Goal: Task Accomplishment & Management: Manage account settings

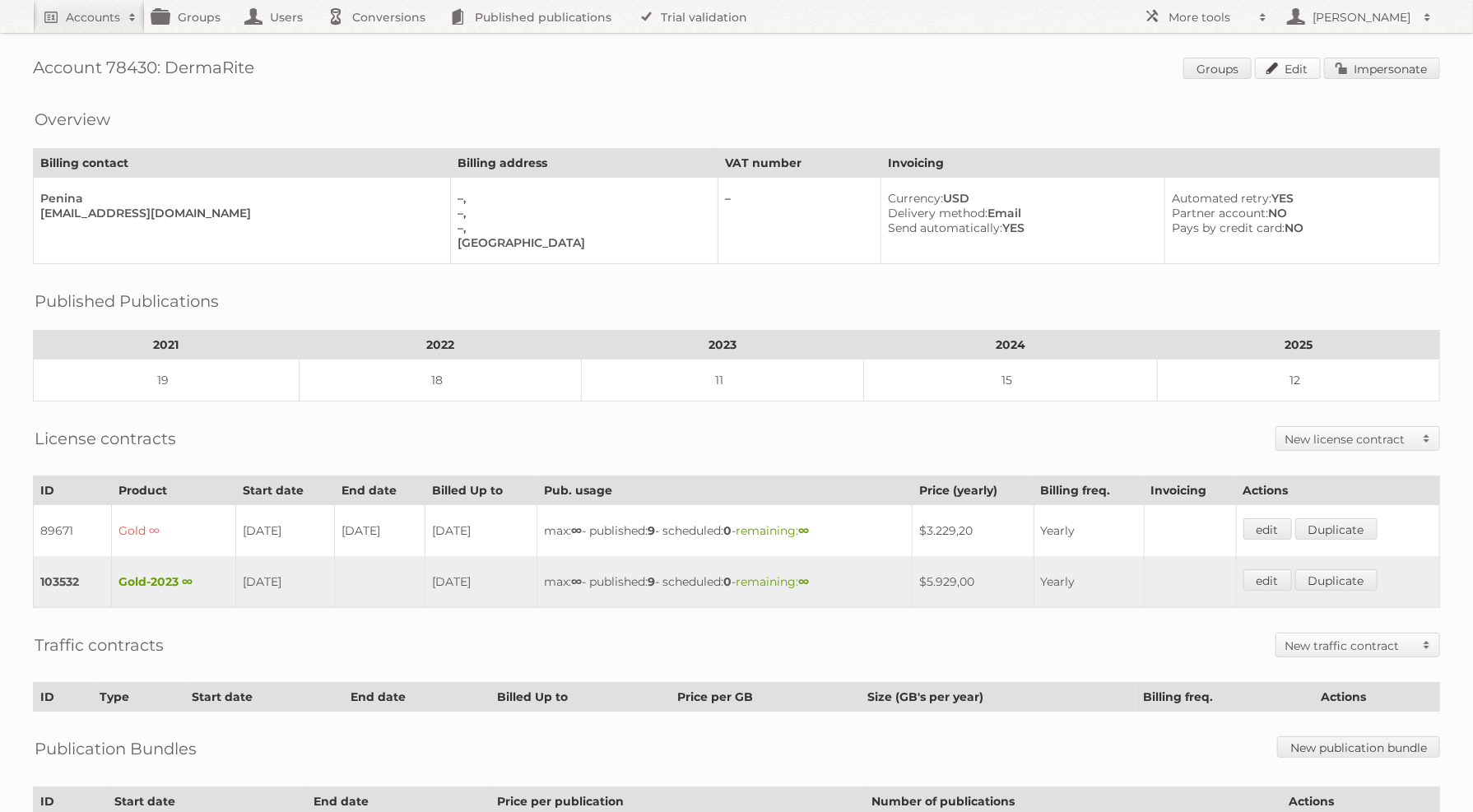
click at [1307, 62] on link "Edit" at bounding box center [1288, 68] width 65 height 21
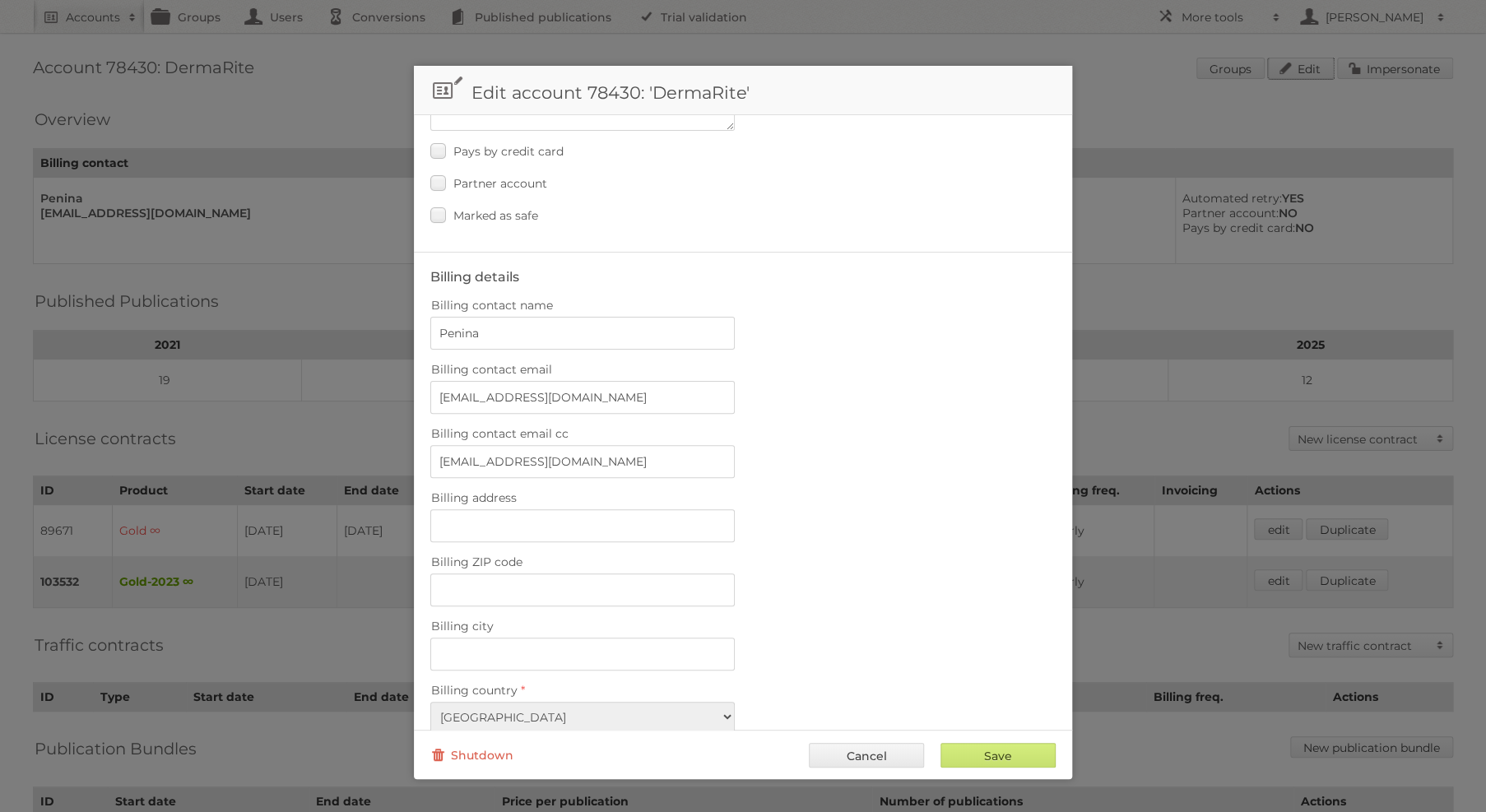
scroll to position [395, 0]
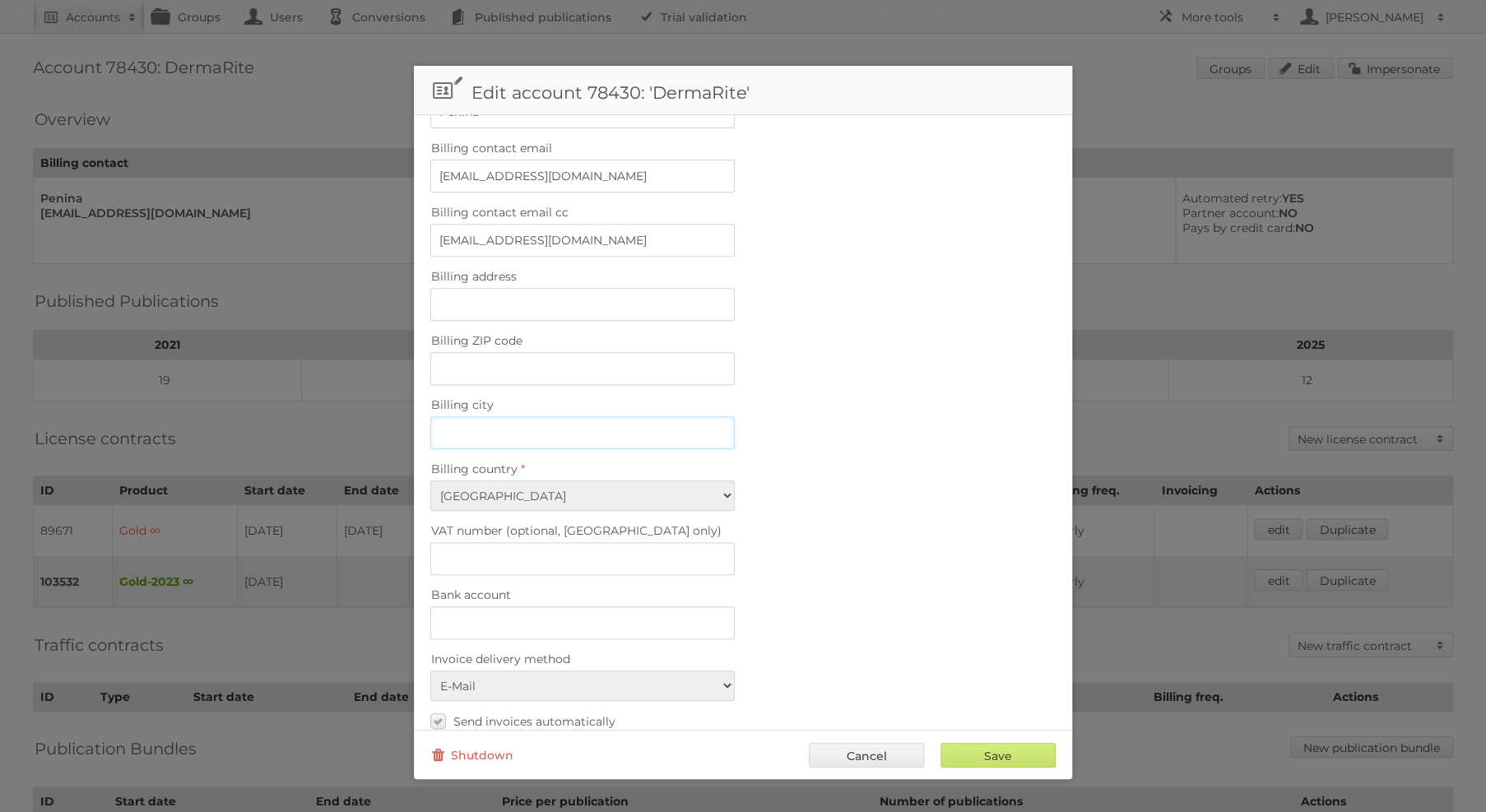
click at [484, 416] on input "Billing city" at bounding box center [582, 432] width 305 height 33
click at [594, 418] on input "Billing city" at bounding box center [582, 432] width 305 height 33
paste input "North Bergen"
type input "North Bergen"
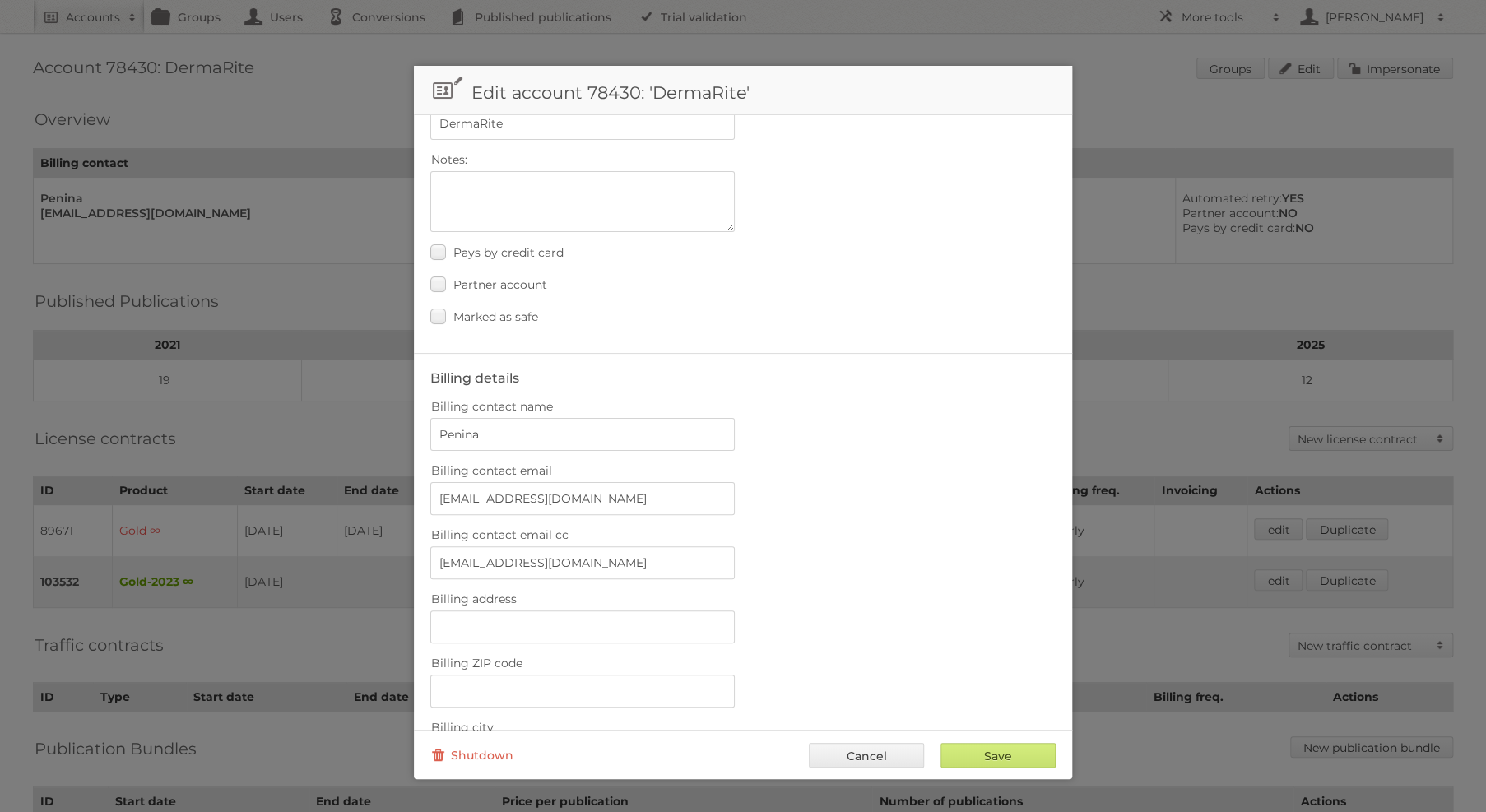
scroll to position [296, 0]
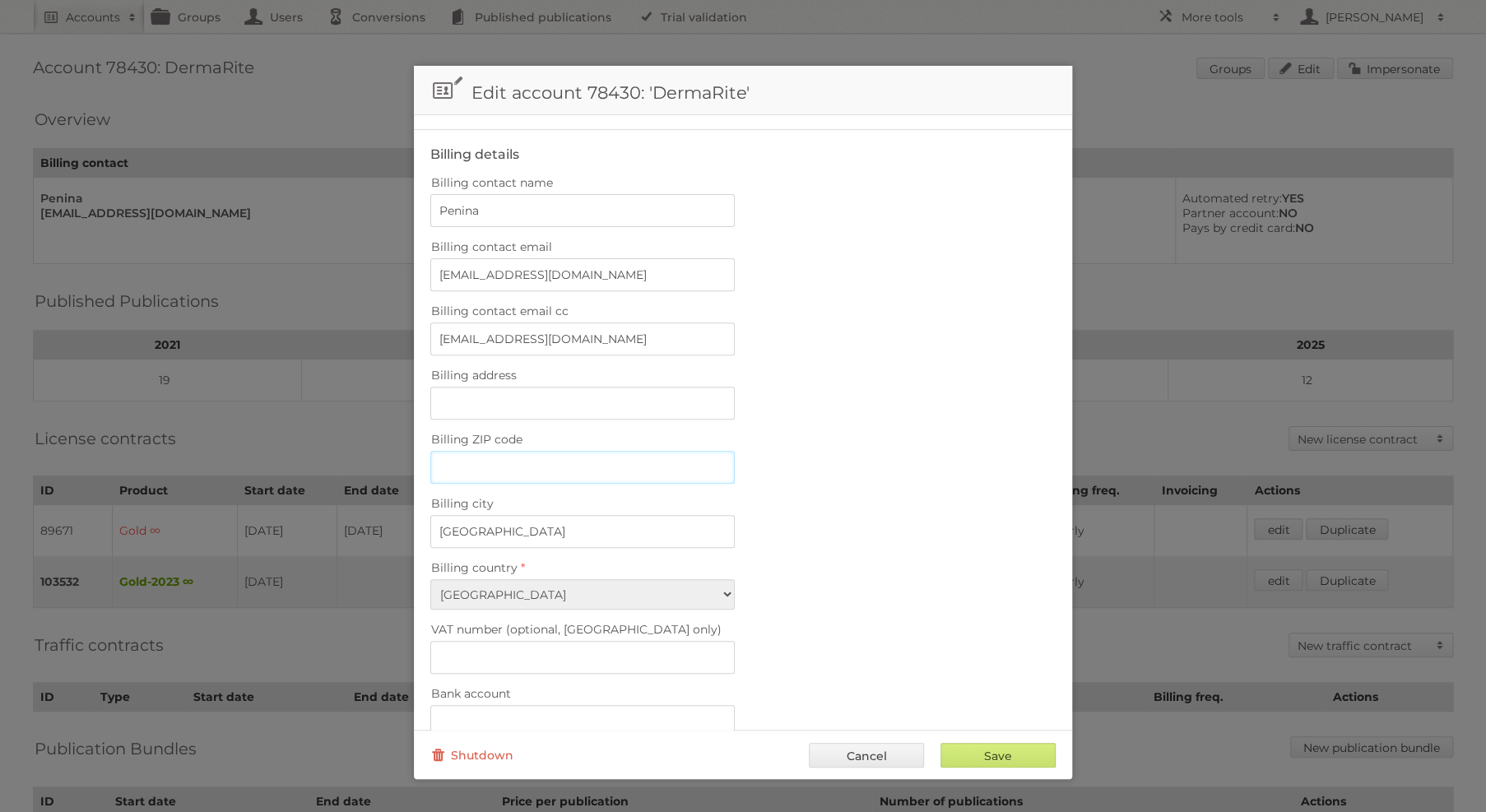
click at [568, 456] on input "Billing ZIP code" at bounding box center [582, 467] width 305 height 33
paste input "07047"
type input "07047"
click at [990, 752] on input "Save" at bounding box center [999, 755] width 115 height 25
type input "..."
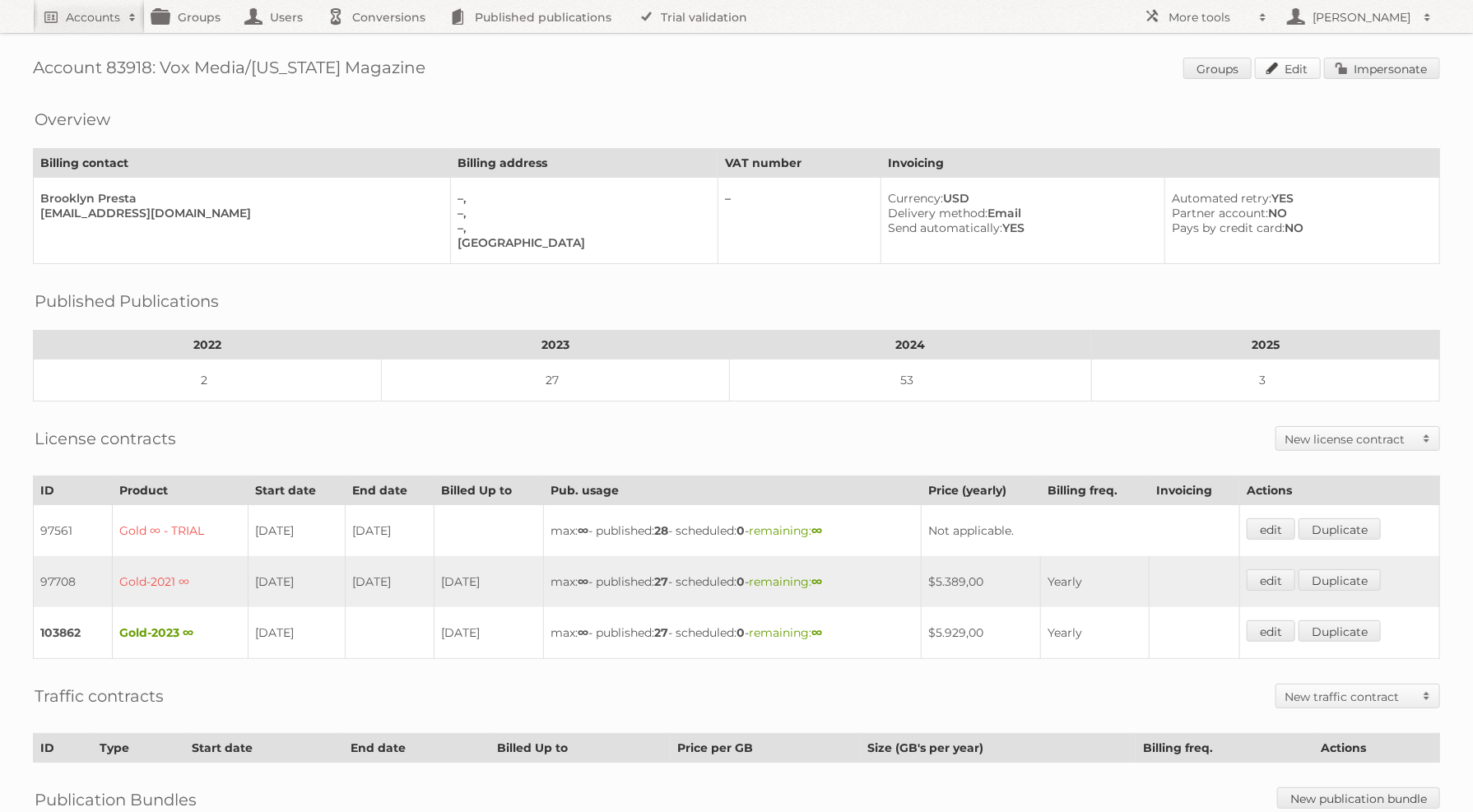
click at [1273, 64] on link "Edit" at bounding box center [1288, 68] width 65 height 21
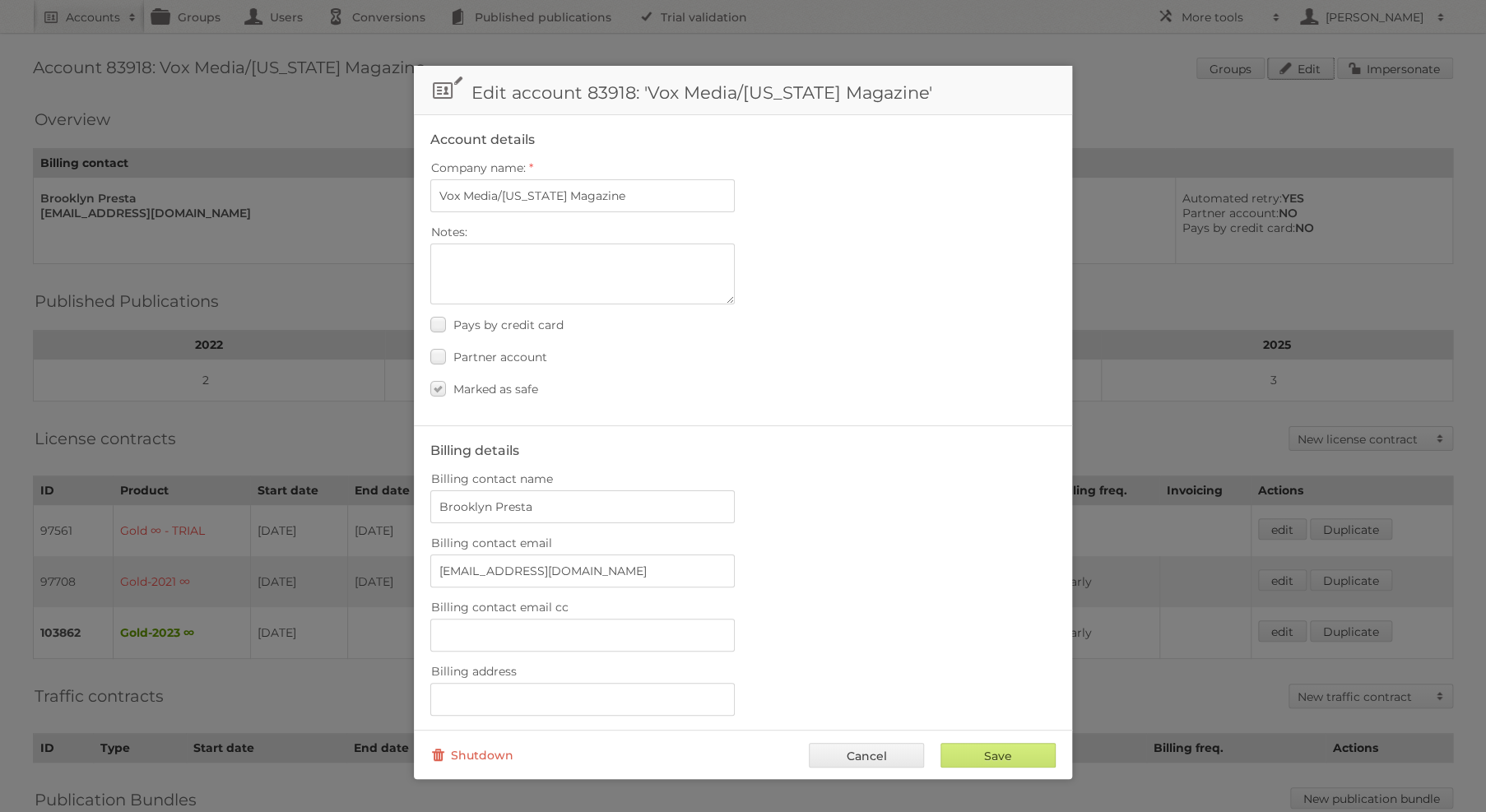
scroll to position [296, 0]
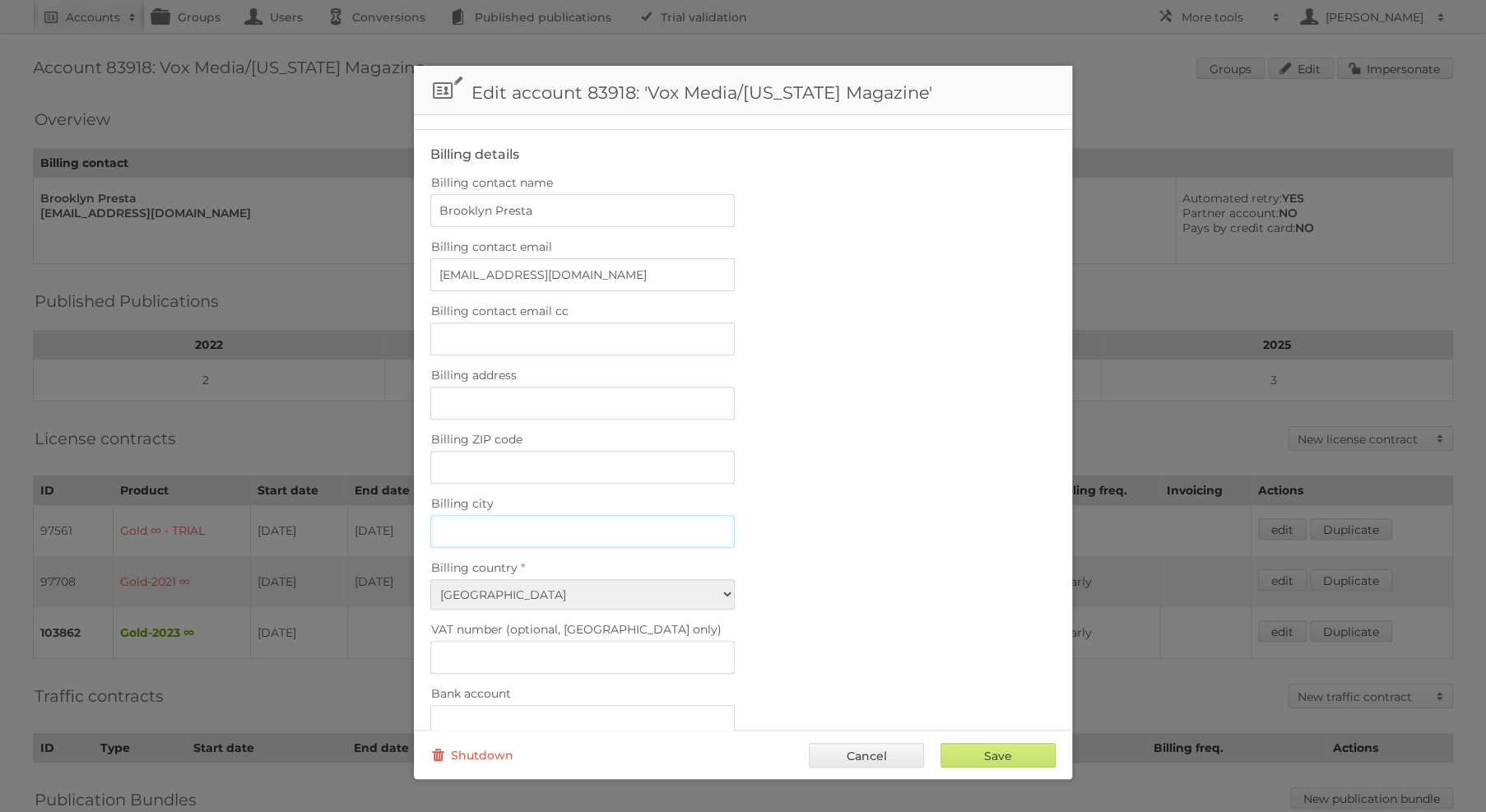
click at [588, 525] on input "Billing city" at bounding box center [582, 531] width 305 height 33
paste input "Washington"
type input "Washington"
click at [545, 452] on input "Billing ZIP code" at bounding box center [582, 467] width 305 height 33
paste input "20036"
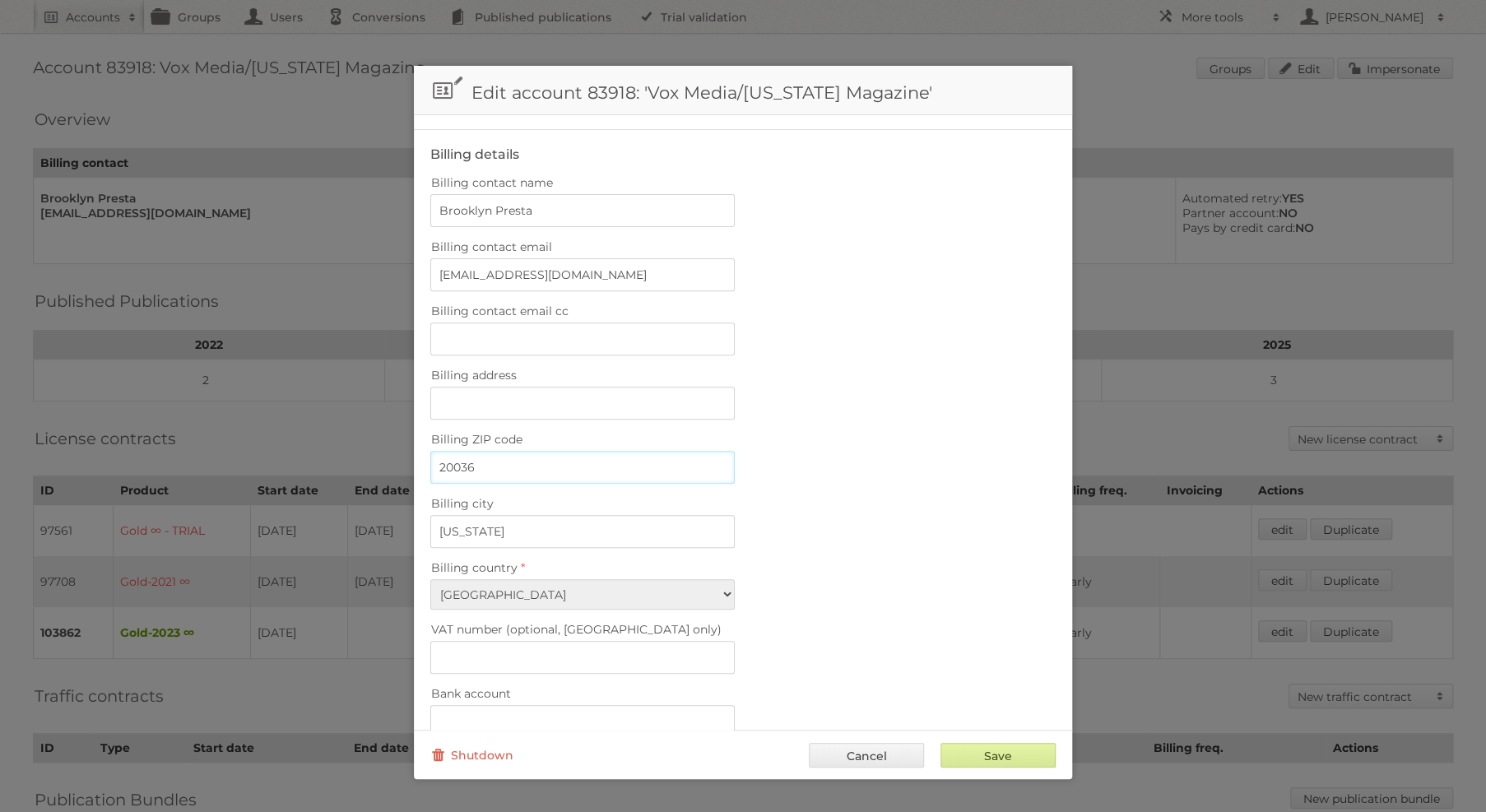
type input "20036"
click at [985, 759] on input "Save" at bounding box center [999, 755] width 115 height 25
type input "..."
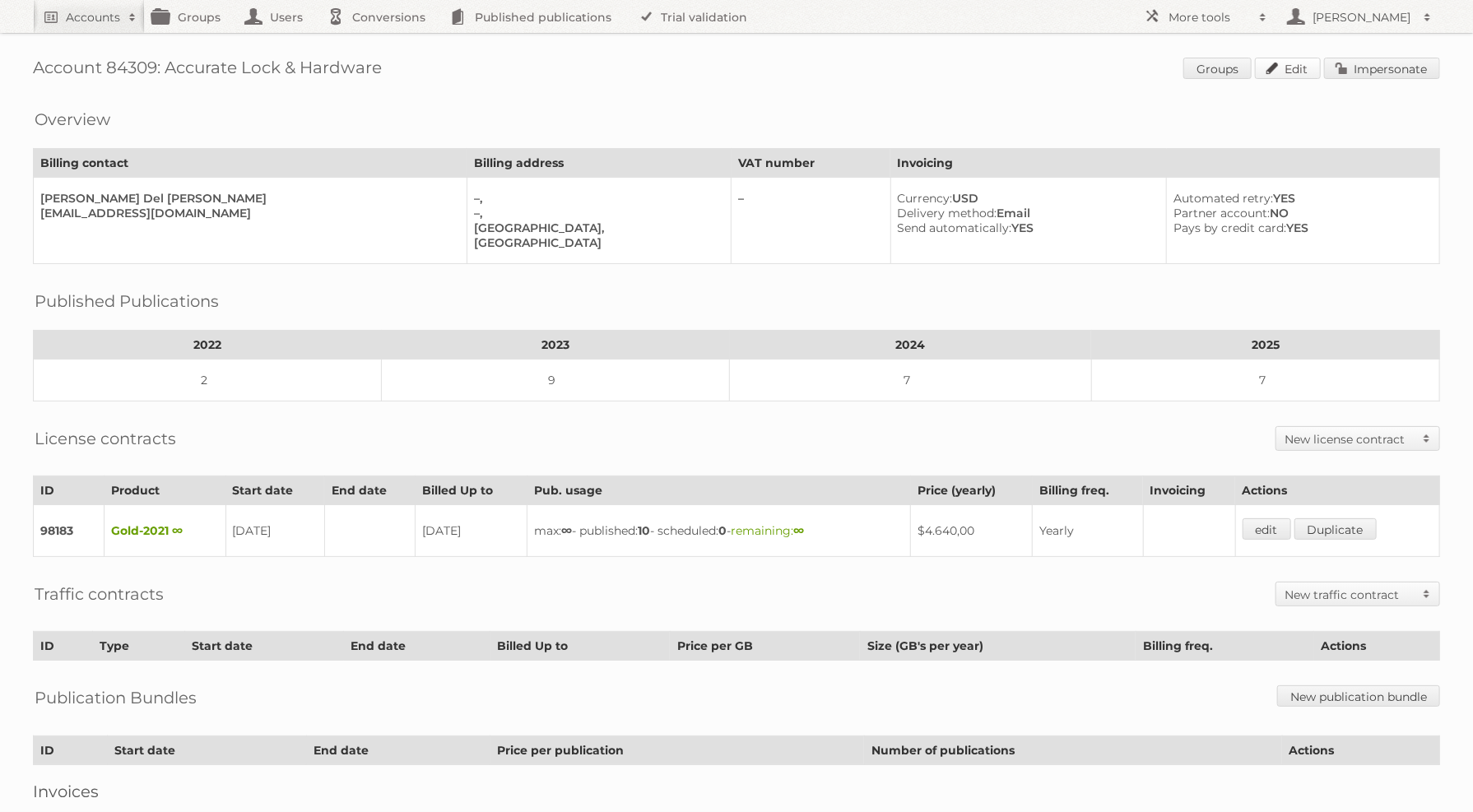
click at [1283, 62] on link "Edit" at bounding box center [1288, 68] width 65 height 21
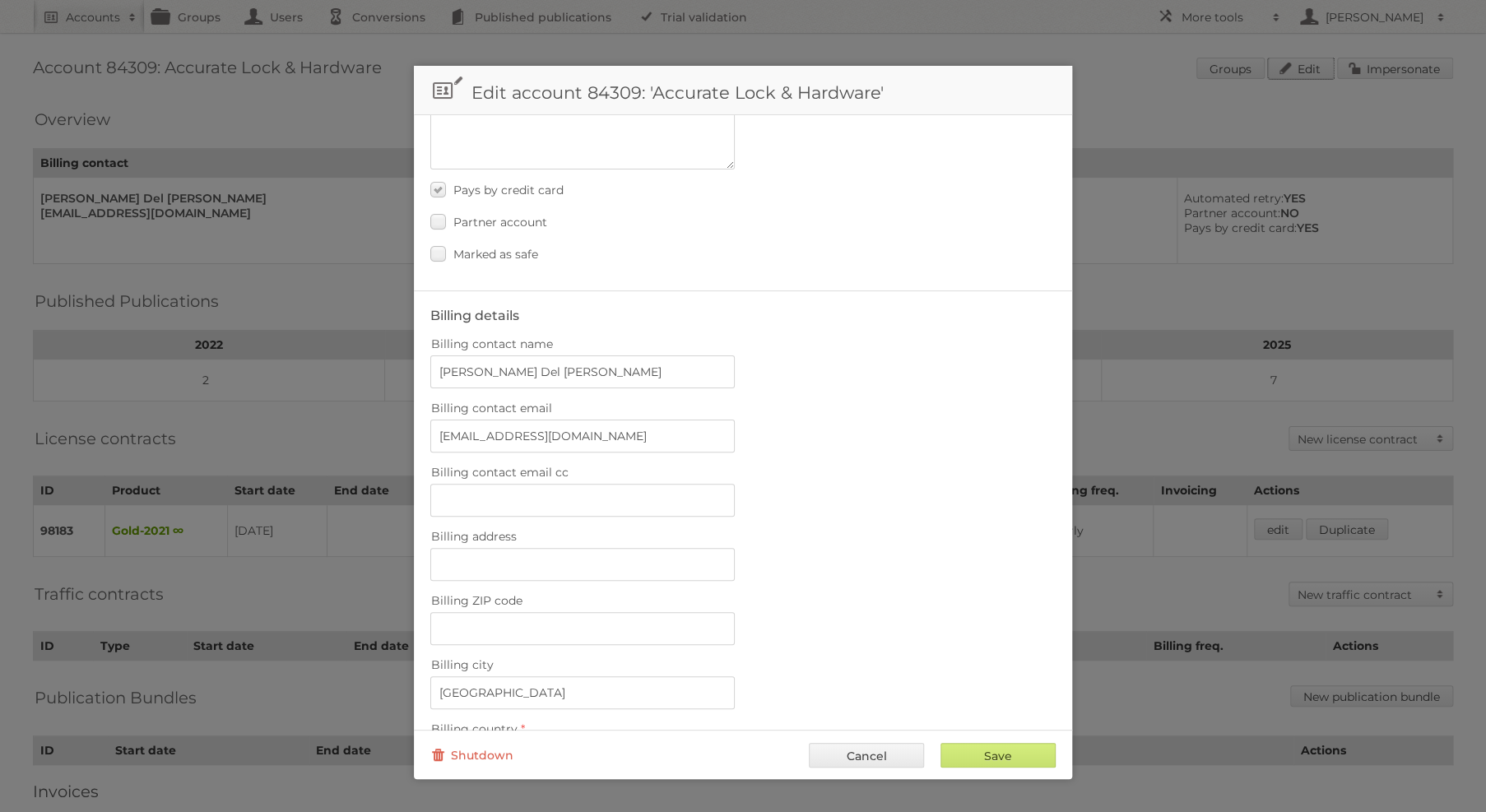
scroll to position [491, 0]
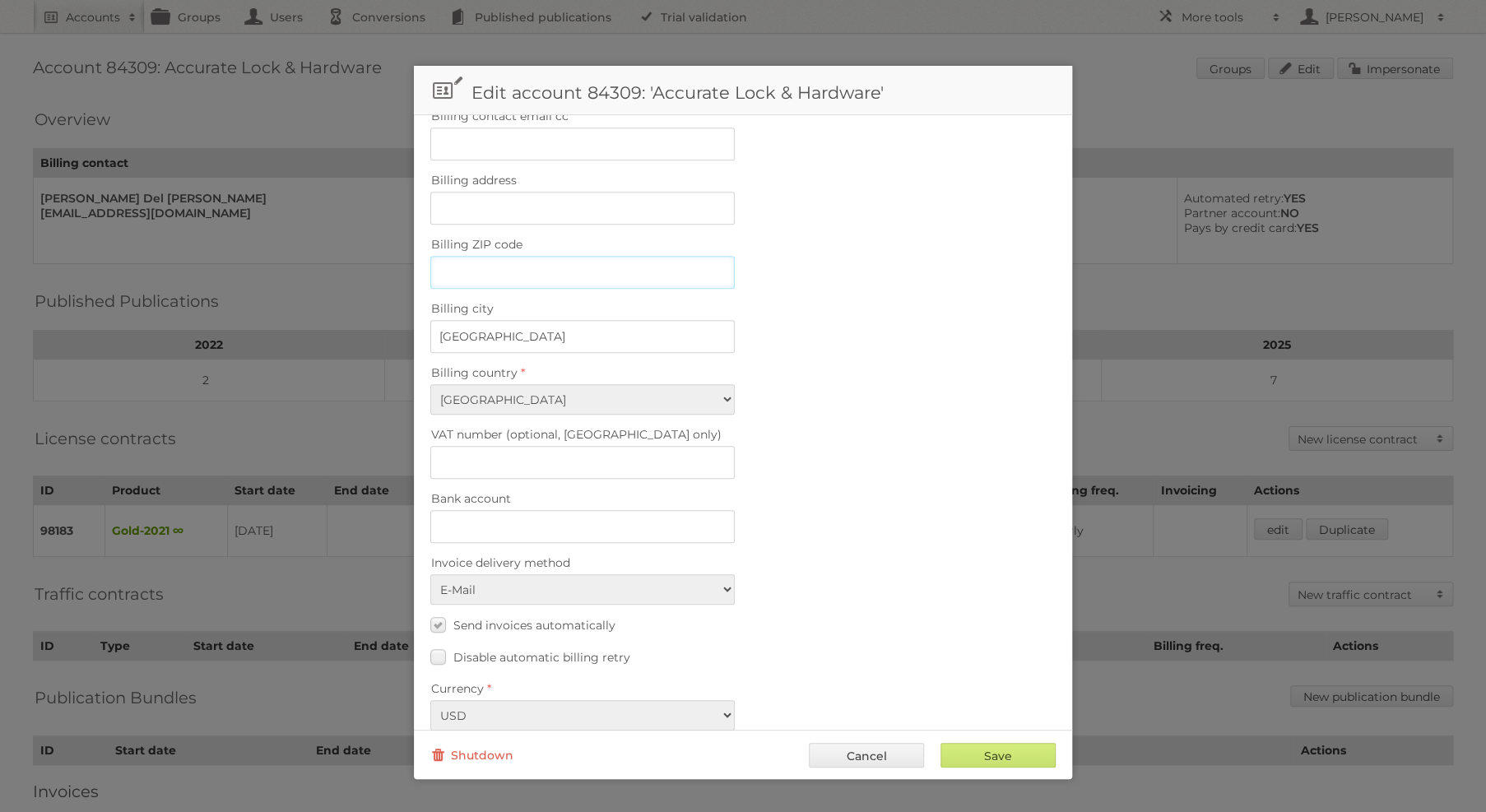
click at [571, 266] on input "Billing ZIP code" at bounding box center [582, 272] width 305 height 33
paste input "06902"
type input "06902"
click at [973, 743] on div "Save Cancel Shutdown" at bounding box center [743, 753] width 658 height 49
click at [973, 743] on input "Save" at bounding box center [999, 755] width 115 height 25
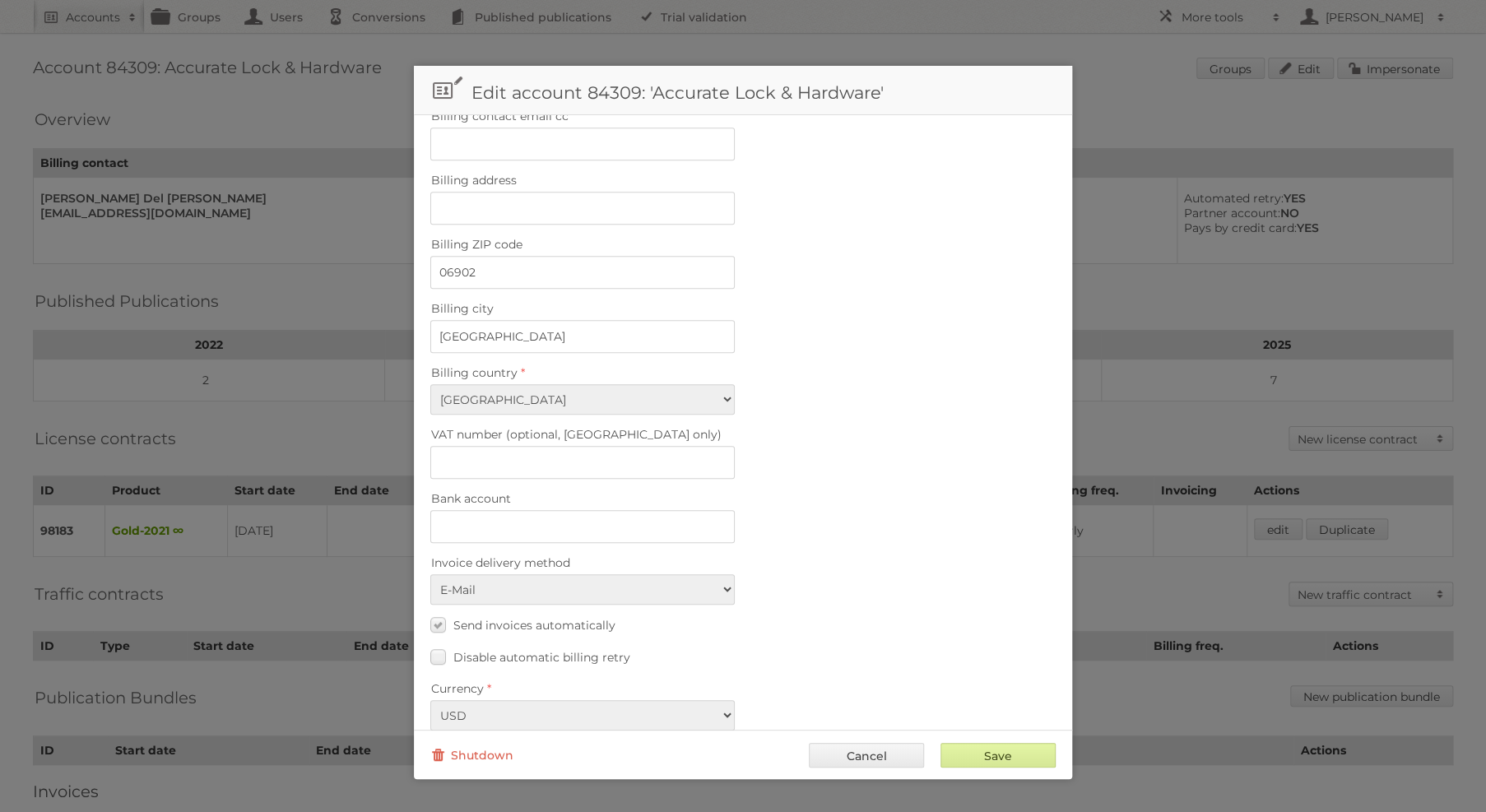
type input "..."
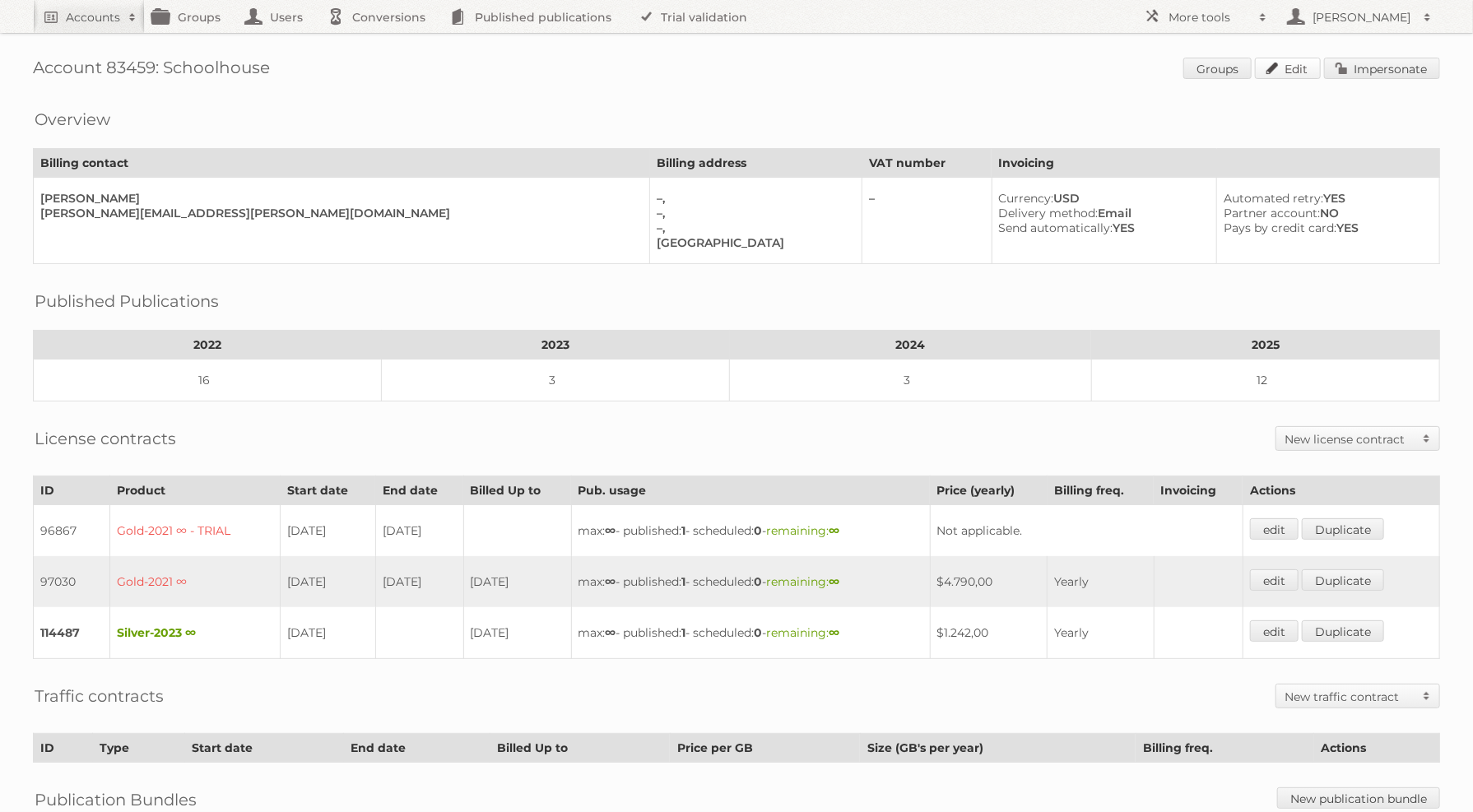
click at [1275, 71] on link "Edit" at bounding box center [1288, 68] width 65 height 21
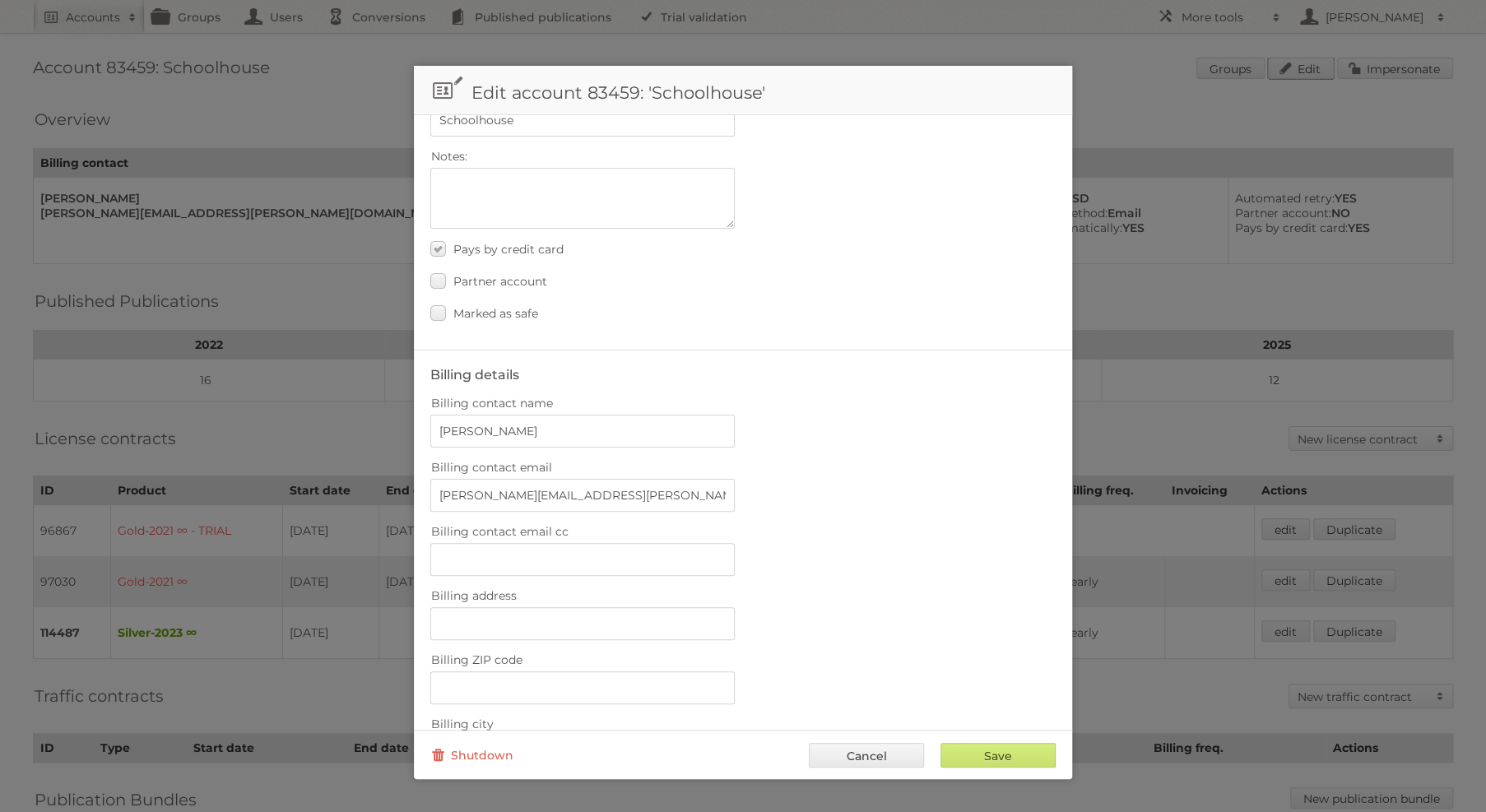
scroll to position [197, 0]
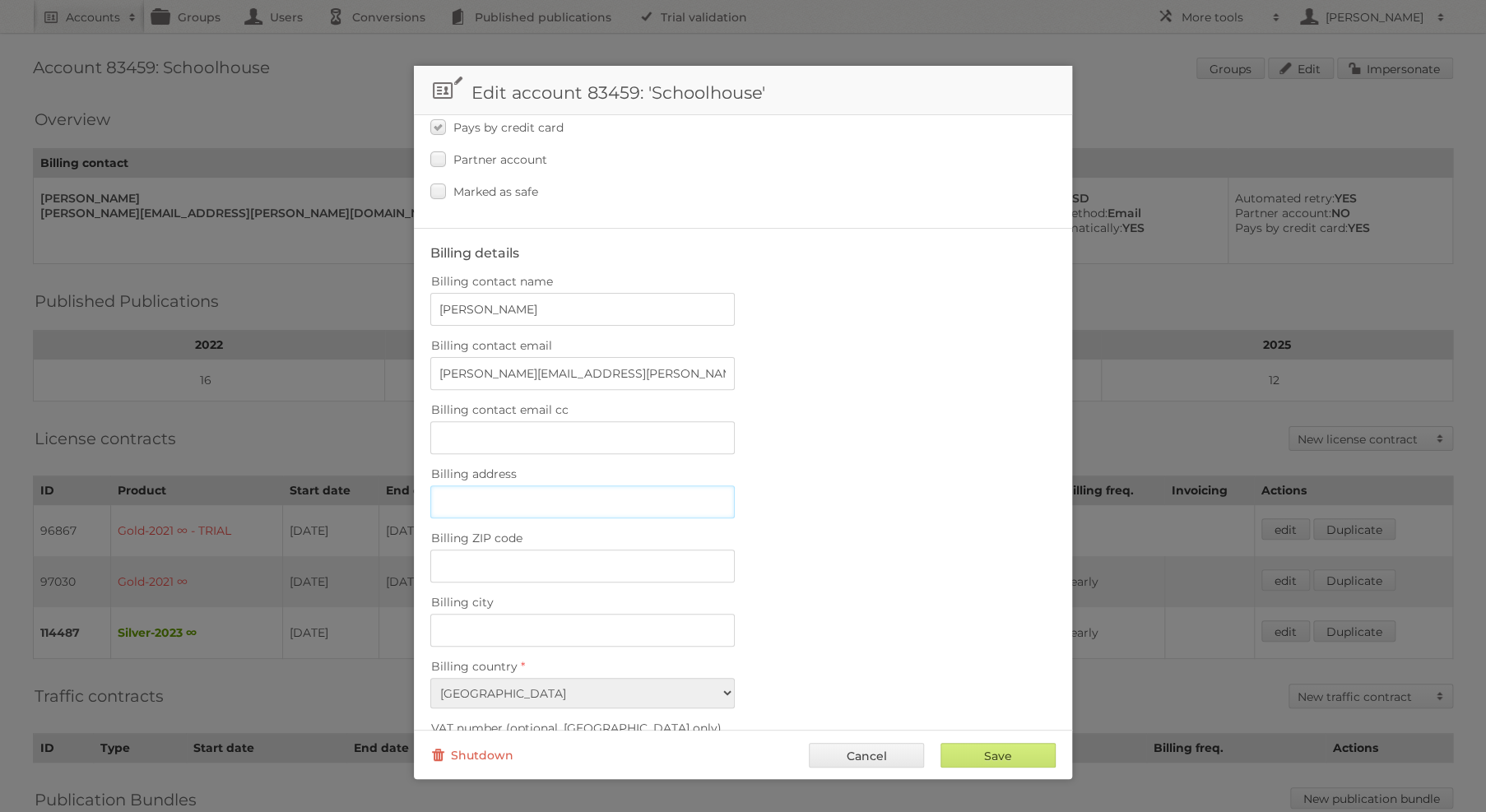
click at [549, 485] on input "Billing address" at bounding box center [582, 502] width 305 height 33
click at [659, 550] on input "Billing ZIP code" at bounding box center [582, 566] width 305 height 33
click at [617, 620] on input "Billing city" at bounding box center [582, 630] width 305 height 33
paste input "Portland"
type input "Portland"
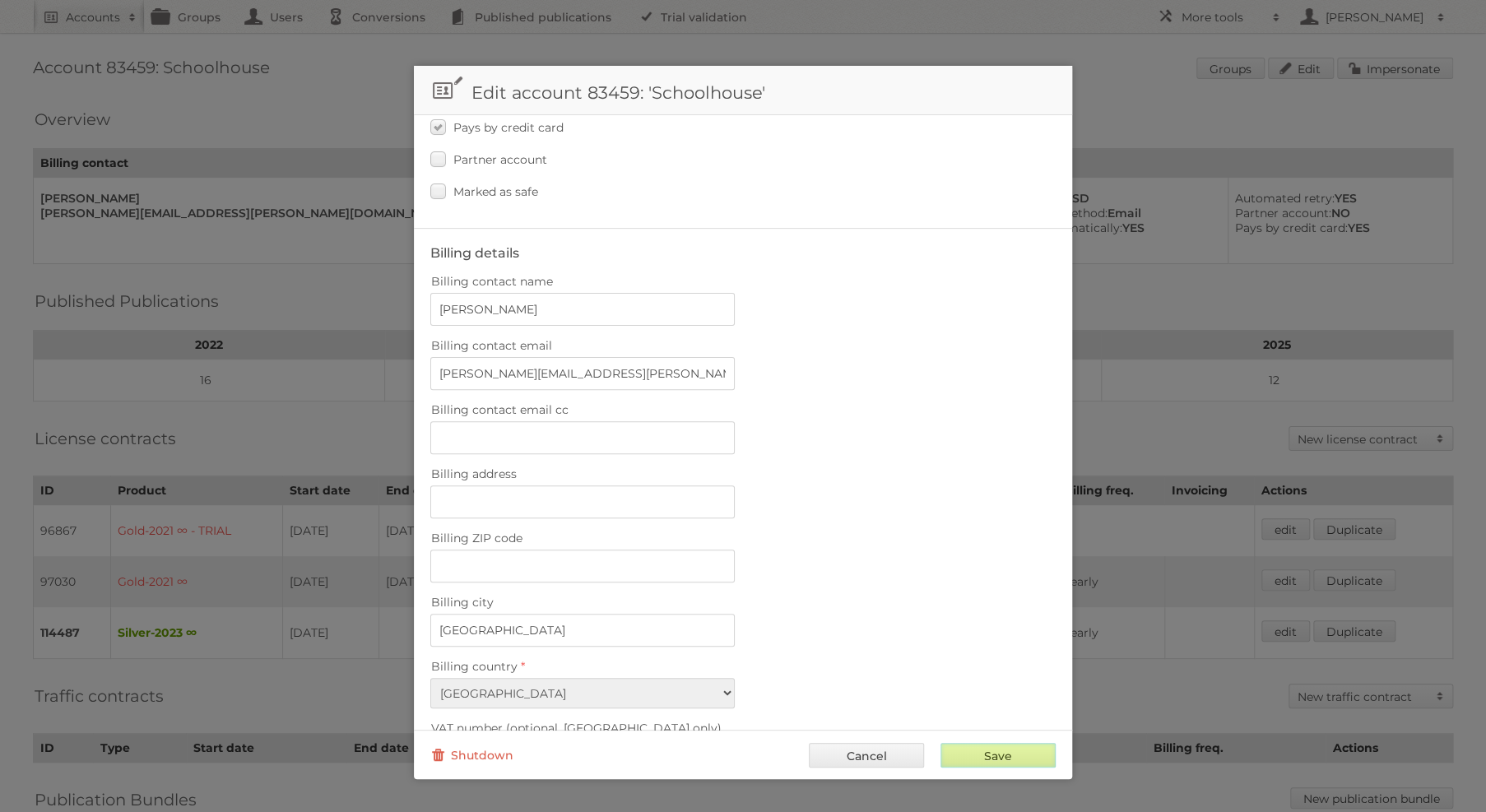
click at [995, 746] on input "Save" at bounding box center [999, 755] width 115 height 25
type input "..."
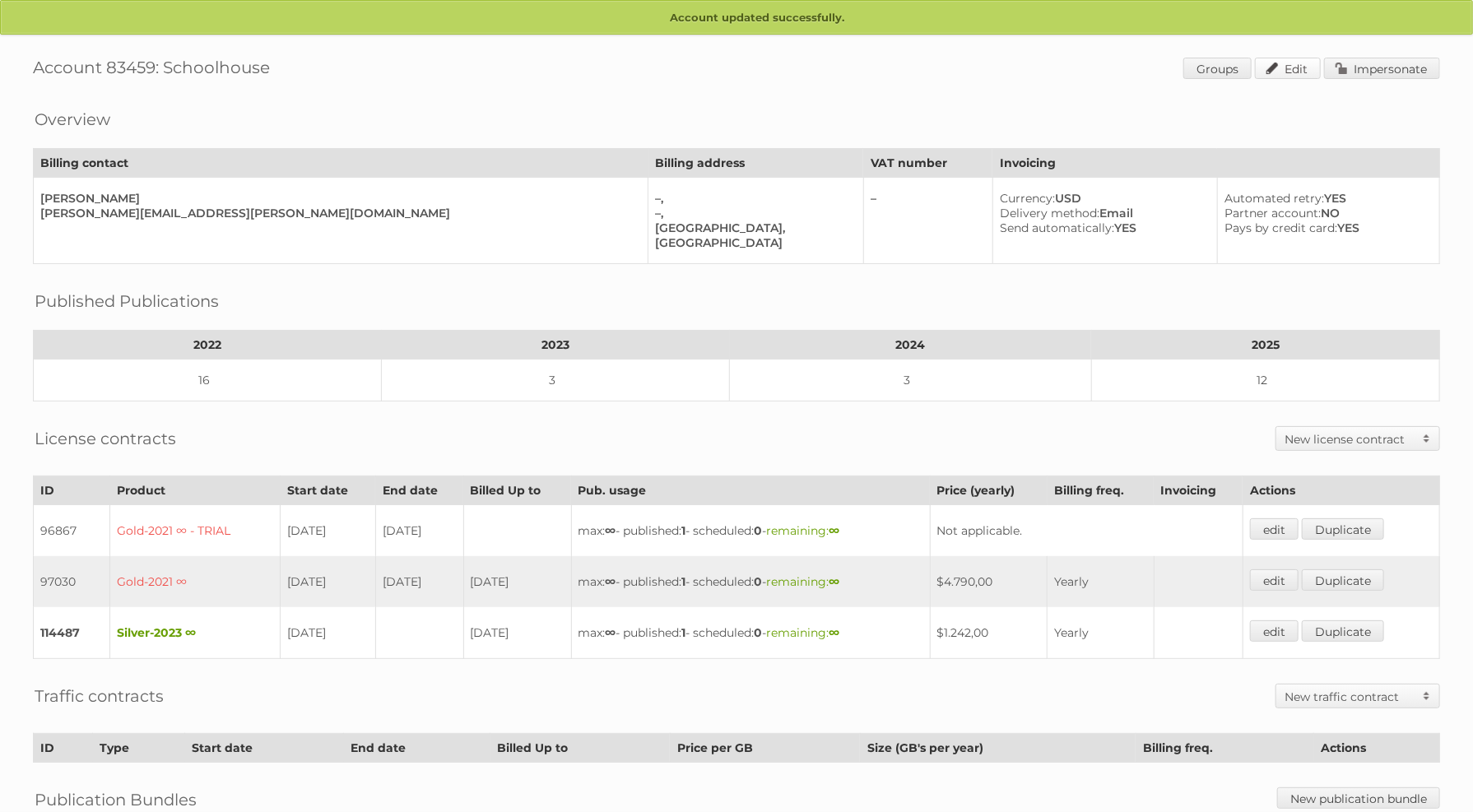
click at [1278, 71] on link "Edit" at bounding box center [1288, 68] width 65 height 21
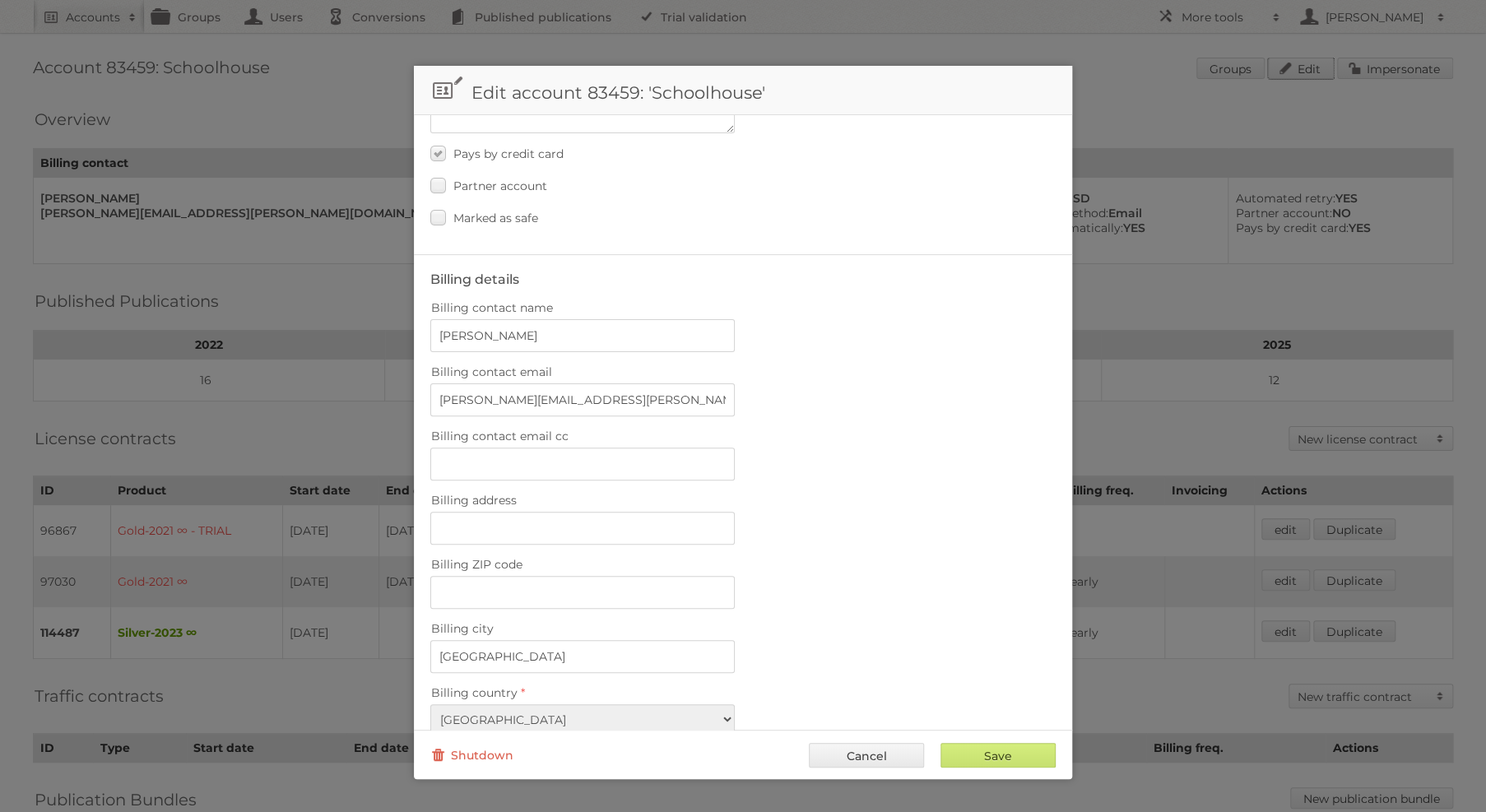
scroll to position [296, 0]
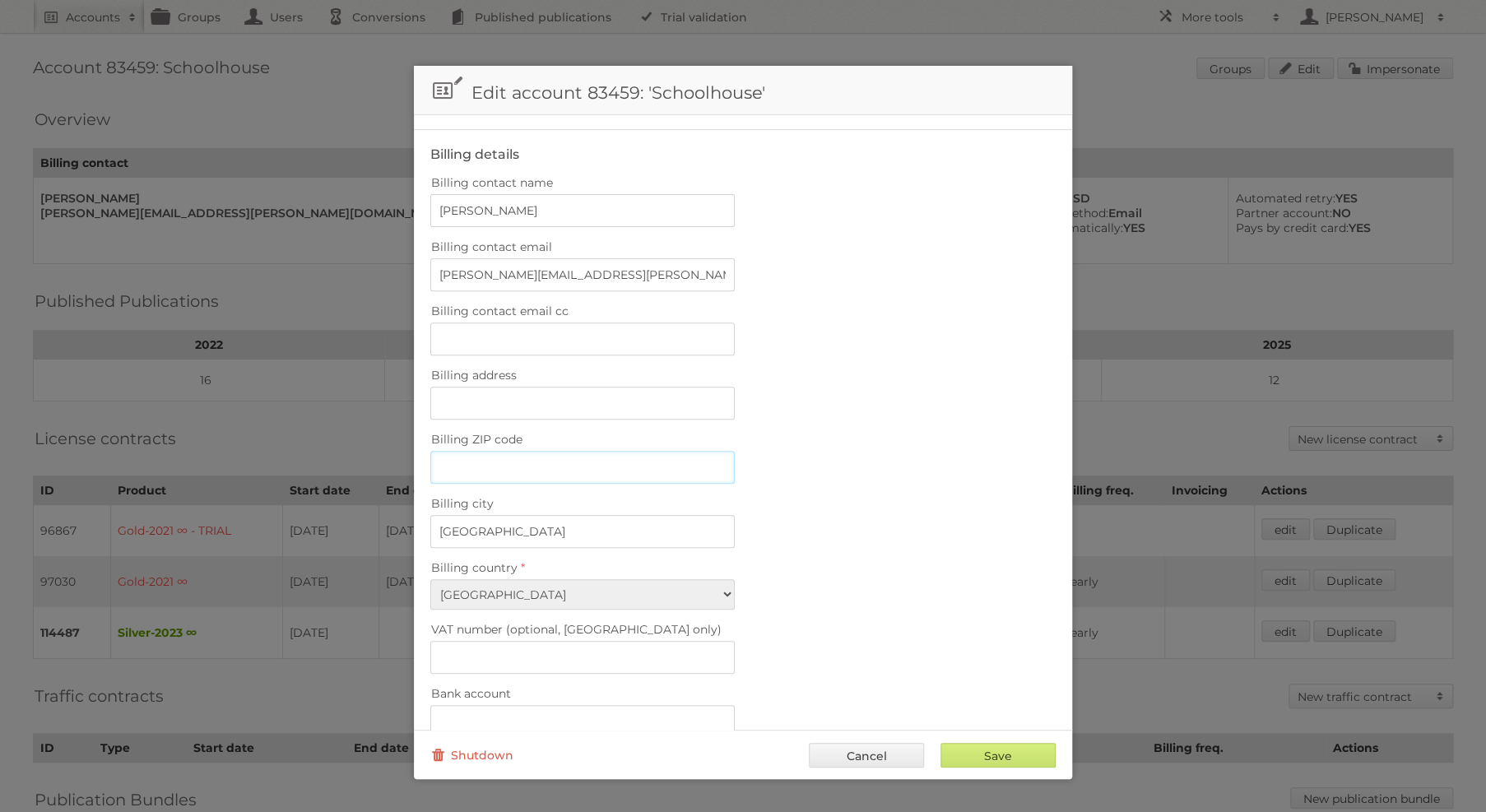
click at [535, 455] on input "Billing ZIP code" at bounding box center [582, 467] width 305 height 33
paste input "97210"
type input "97210"
click at [990, 760] on input "Save" at bounding box center [999, 755] width 115 height 25
type input "..."
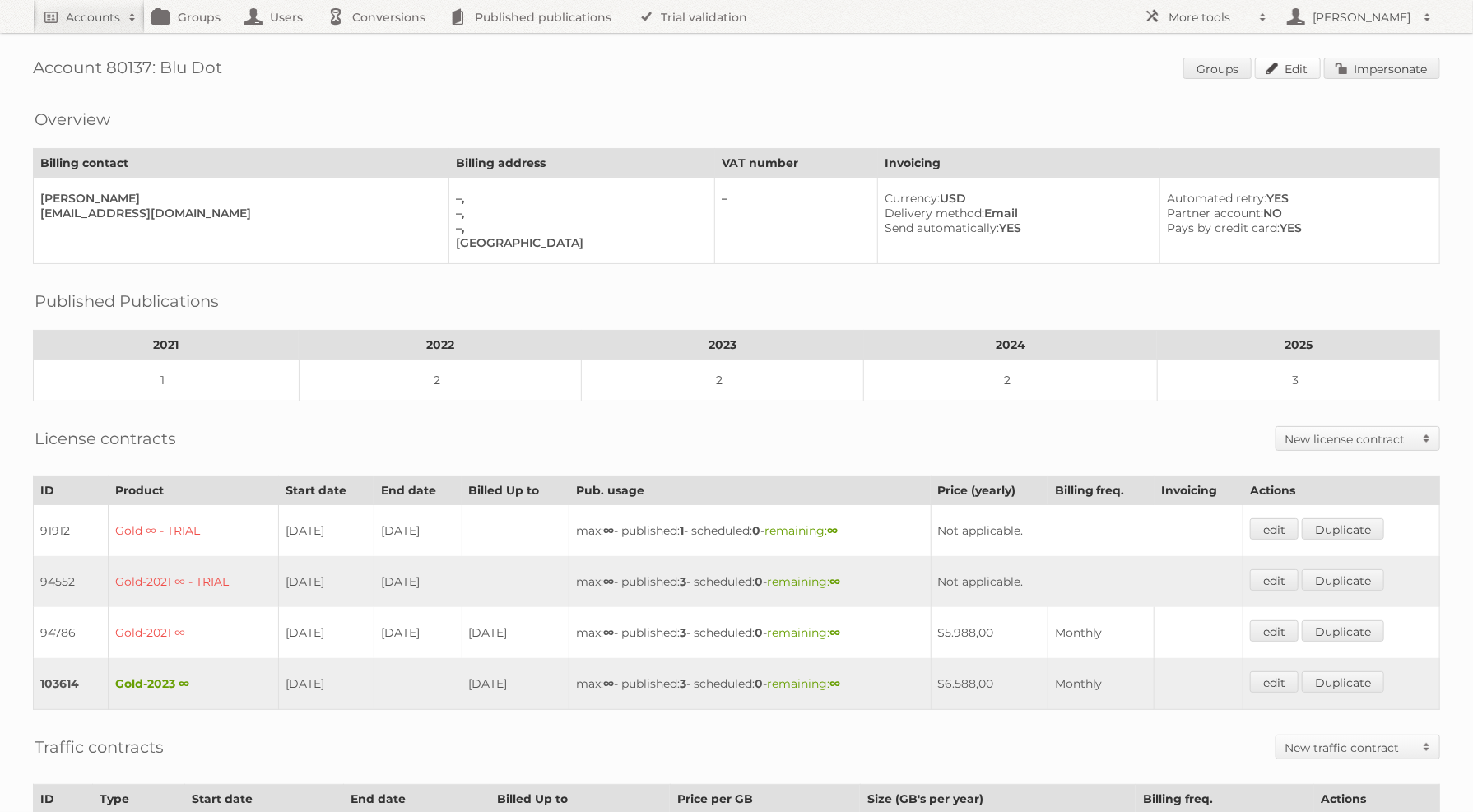
click at [1292, 61] on link "Edit" at bounding box center [1288, 68] width 65 height 21
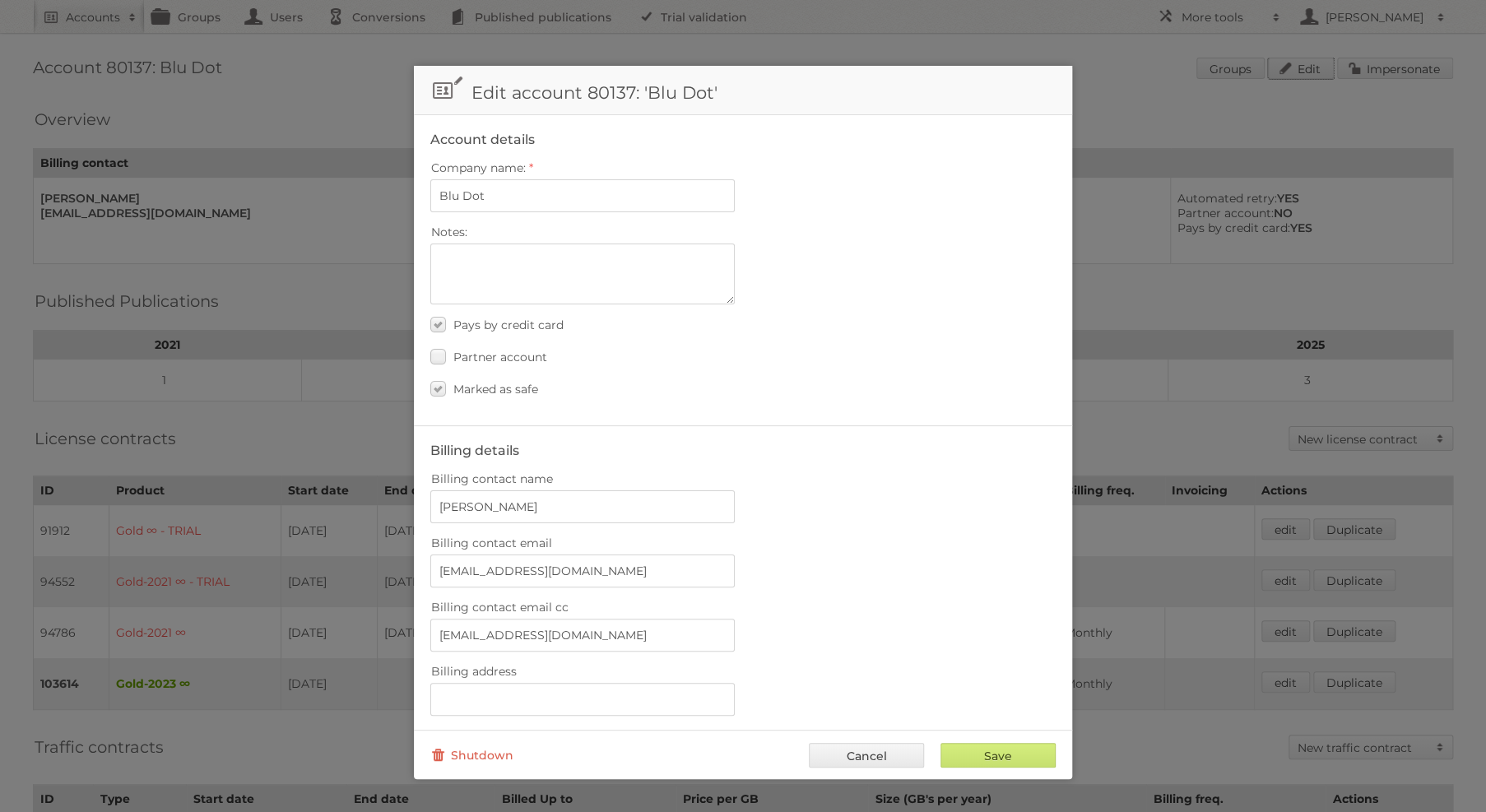
scroll to position [296, 0]
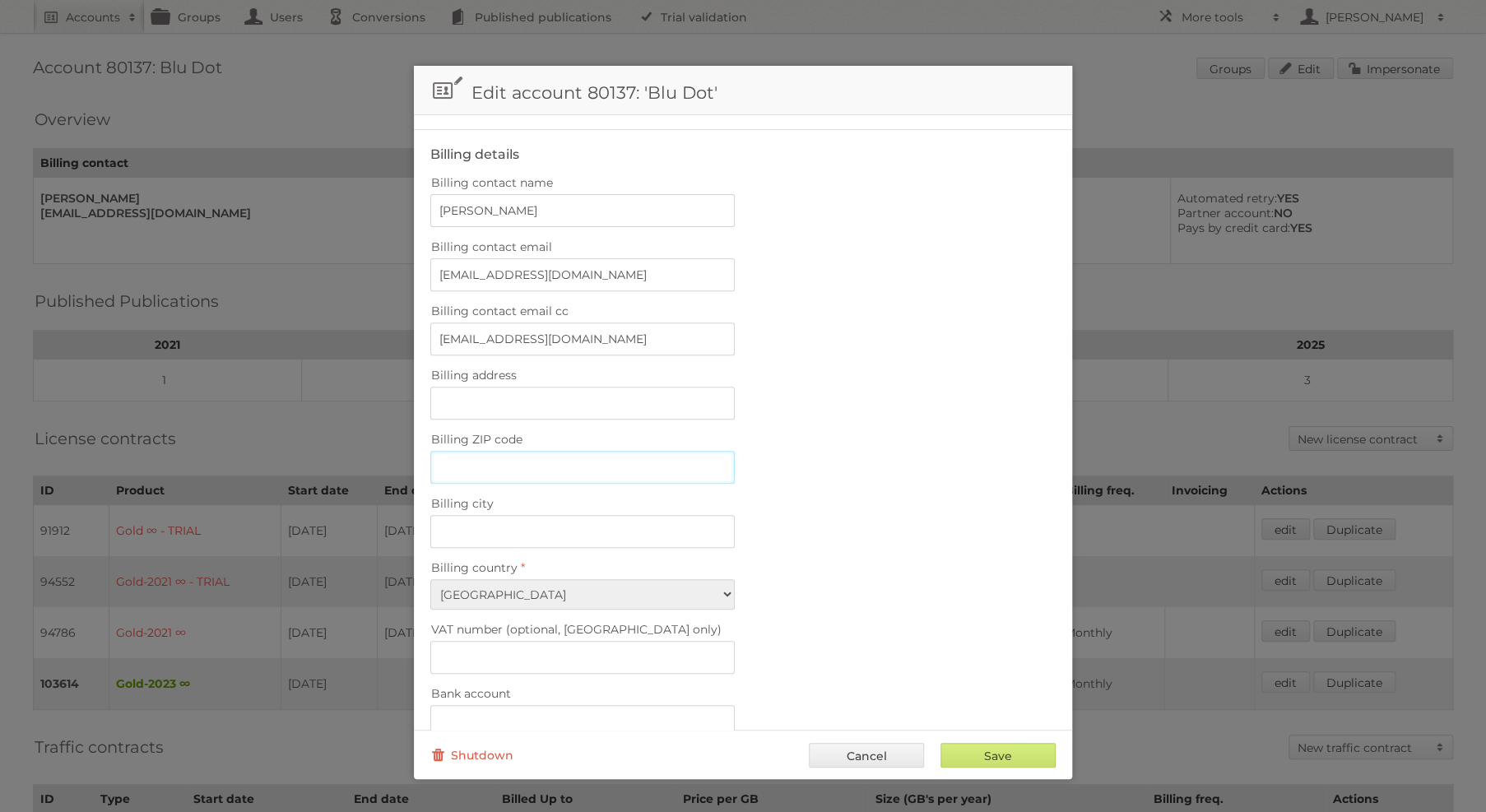
click at [555, 455] on input "Billing ZIP code" at bounding box center [582, 467] width 305 height 33
click at [571, 518] on input "Billing city" at bounding box center [582, 531] width 305 height 33
paste input "Minneapolis"
type input "Minneapolis"
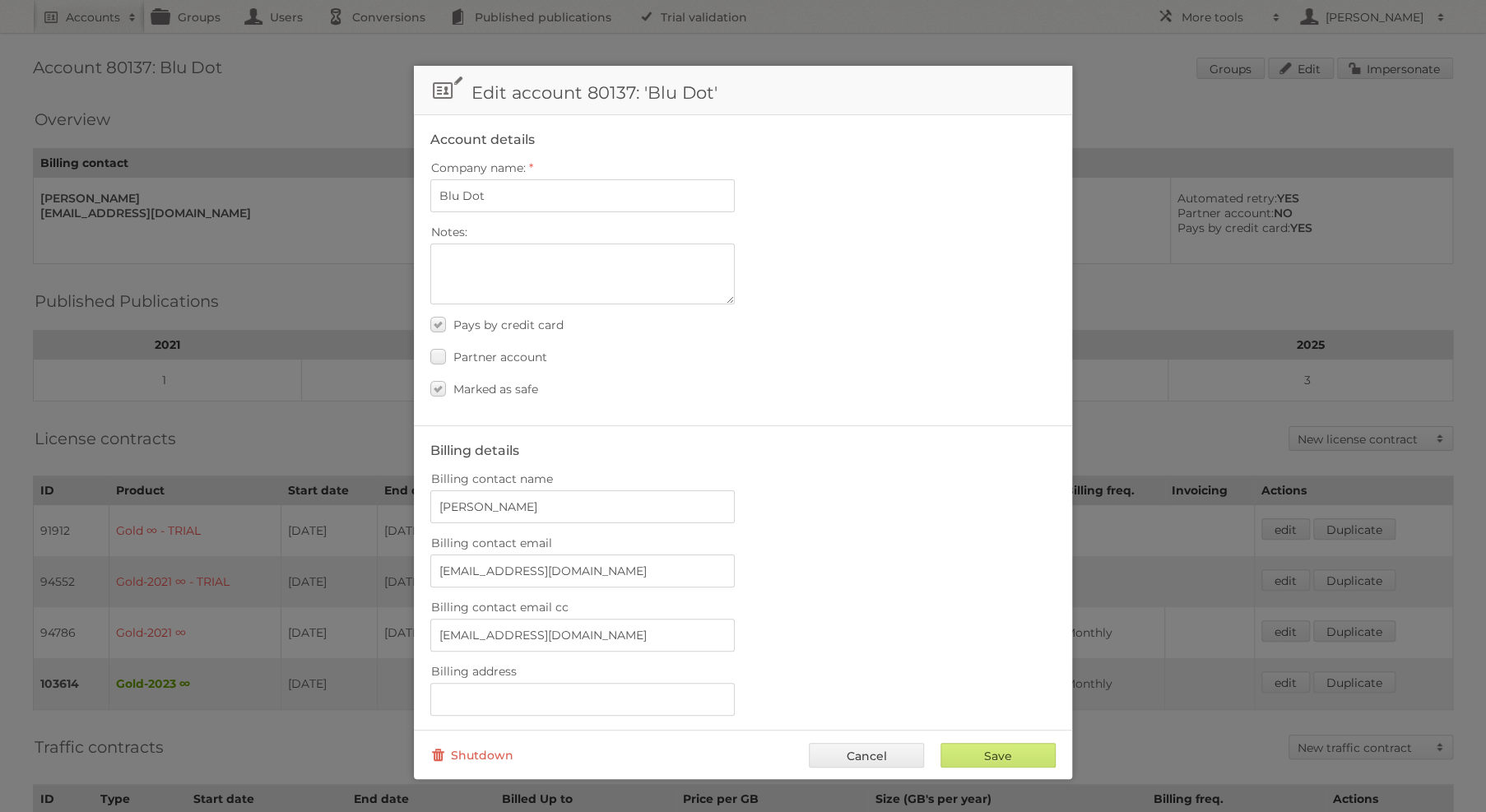
scroll to position [395, 0]
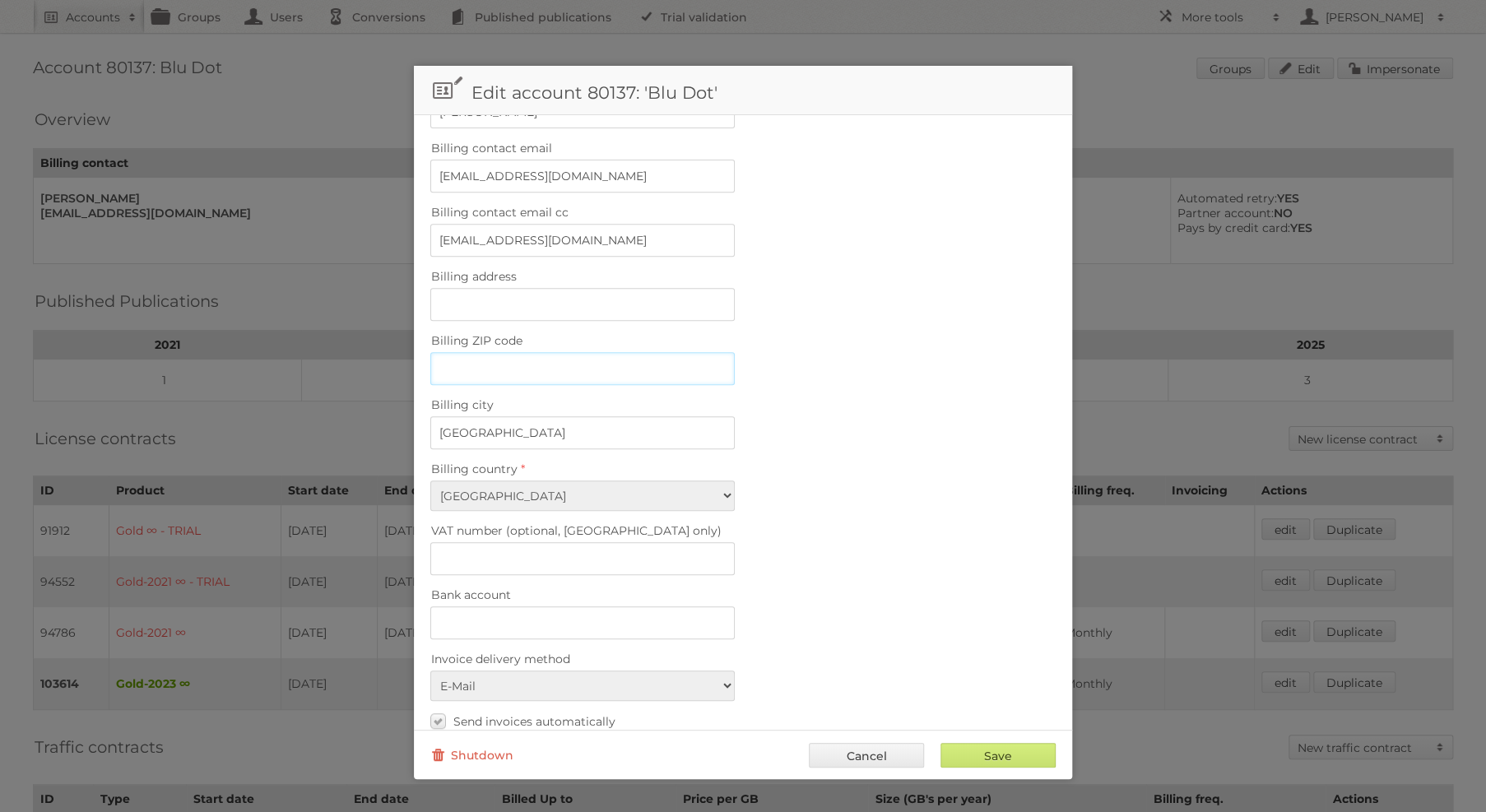
click at [551, 352] on input "Billing ZIP code" at bounding box center [582, 368] width 305 height 33
paste input "55413"
type input "55413"
click at [981, 759] on input "Save" at bounding box center [999, 755] width 115 height 25
type input "..."
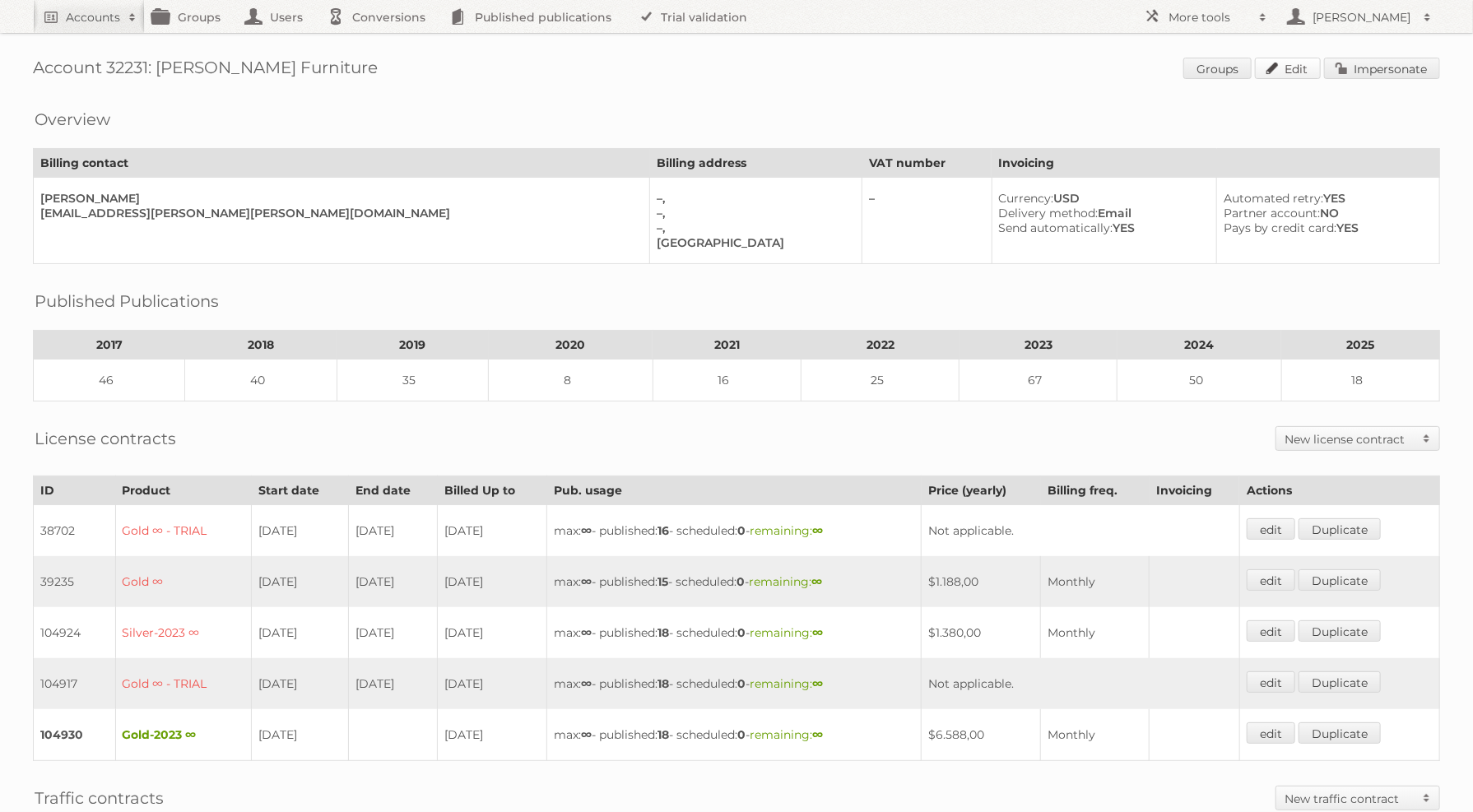
click at [1284, 67] on link "Edit" at bounding box center [1288, 68] width 65 height 21
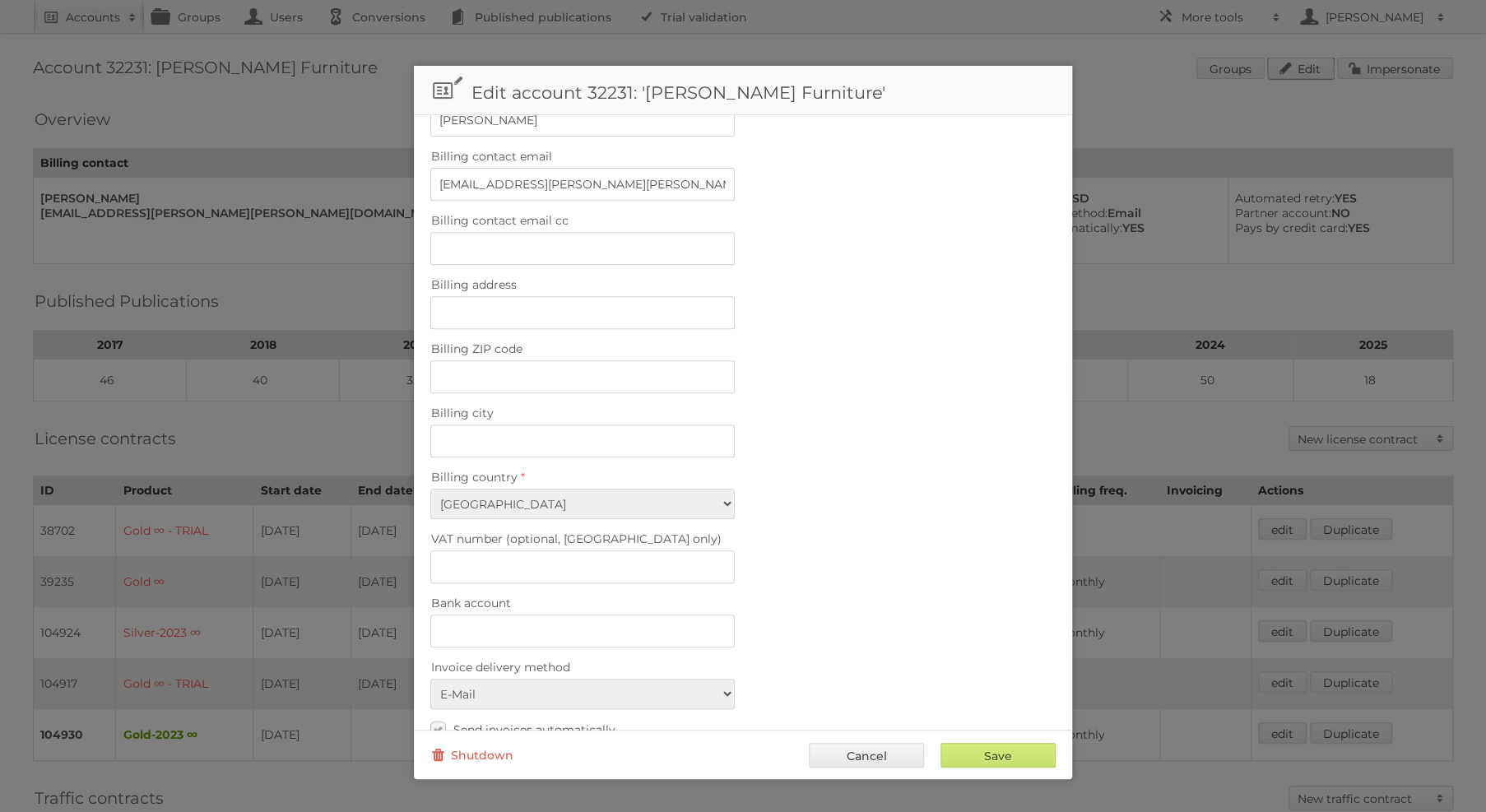
scroll to position [395, 0]
click at [603, 357] on input "Billing ZIP code" at bounding box center [582, 368] width 305 height 33
click at [586, 416] on input "Billing city" at bounding box center [582, 432] width 305 height 33
paste input "Auburn Hills"
type input "Auburn Hills"
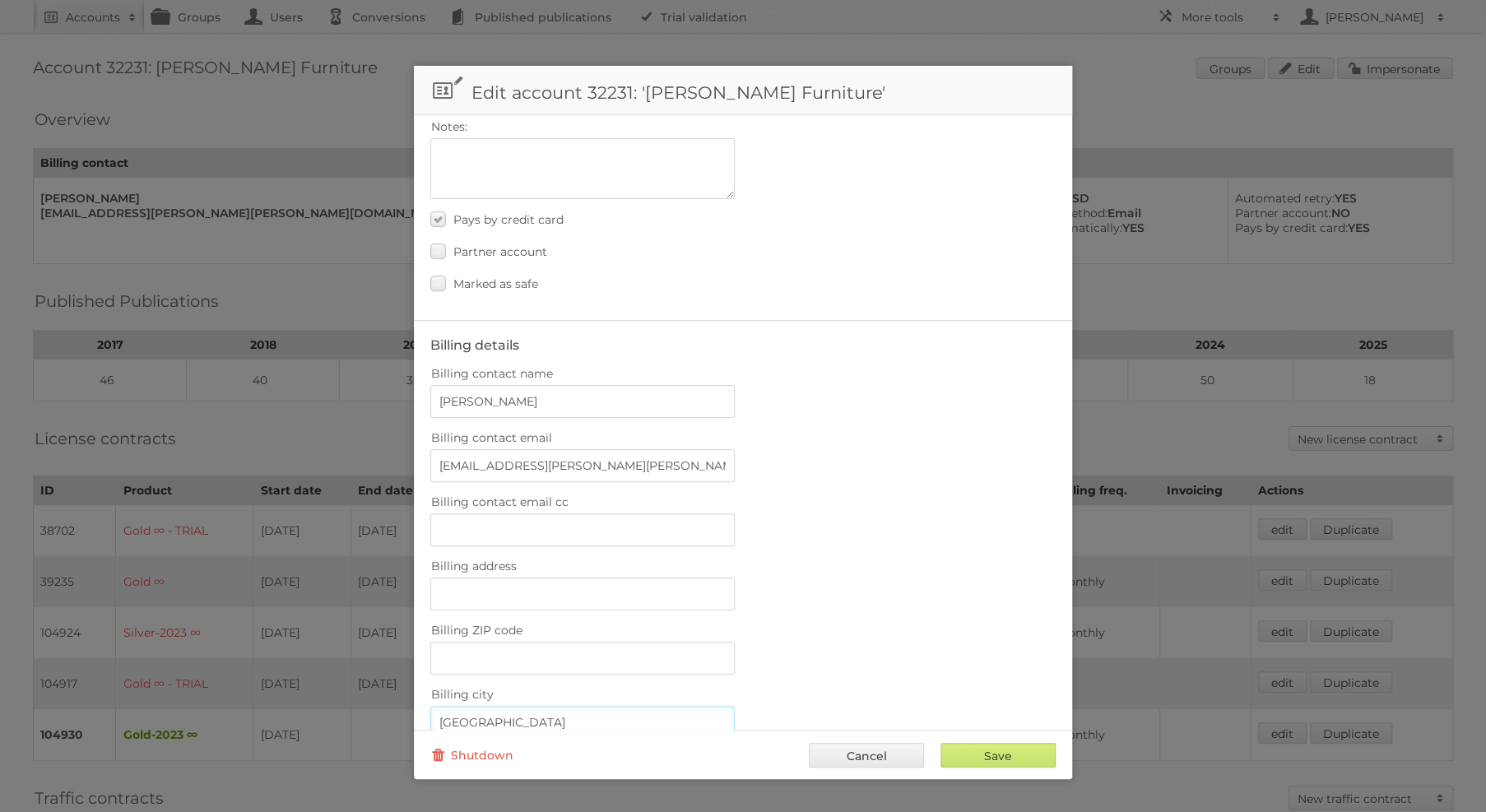
scroll to position [197, 0]
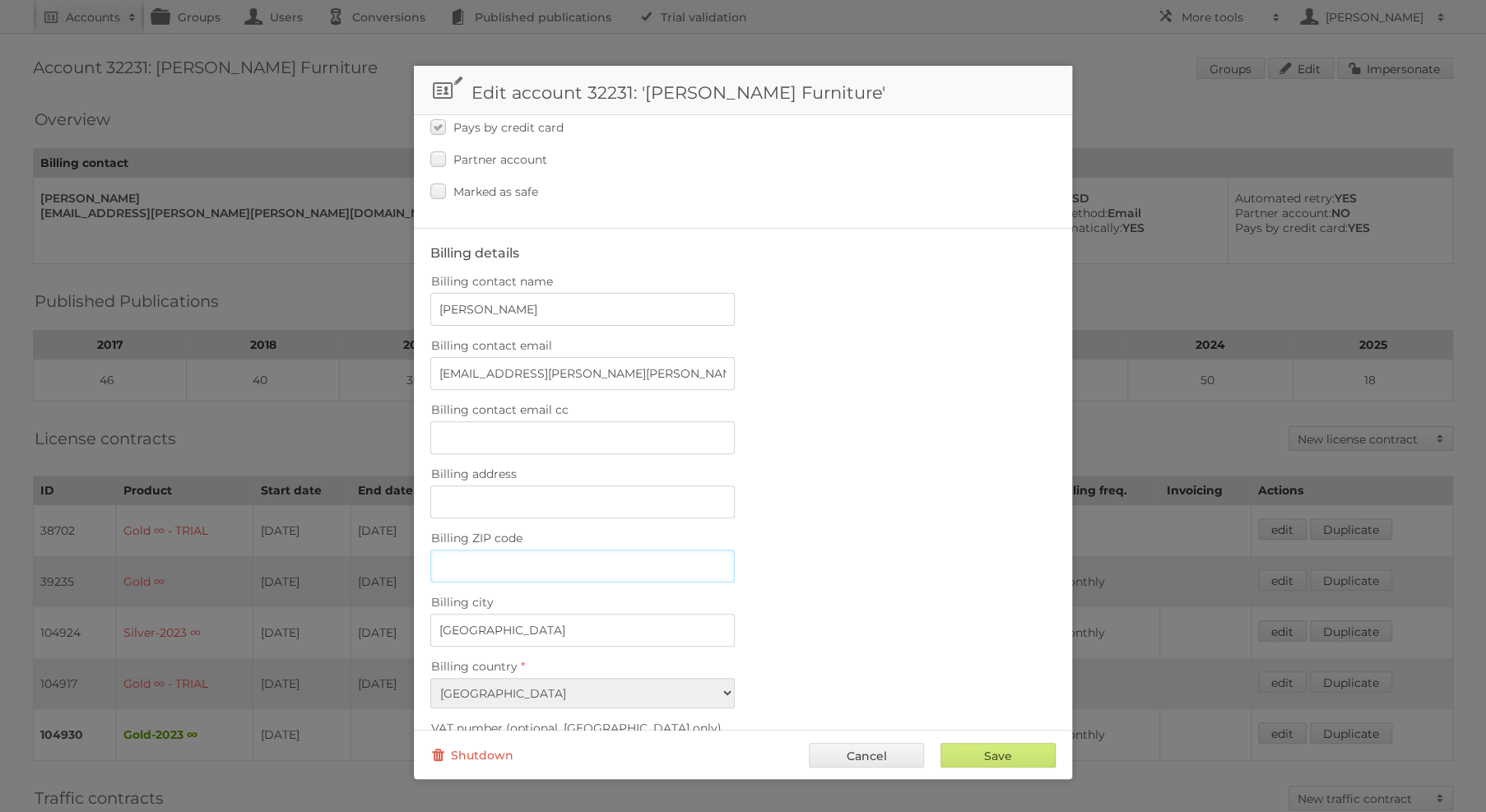
click at [575, 550] on input "Billing ZIP code" at bounding box center [582, 566] width 305 height 33
paste input "48326"
type input "48326"
click at [1004, 760] on input "Save" at bounding box center [999, 755] width 115 height 25
type input "..."
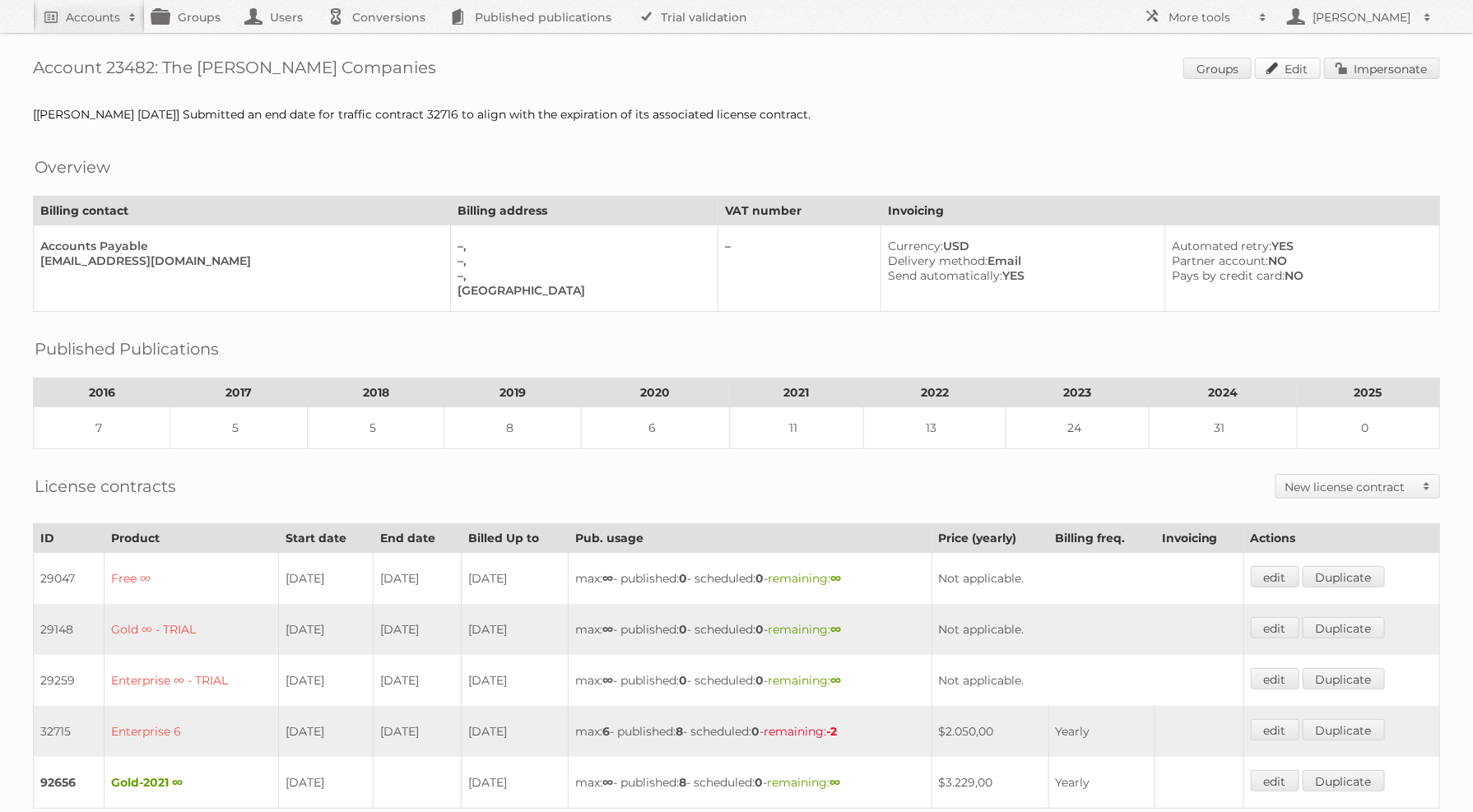
click at [1286, 74] on link "Edit" at bounding box center [1288, 68] width 65 height 21
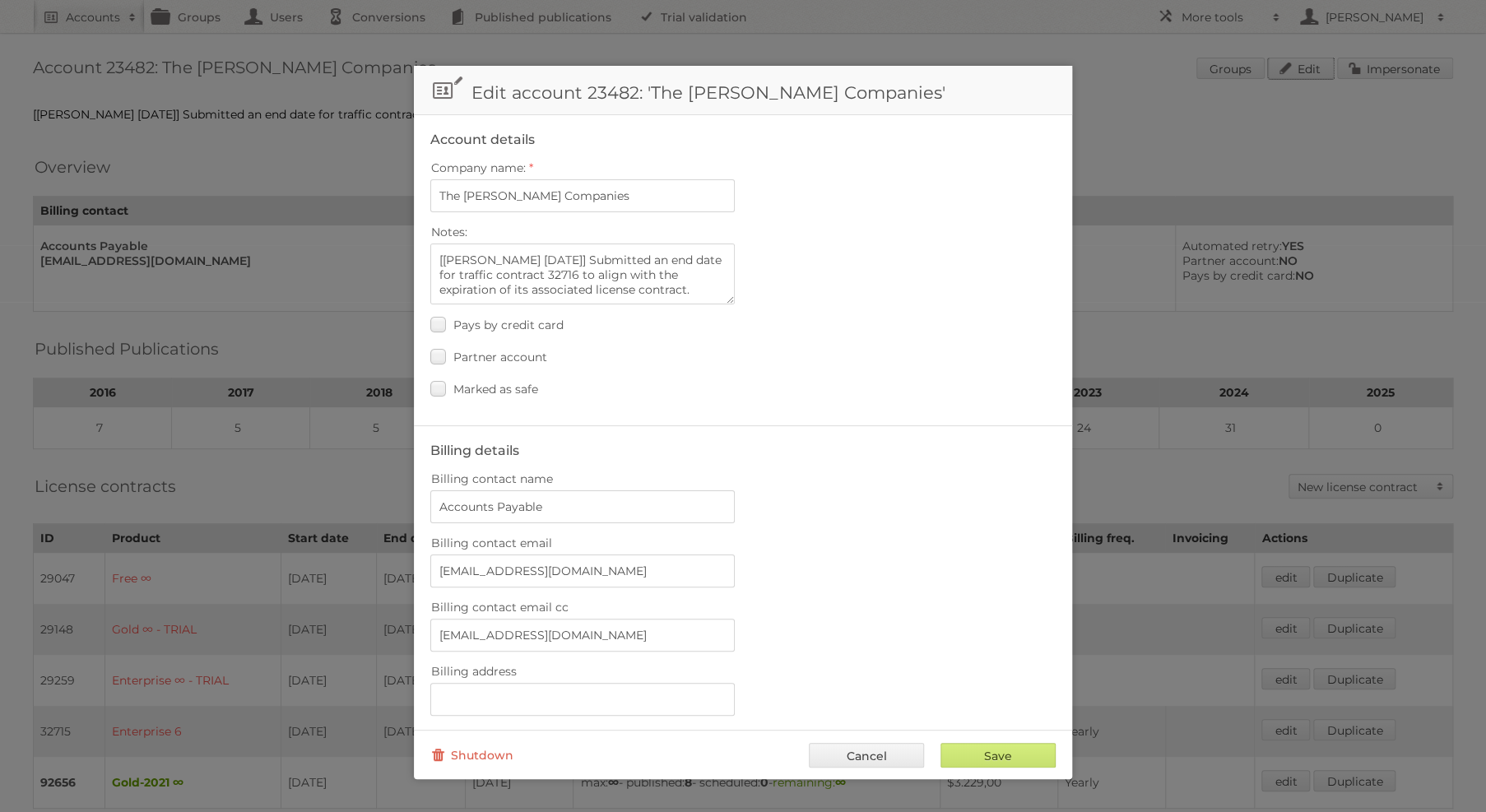
scroll to position [197, 0]
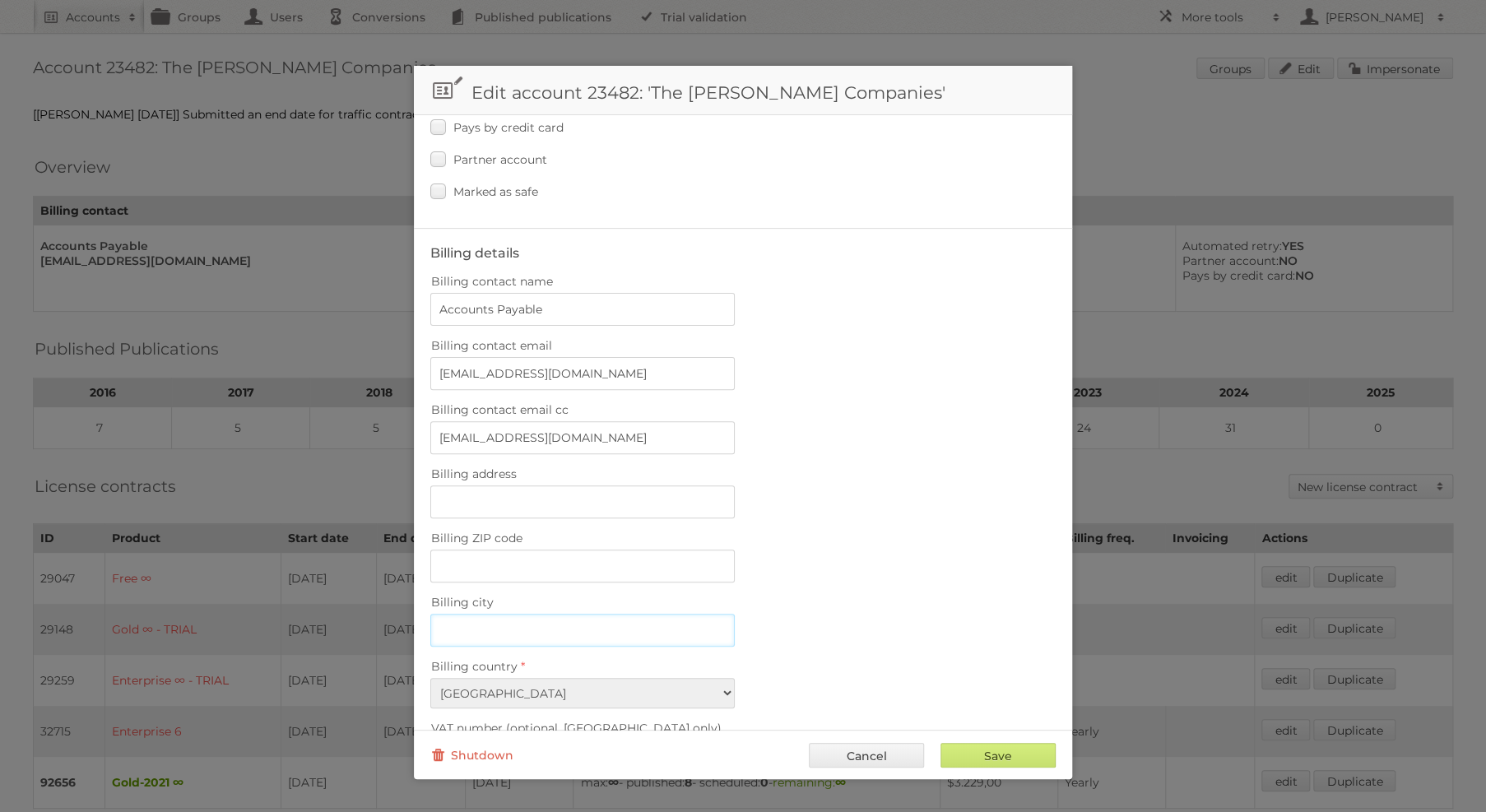
click at [563, 614] on input "Billing city" at bounding box center [582, 630] width 305 height 33
paste input "Pittsfield"
type input "Pittsfield"
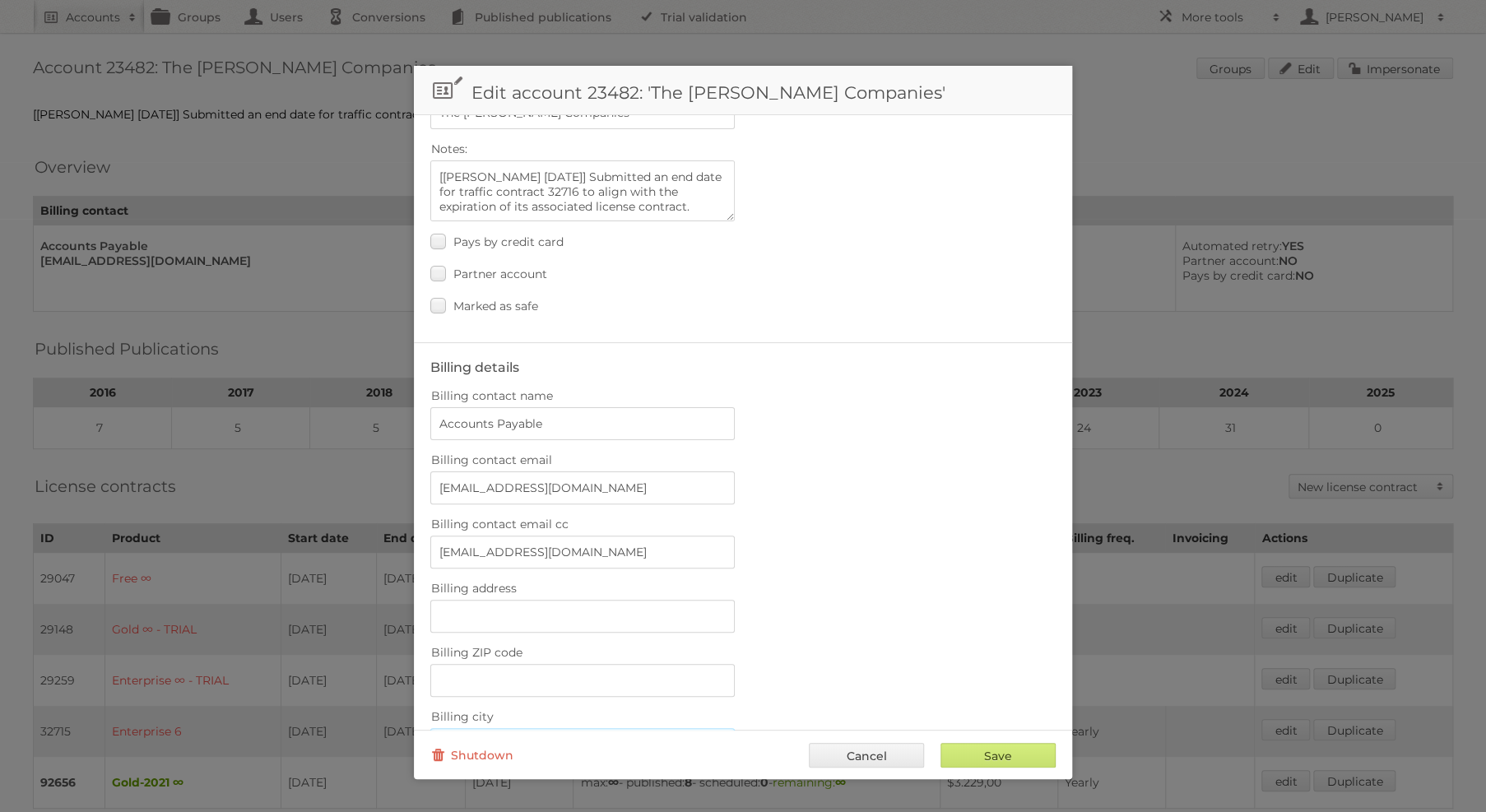
scroll to position [296, 0]
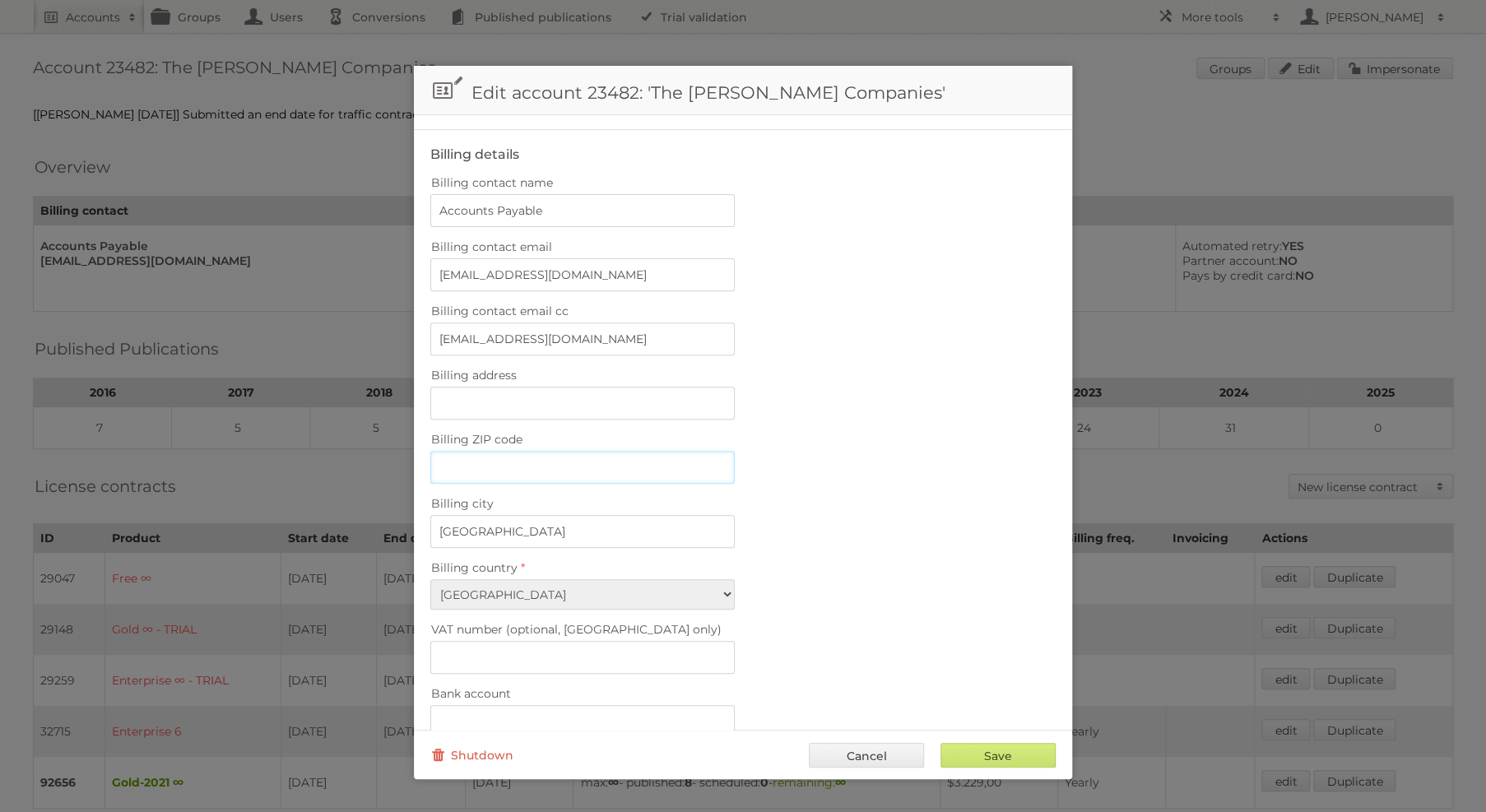
click at [640, 451] on input "Billing ZIP code" at bounding box center [582, 467] width 305 height 33
paste input "01201"
type input "01201"
click at [1017, 750] on input "Save" at bounding box center [999, 755] width 115 height 25
type input "..."
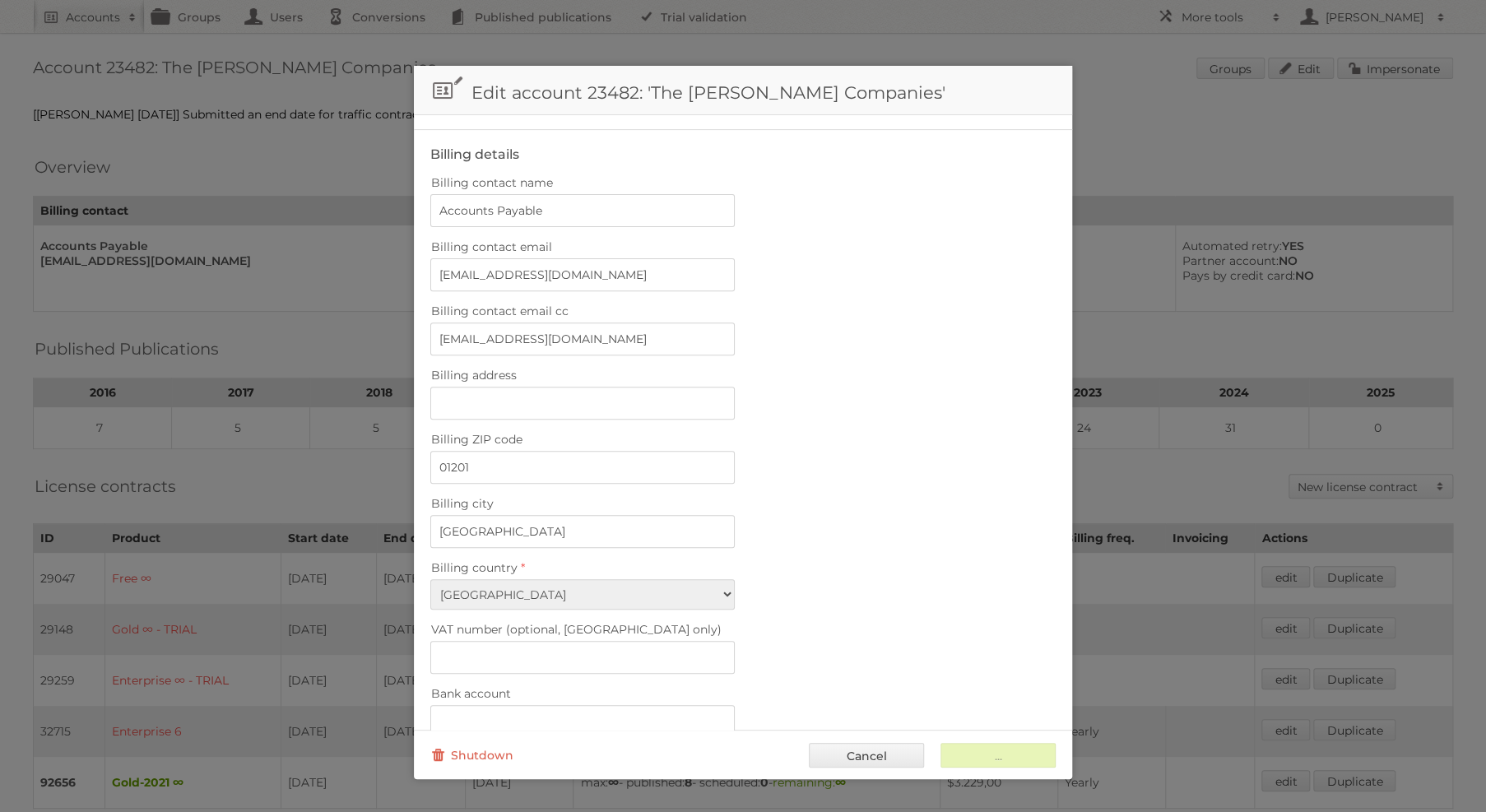
scroll to position [0, 0]
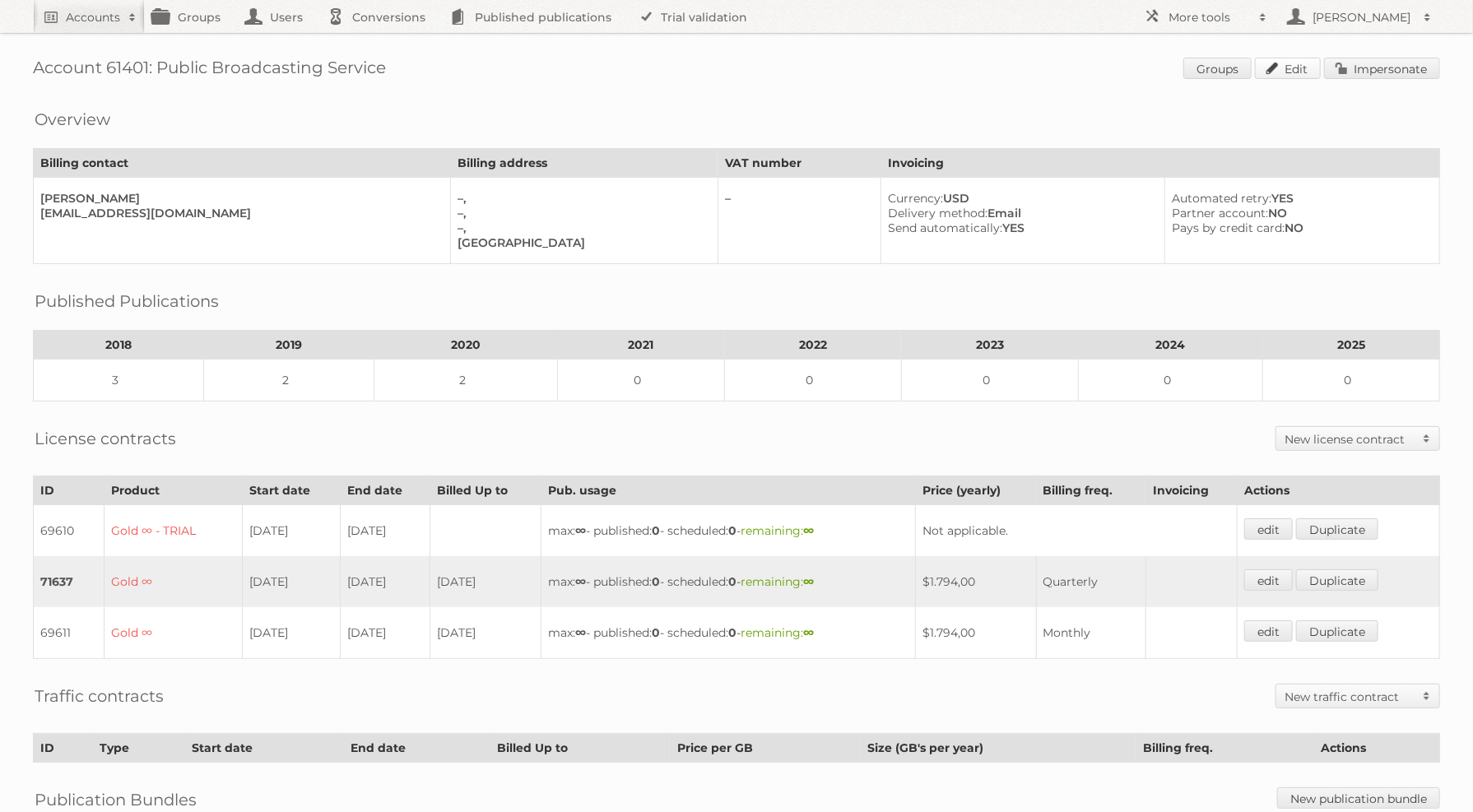
click at [1295, 69] on link "Edit" at bounding box center [1288, 68] width 65 height 21
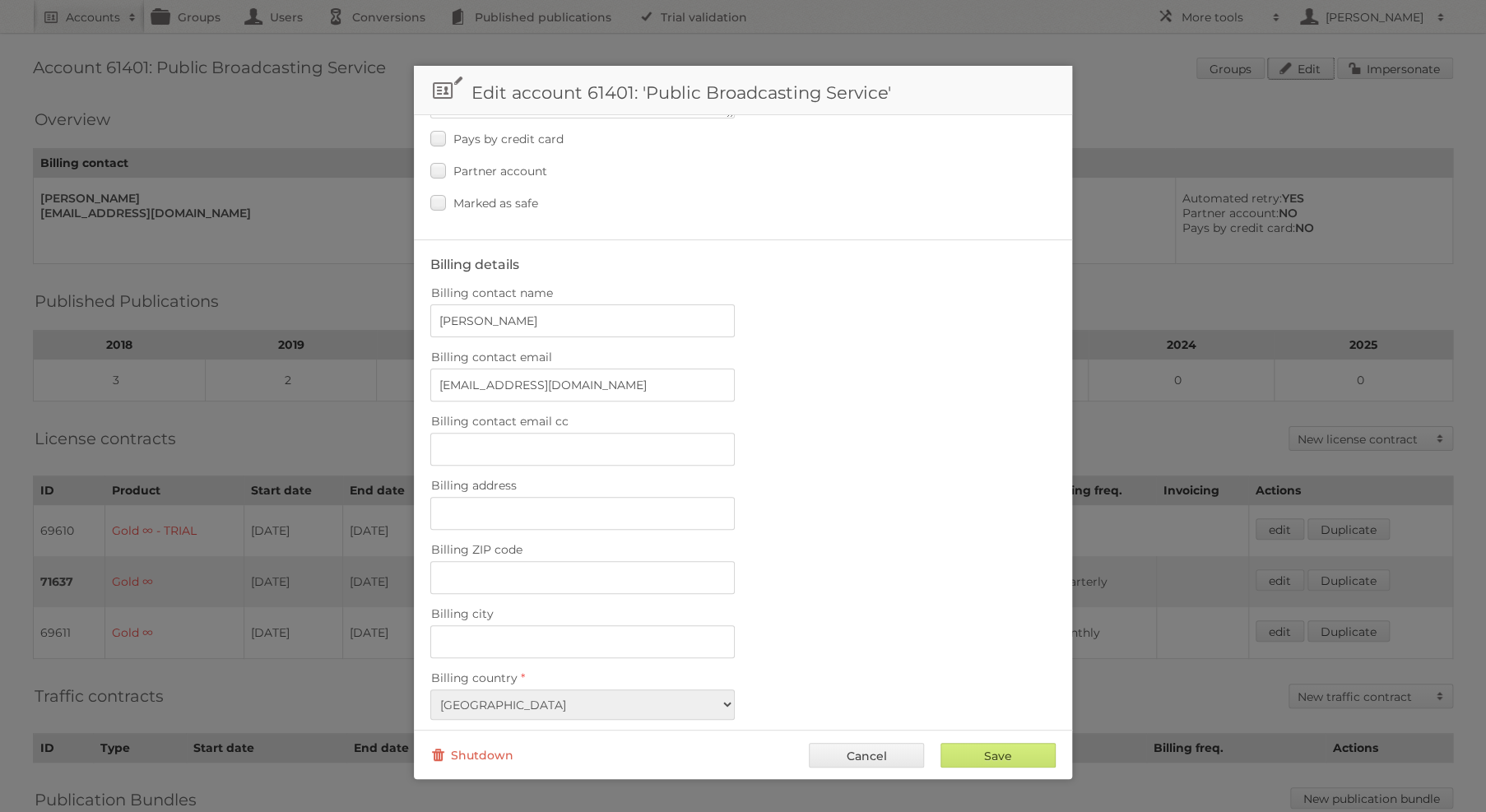
scroll to position [296, 0]
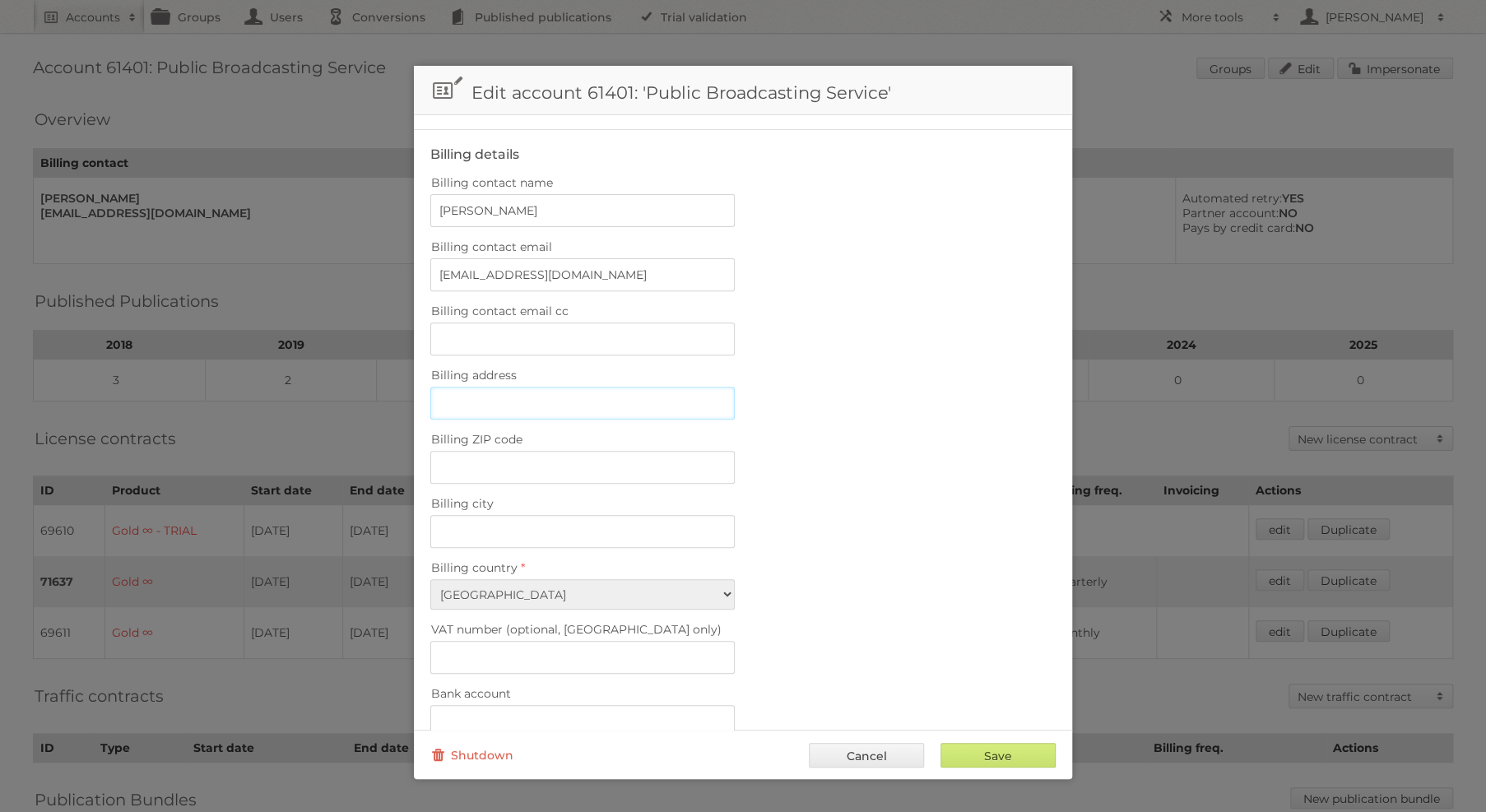
click at [587, 393] on input "Billing address" at bounding box center [582, 403] width 305 height 33
click at [623, 464] on input "Billing ZIP code" at bounding box center [582, 467] width 305 height 33
click at [628, 515] on input "Billing city" at bounding box center [582, 531] width 305 height 33
paste input "Arlington"
type input "Arlington"
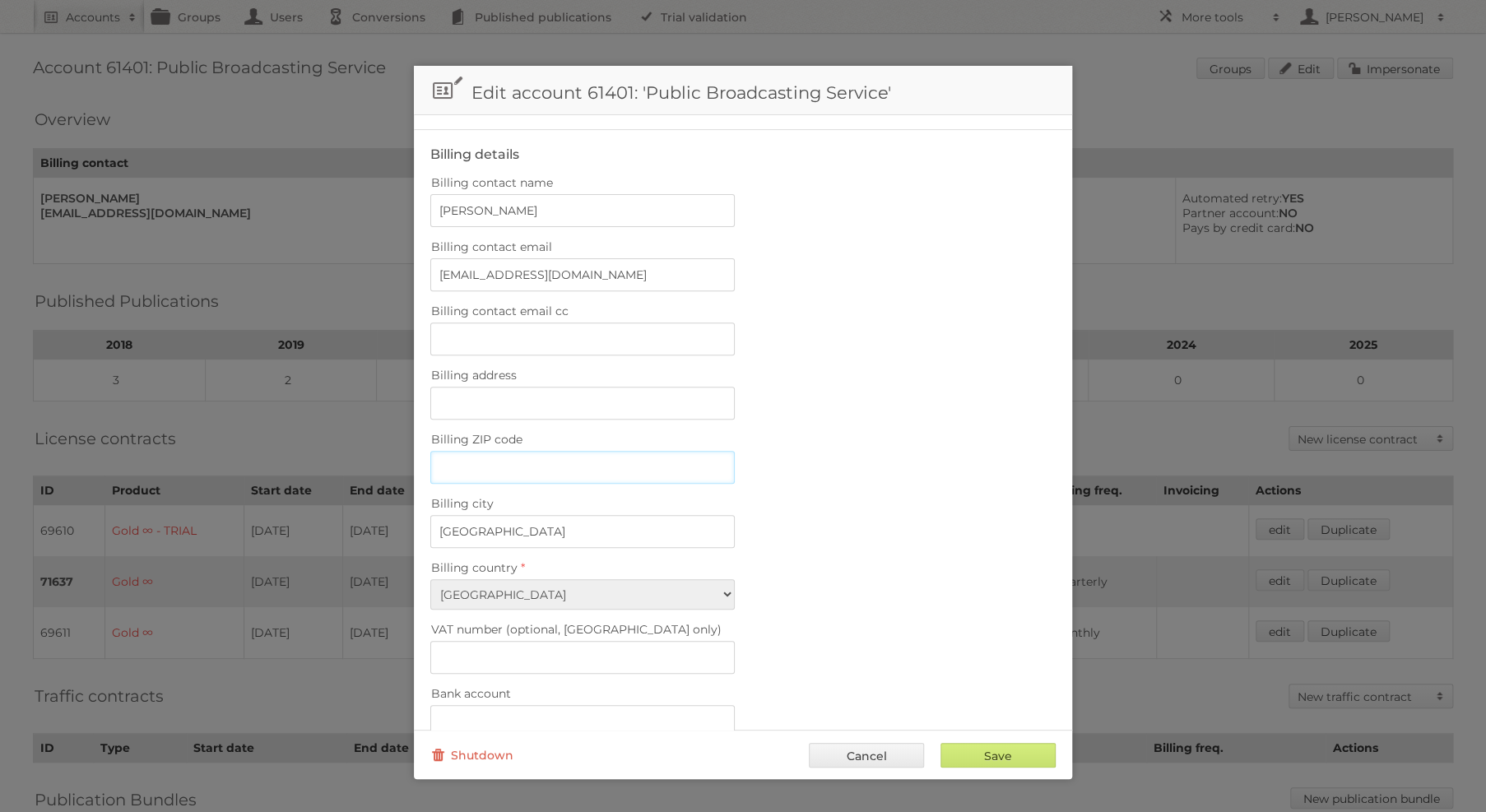
click at [626, 451] on input "Billing ZIP code" at bounding box center [582, 467] width 305 height 33
paste input "22202"
type input "22202"
click at [1002, 755] on input "Save" at bounding box center [999, 755] width 115 height 25
type input "..."
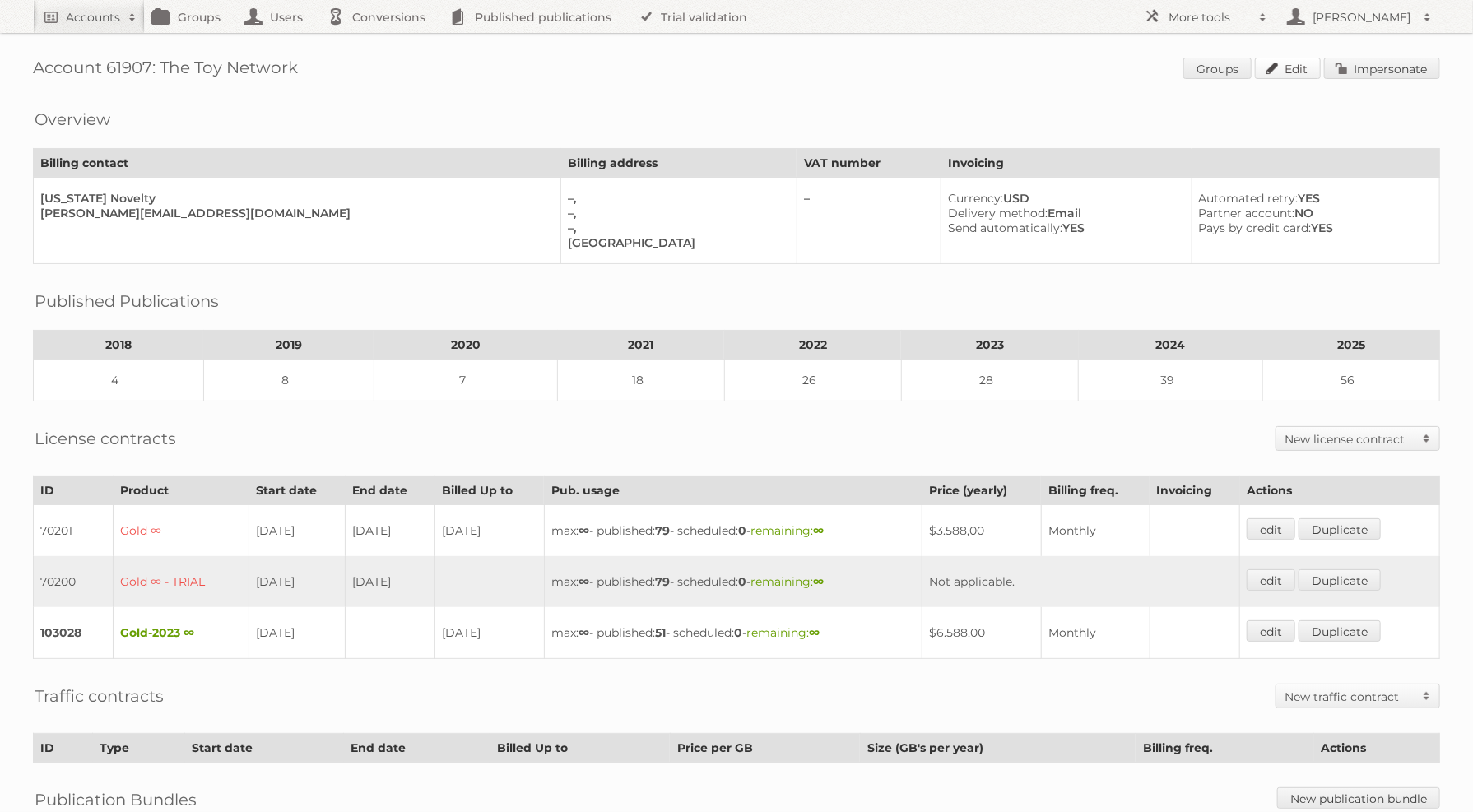
click at [1296, 60] on link "Edit" at bounding box center [1288, 68] width 65 height 21
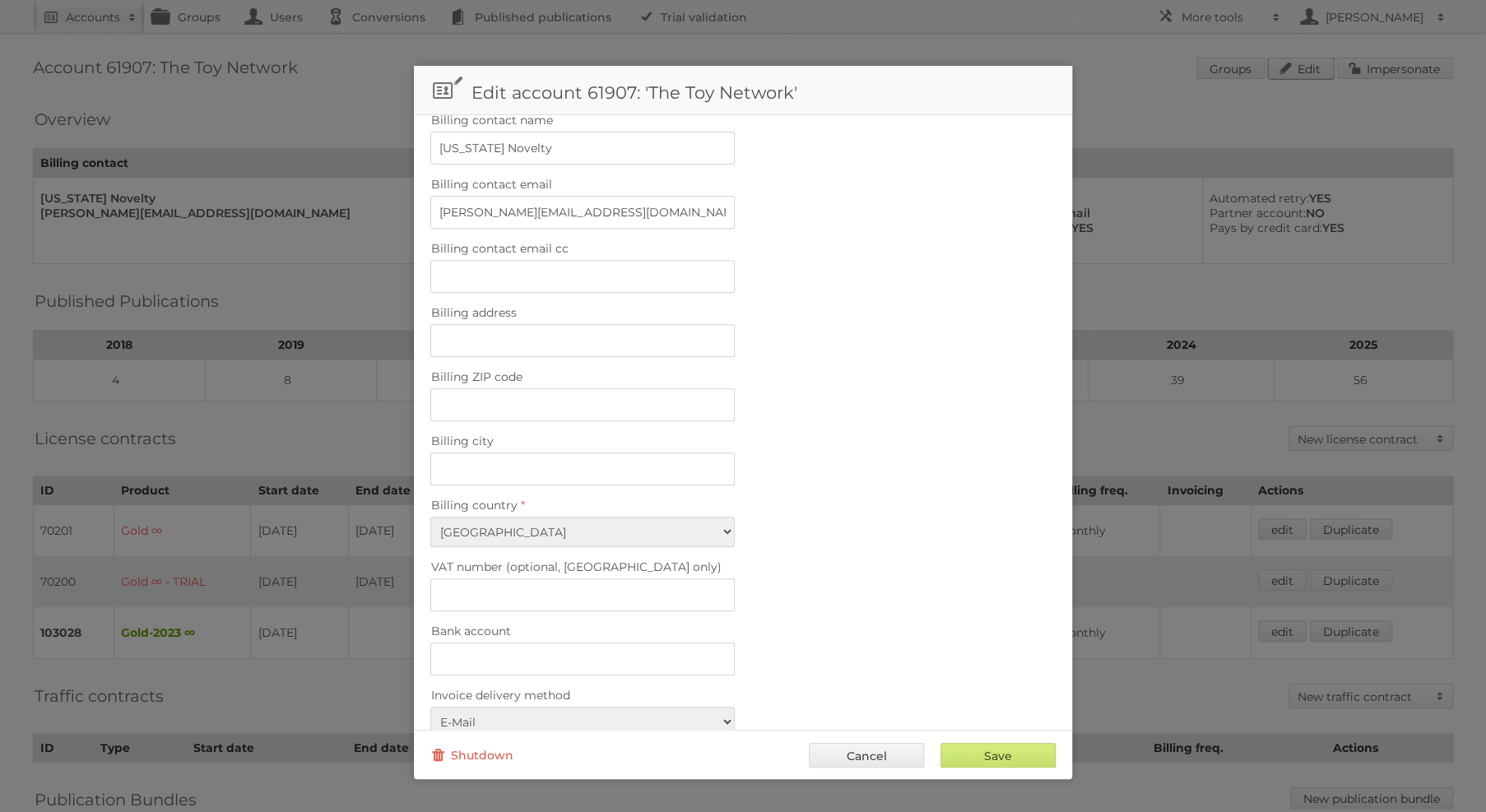
scroll to position [491, 0]
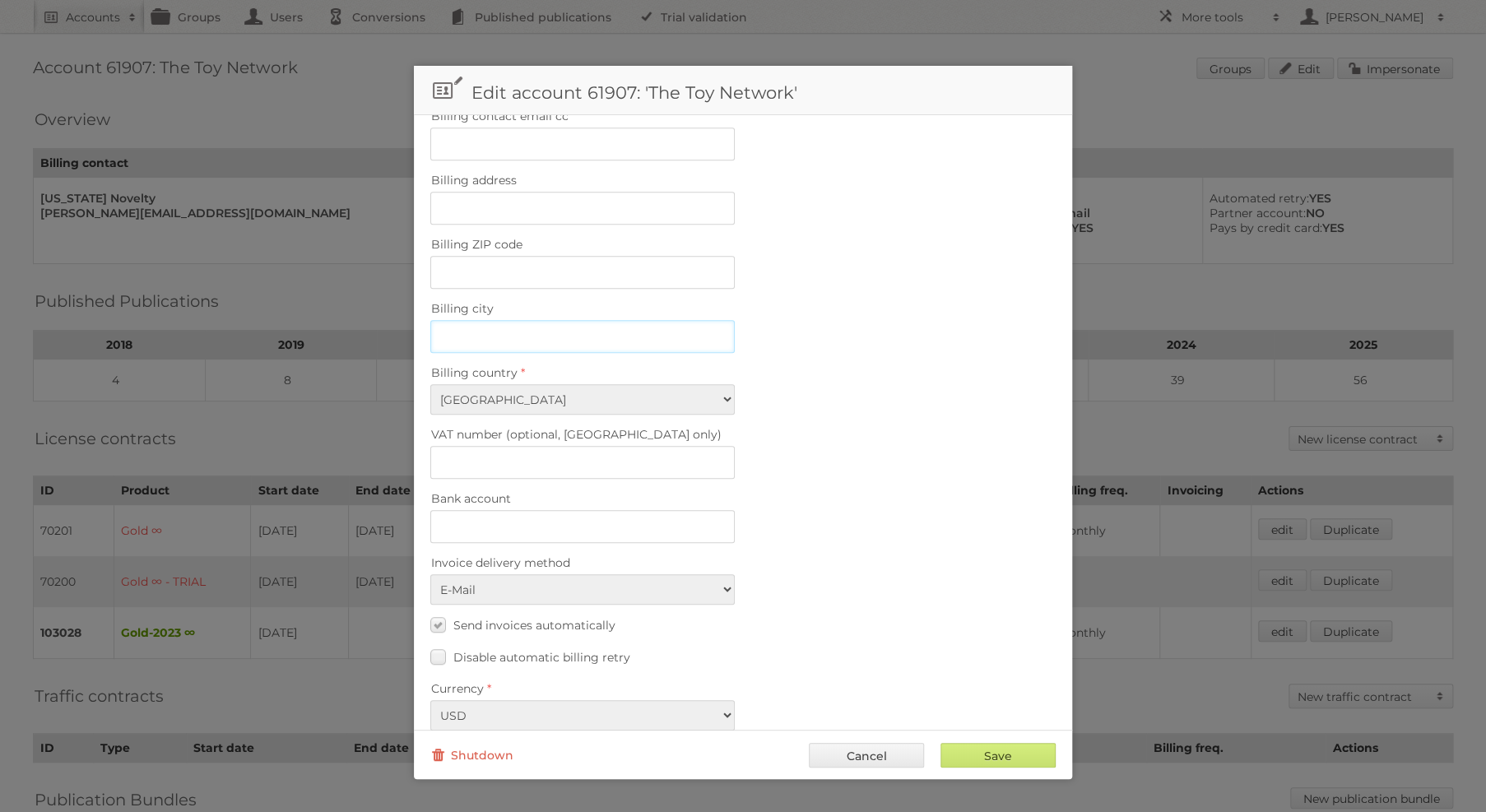
click at [576, 320] on input "Billing city" at bounding box center [582, 336] width 305 height 33
paste input "[US_STATE]"
type input "[US_STATE]"
click at [660, 263] on input "Billing ZIP code" at bounding box center [582, 272] width 305 height 33
paste input "02720"
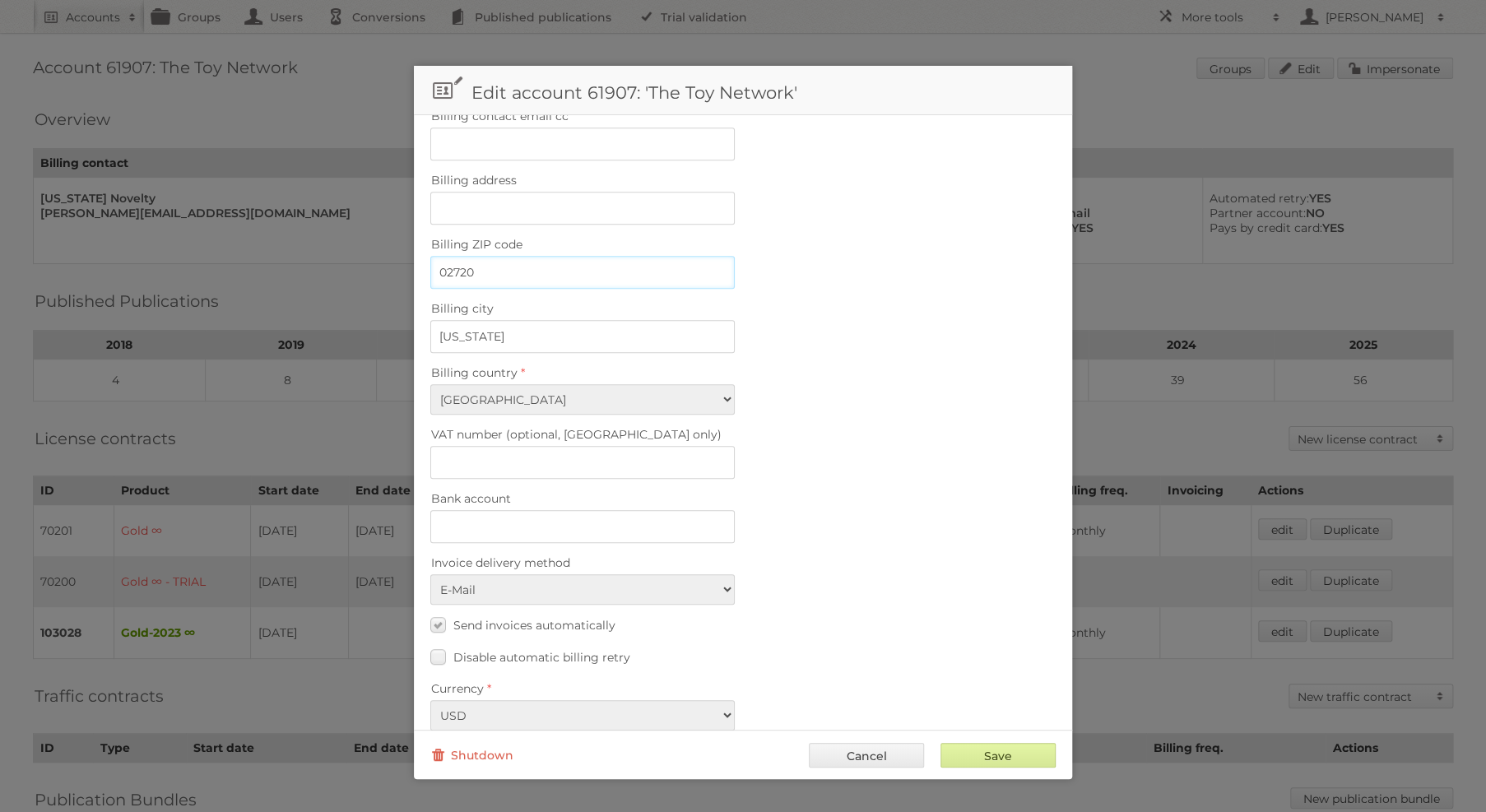
type input "02720"
click at [1015, 741] on div "Save Cancel Shutdown" at bounding box center [743, 753] width 658 height 49
click at [1015, 751] on input "Save" at bounding box center [999, 755] width 115 height 25
type input "..."
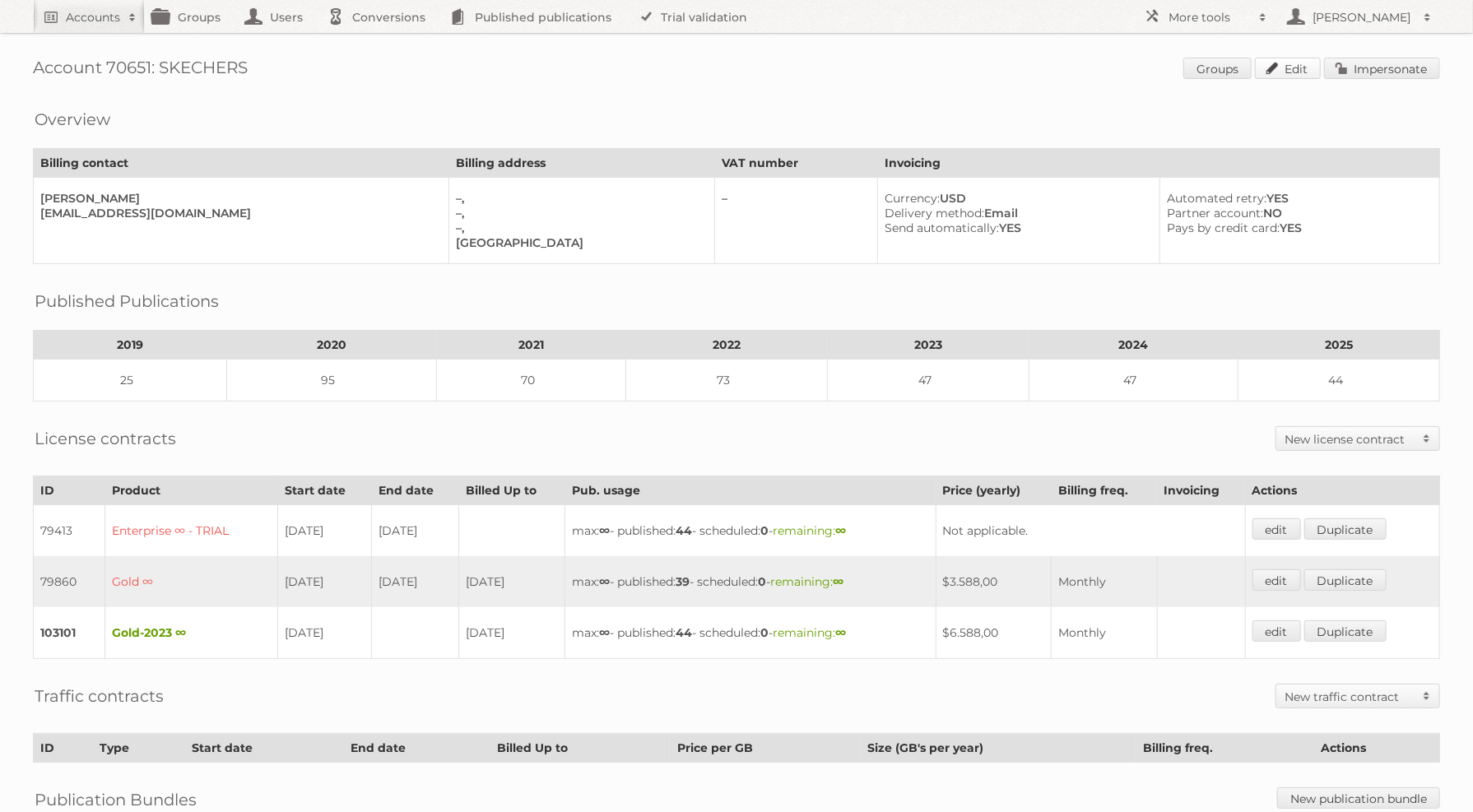
click at [1291, 65] on link "Edit" at bounding box center [1288, 68] width 65 height 21
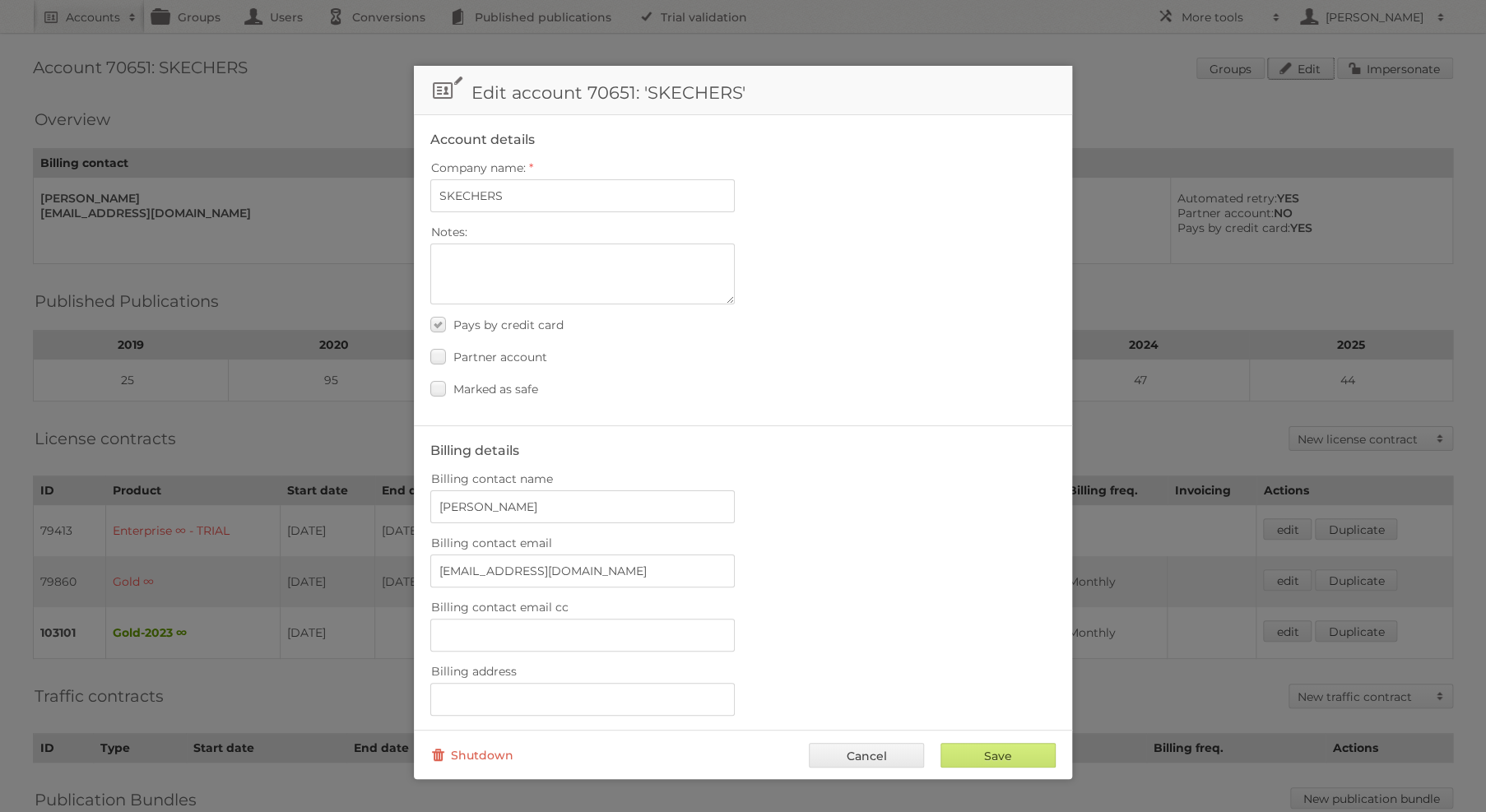
scroll to position [491, 0]
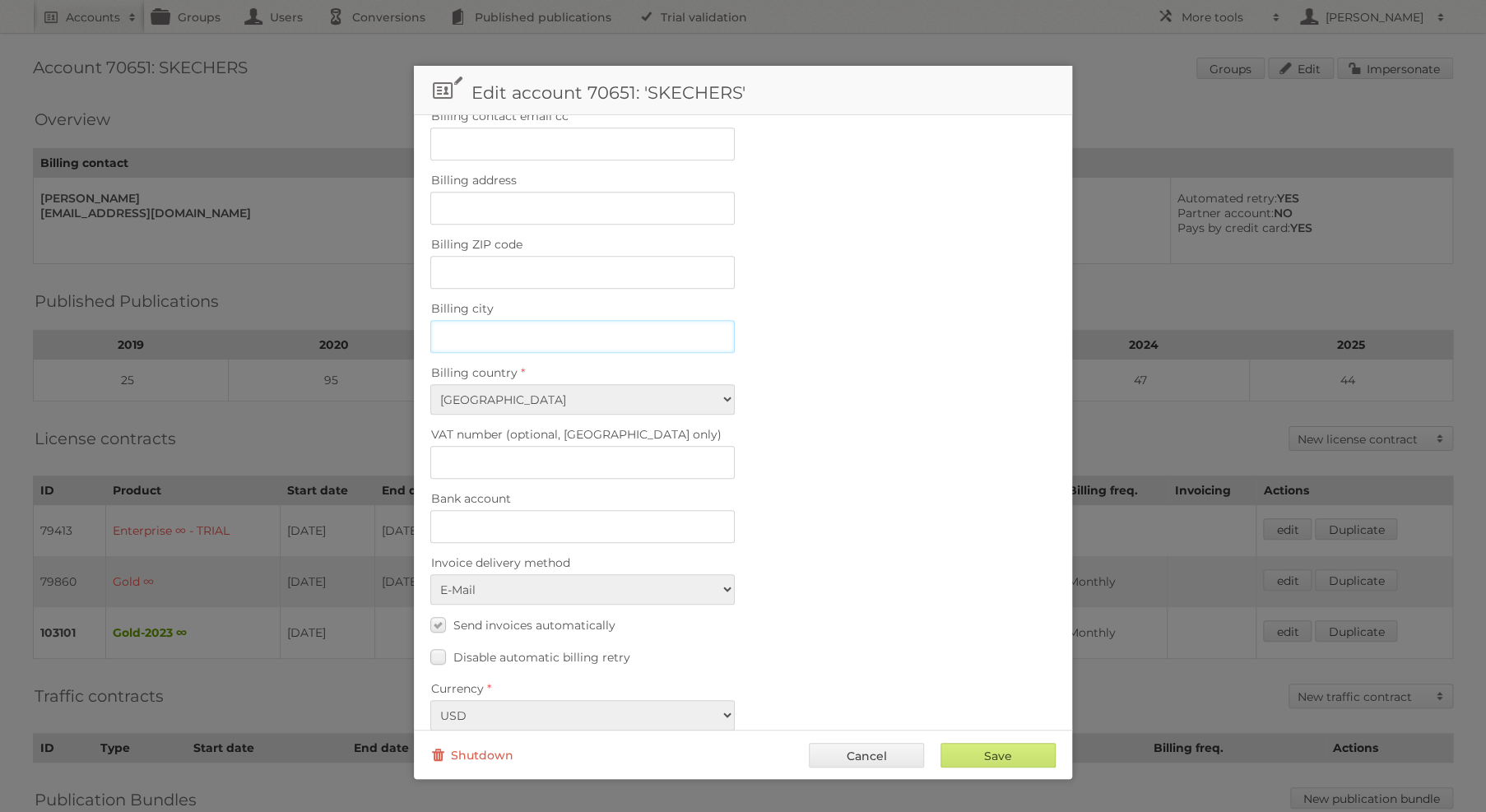
click at [607, 320] on input "Billing city" at bounding box center [582, 336] width 305 height 33
paste input "[GEOGRAPHIC_DATA]"
type input "[GEOGRAPHIC_DATA]"
click at [613, 256] on input "Billing ZIP code" at bounding box center [582, 272] width 305 height 33
paste input "90266"
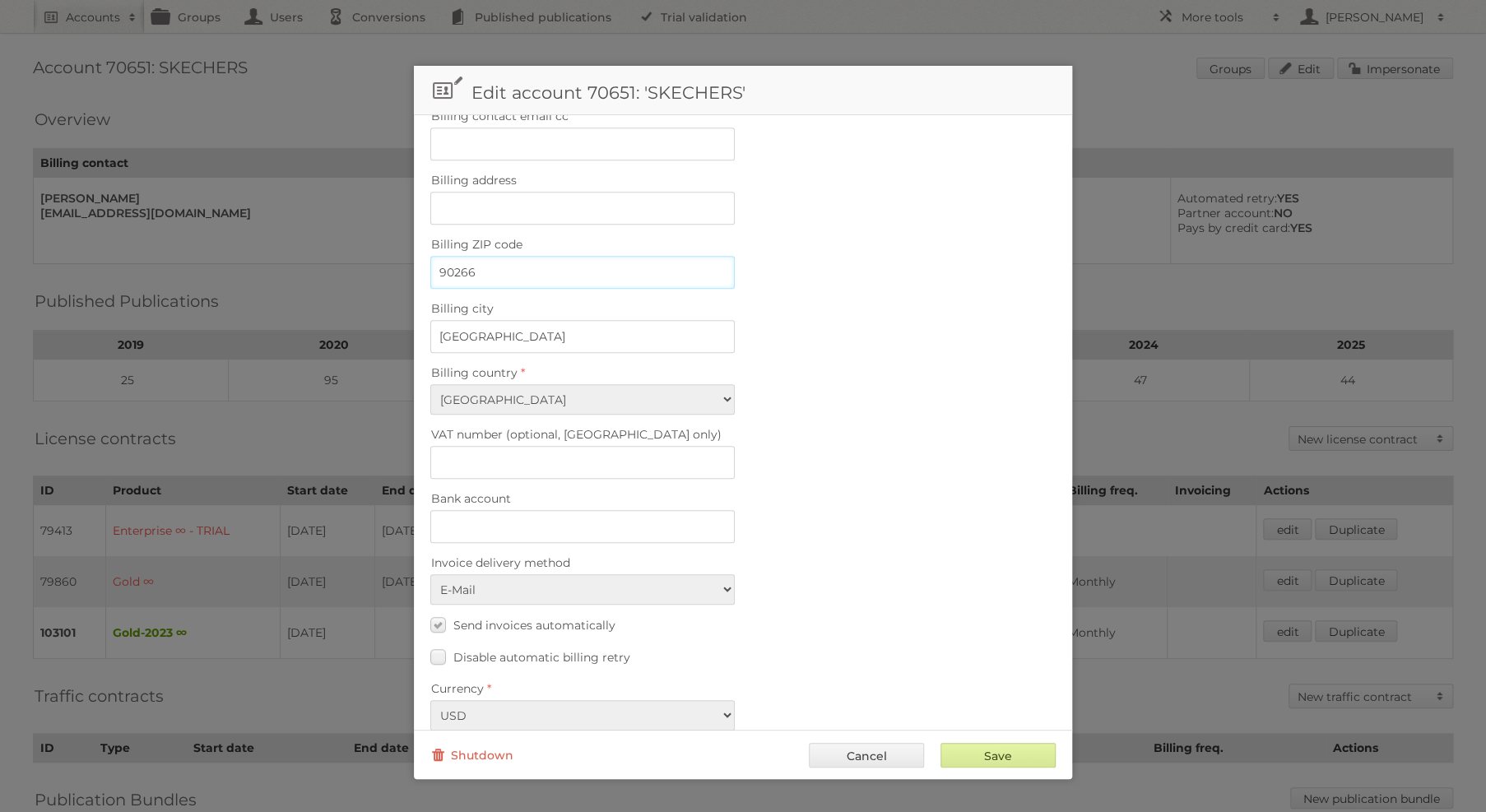
type input "90266"
click at [979, 748] on input "Save" at bounding box center [999, 755] width 115 height 25
type input "..."
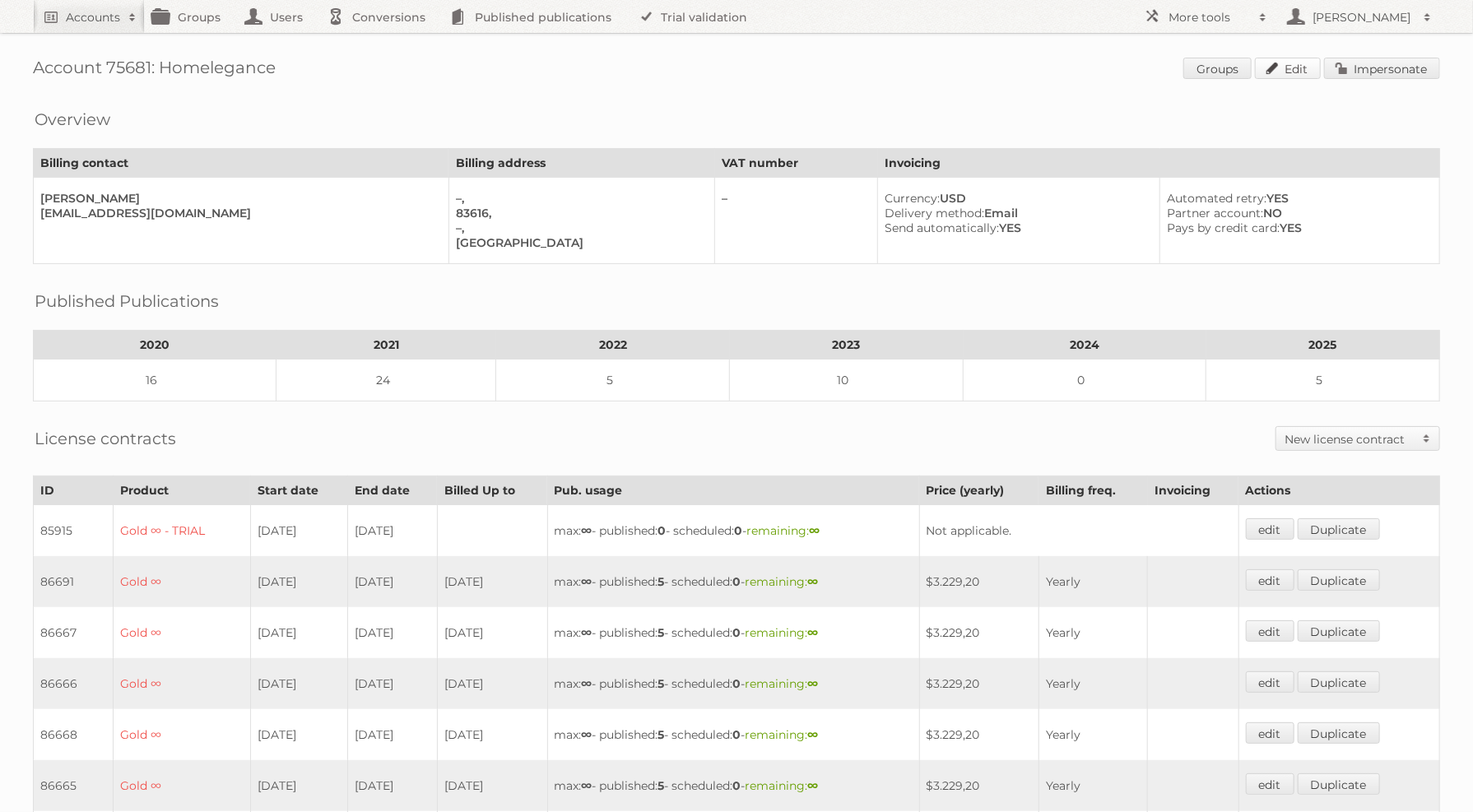
click at [1295, 71] on link "Edit" at bounding box center [1288, 68] width 65 height 21
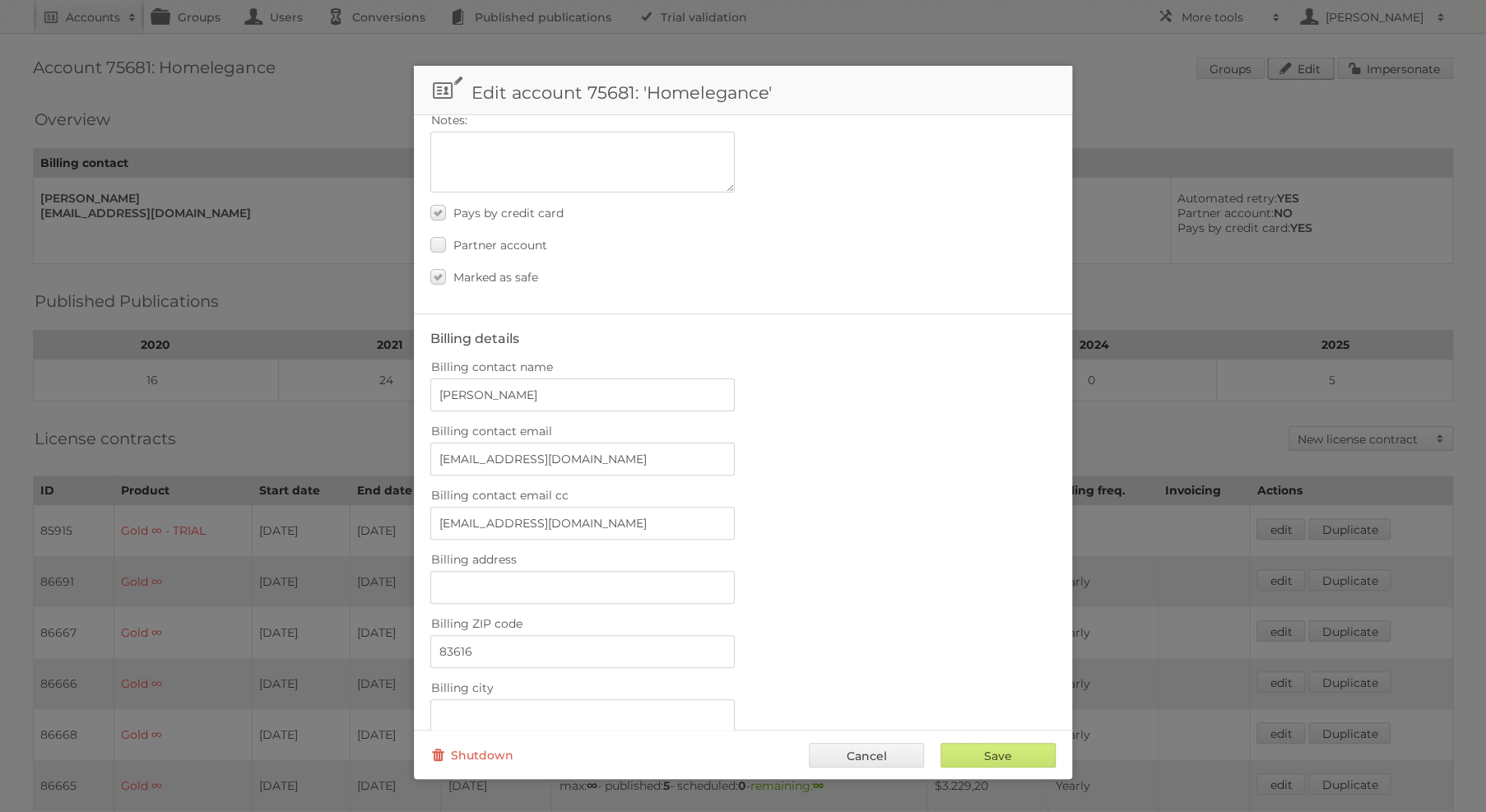
scroll to position [197, 0]
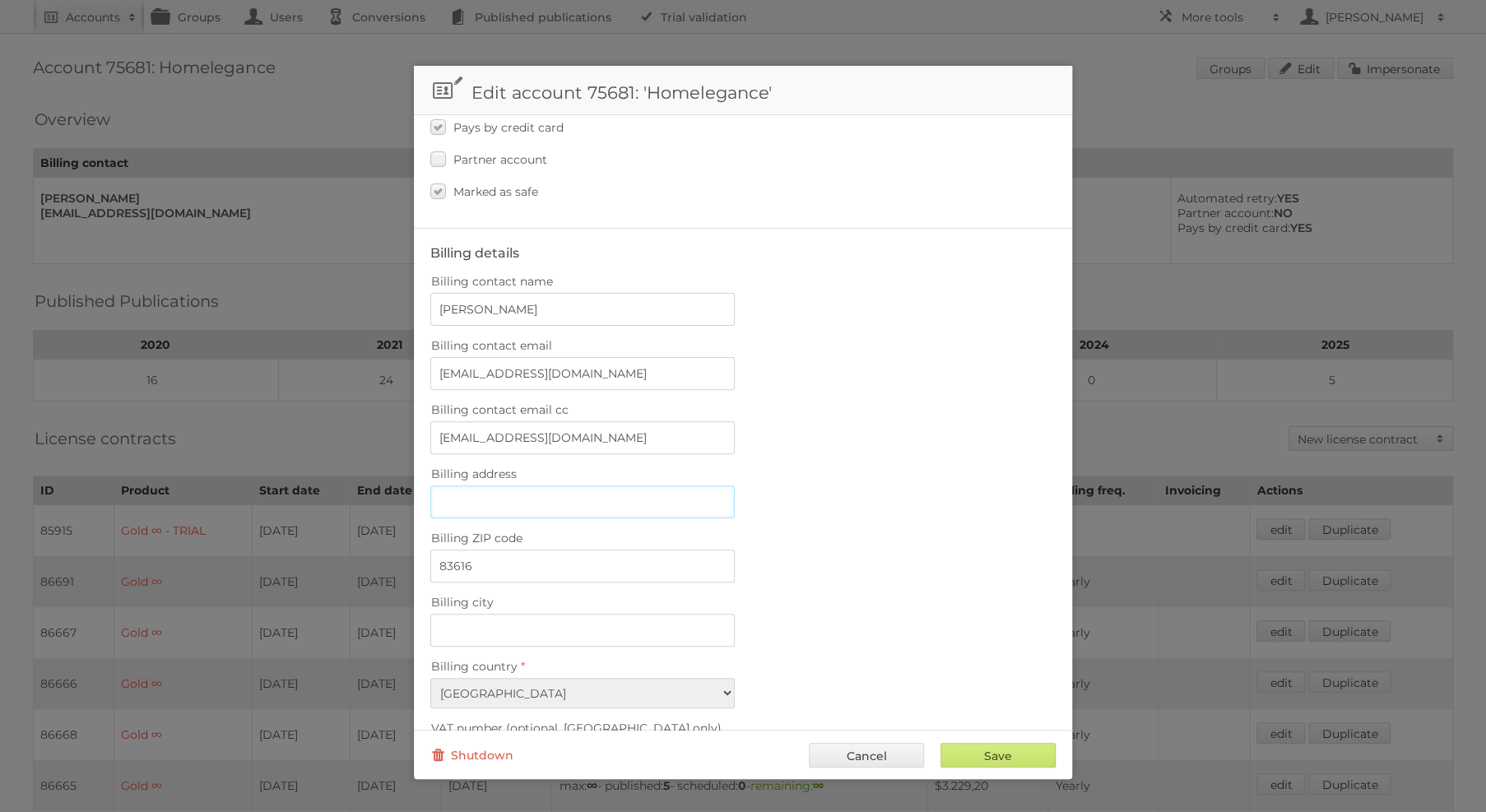
click at [533, 501] on input "Billing address" at bounding box center [582, 502] width 305 height 33
click at [637, 614] on input "Billing city" at bounding box center [582, 630] width 305 height 33
paste input "Eagle"
type input "Eagle"
click at [1019, 760] on input "Save" at bounding box center [999, 755] width 115 height 25
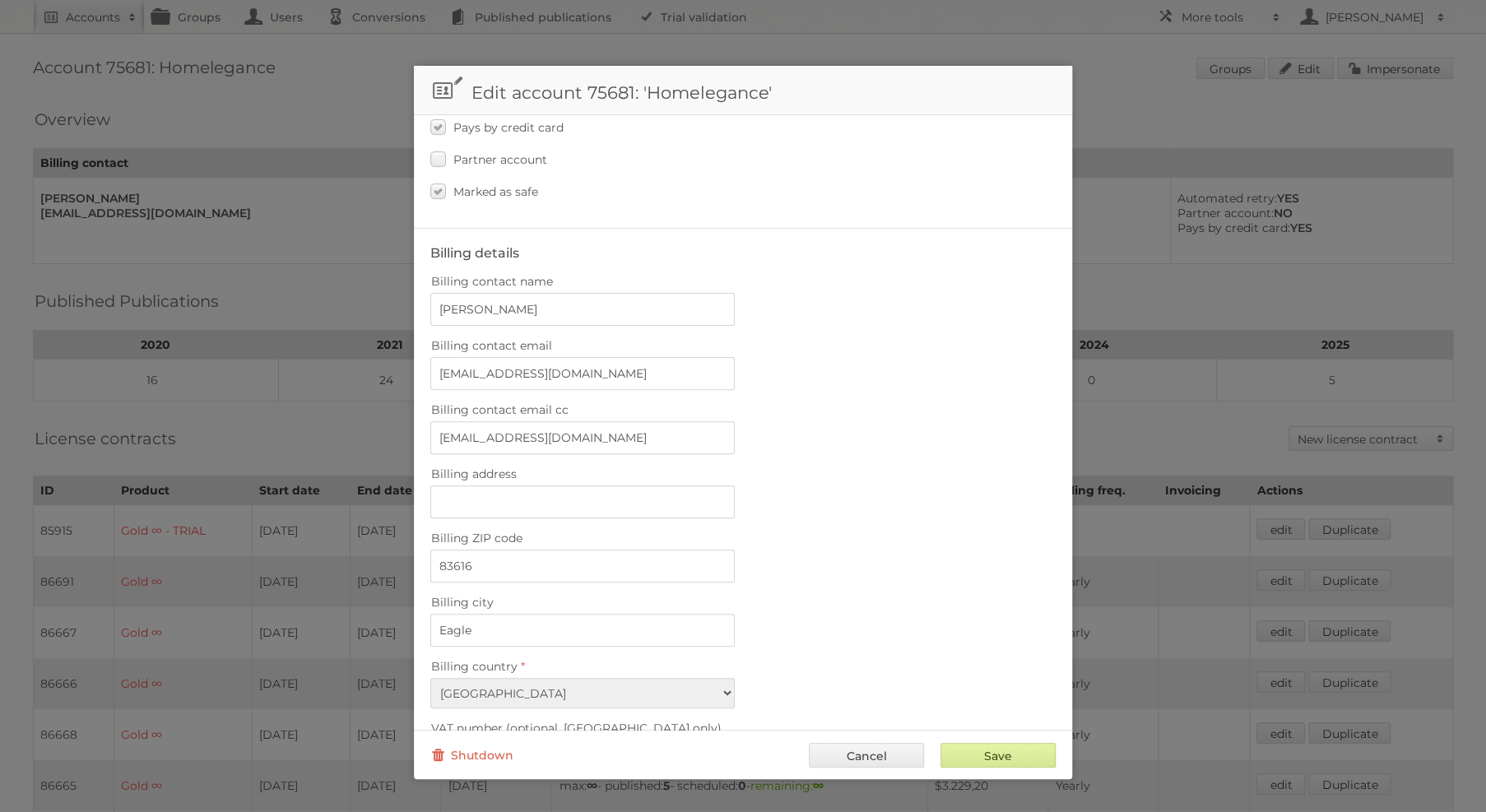
type input "..."
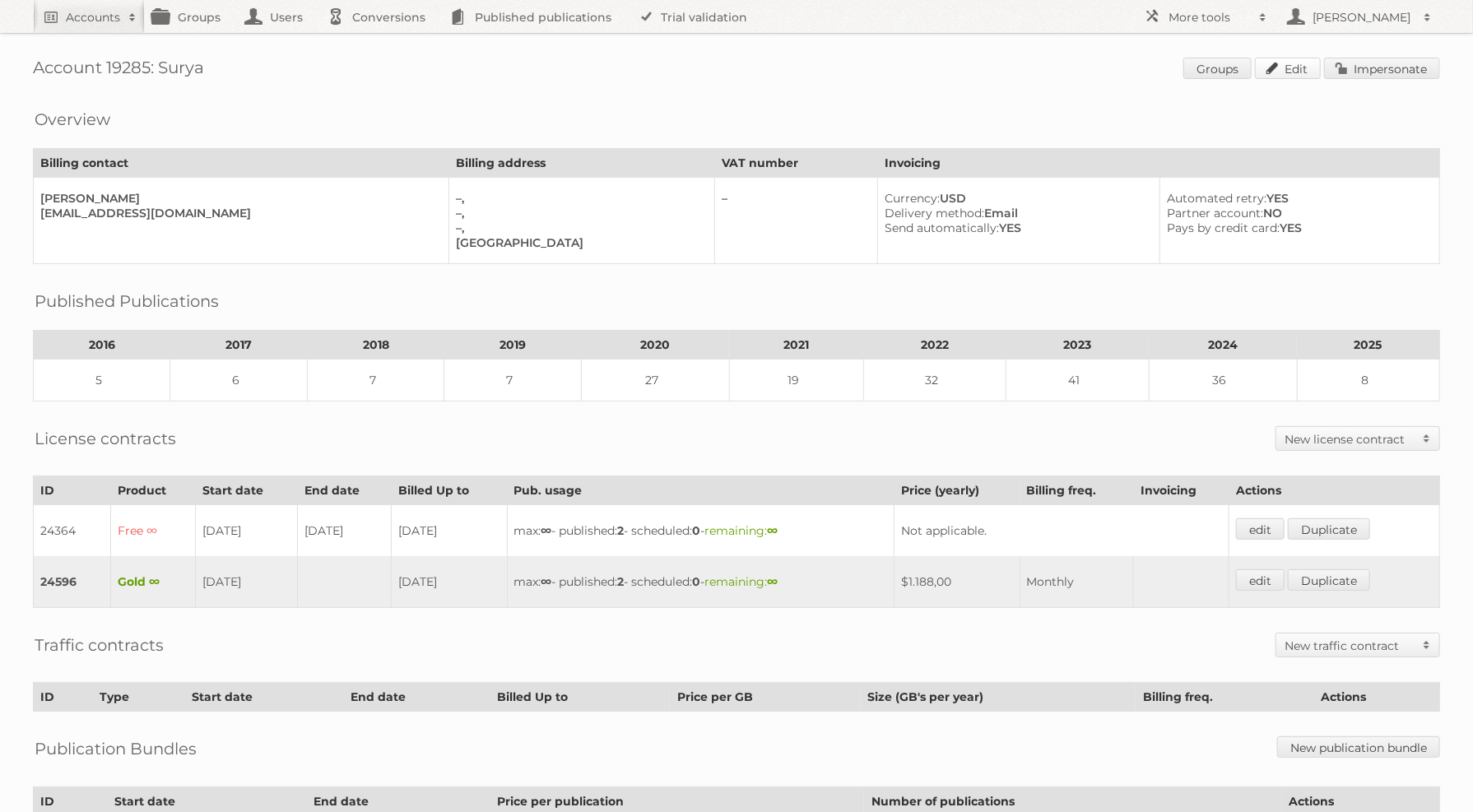
click at [1286, 70] on link "Edit" at bounding box center [1288, 68] width 65 height 21
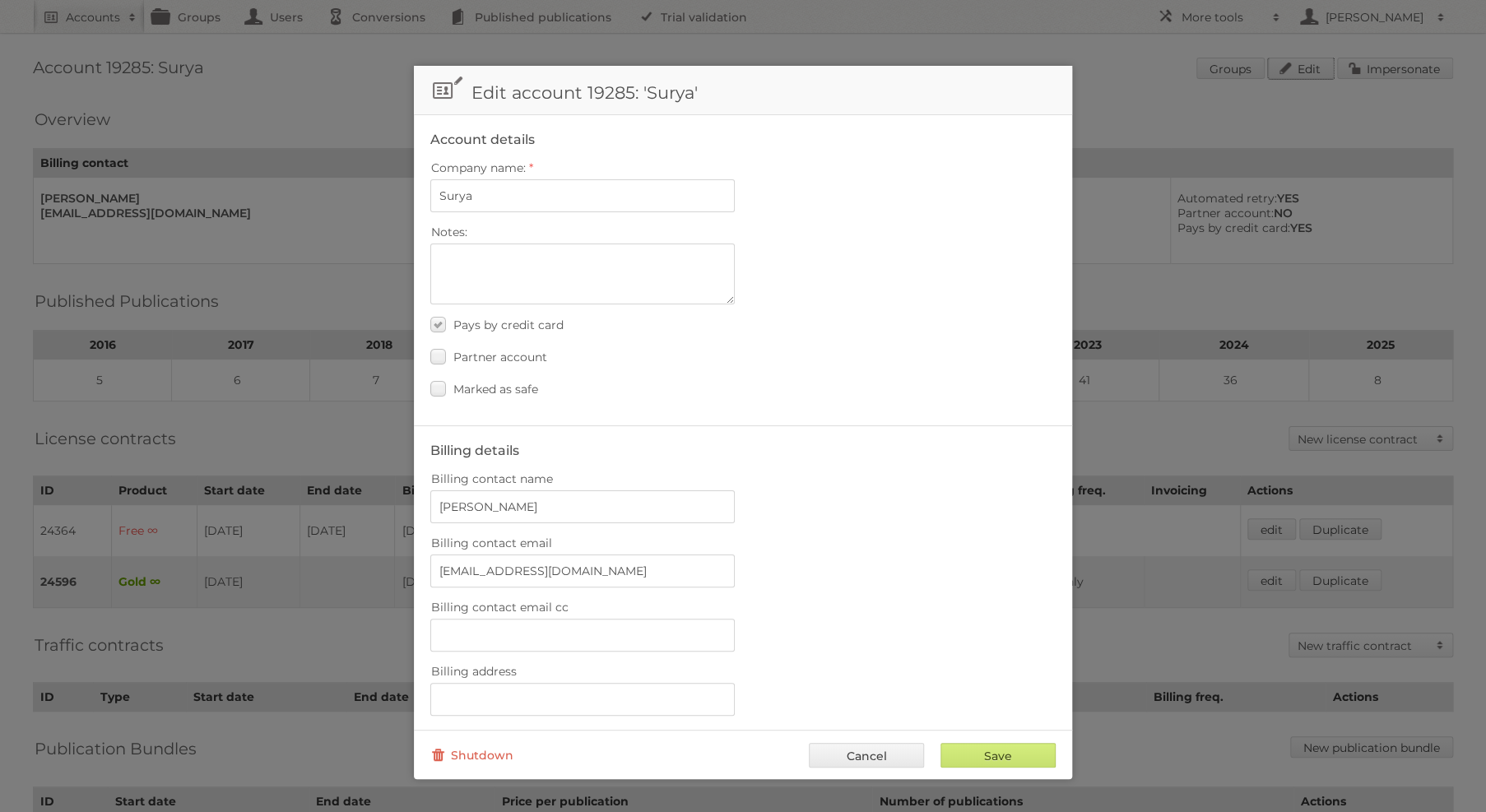
scroll to position [395, 0]
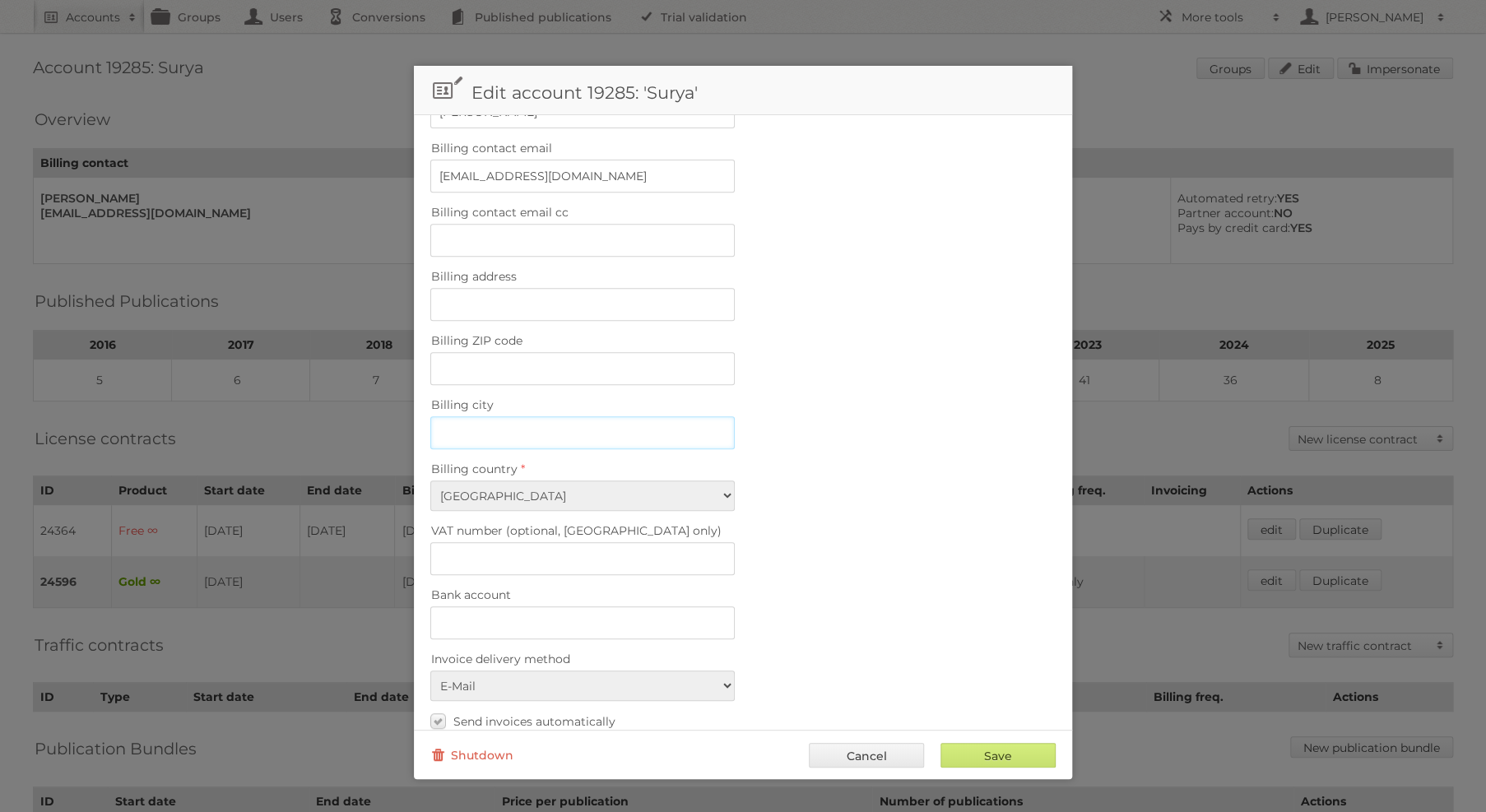
click at [604, 416] on input "Billing city" at bounding box center [582, 432] width 305 height 33
paste input "White"
type input "White"
click at [517, 307] on body "Accounts Search Advanced Search Create new account Groups Users Conversions Pub…" at bounding box center [743, 406] width 1486 height 812
drag, startPoint x: 635, startPoint y: 343, endPoint x: 642, endPoint y: 352, distance: 11.4
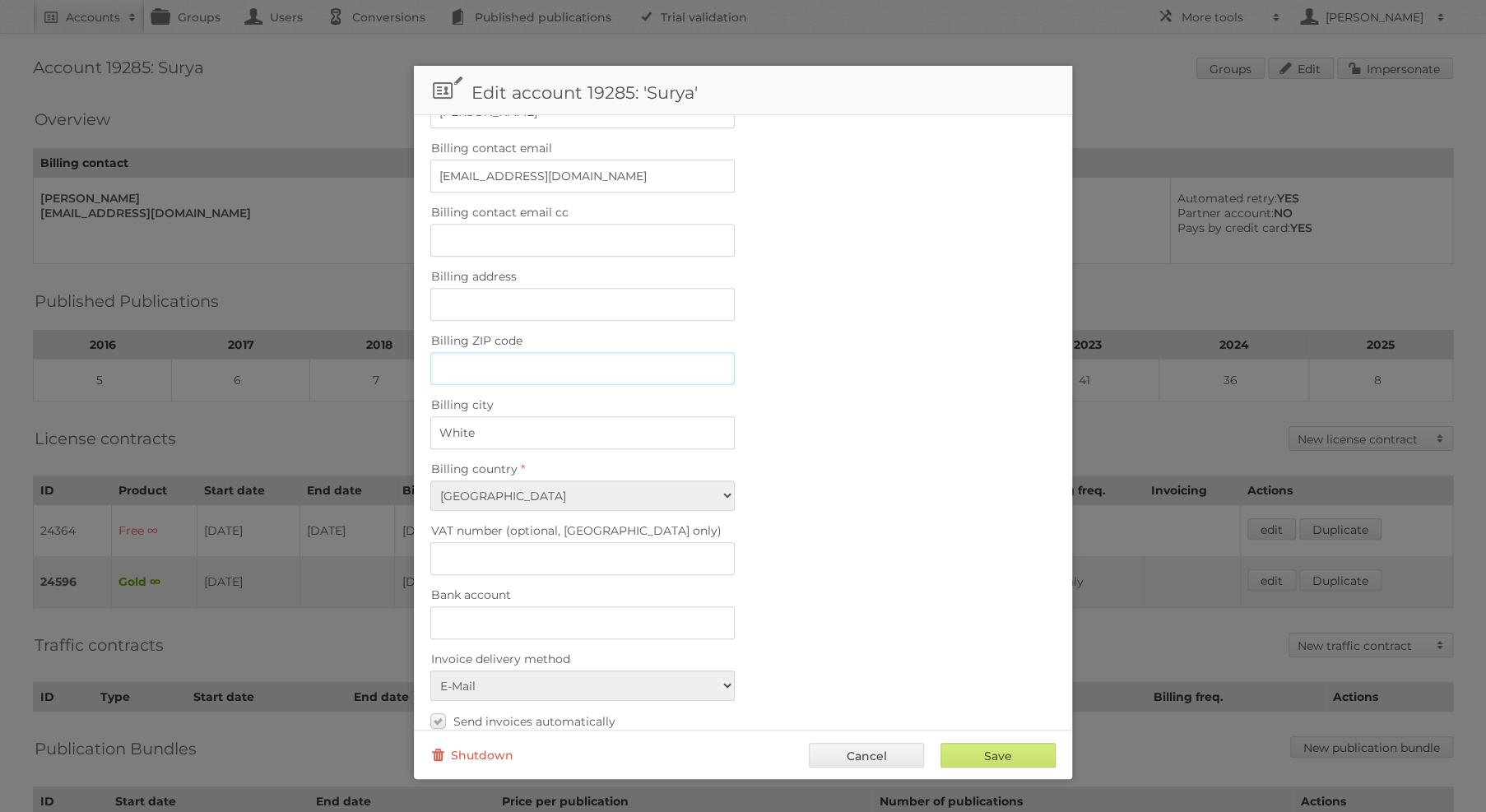
click at [636, 352] on input "Billing ZIP code" at bounding box center [582, 368] width 305 height 33
paste input "30184"
type input "30184"
click at [1002, 763] on input "Save" at bounding box center [999, 755] width 115 height 25
type input "..."
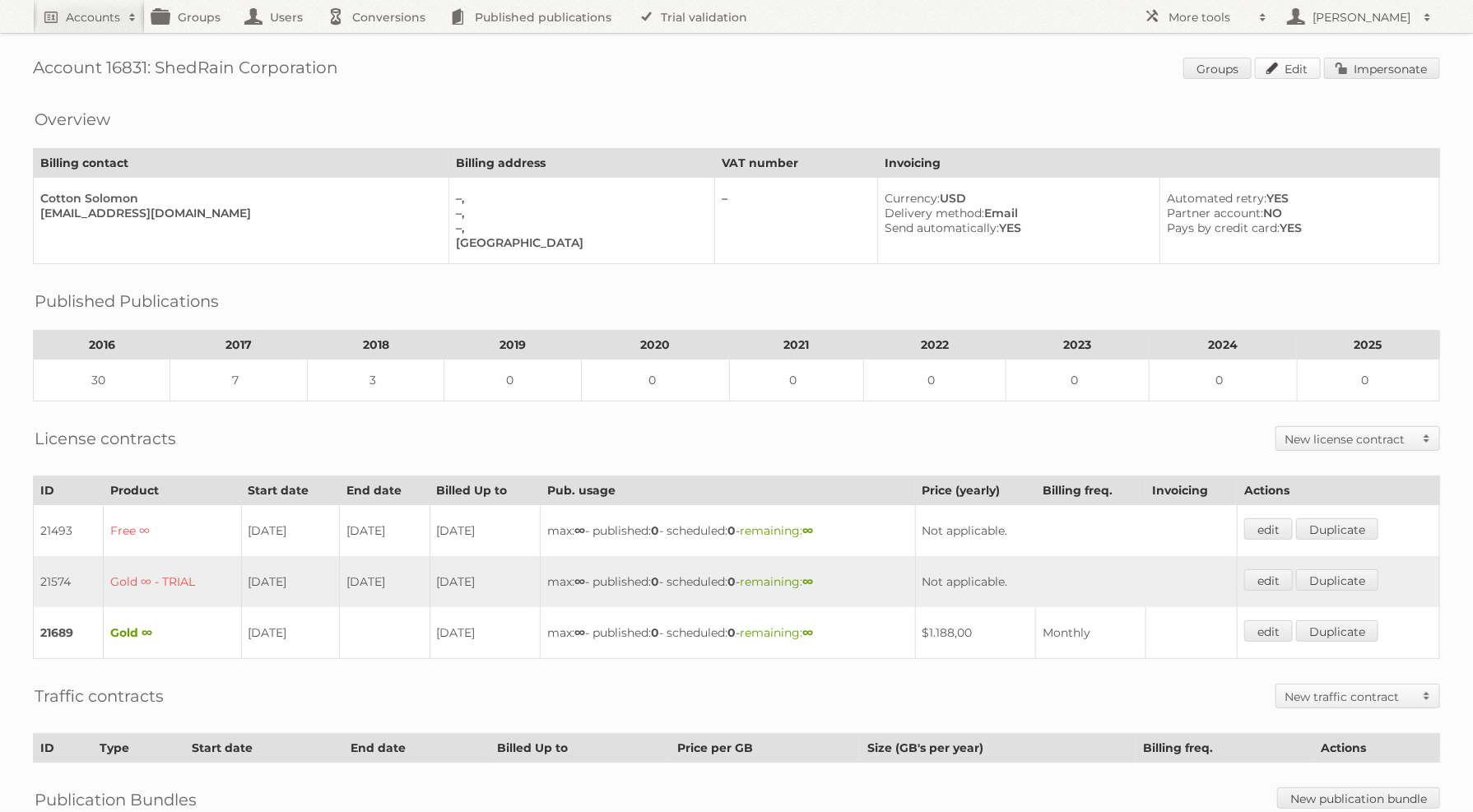
click at [1304, 64] on link "Edit" at bounding box center [1288, 68] width 65 height 21
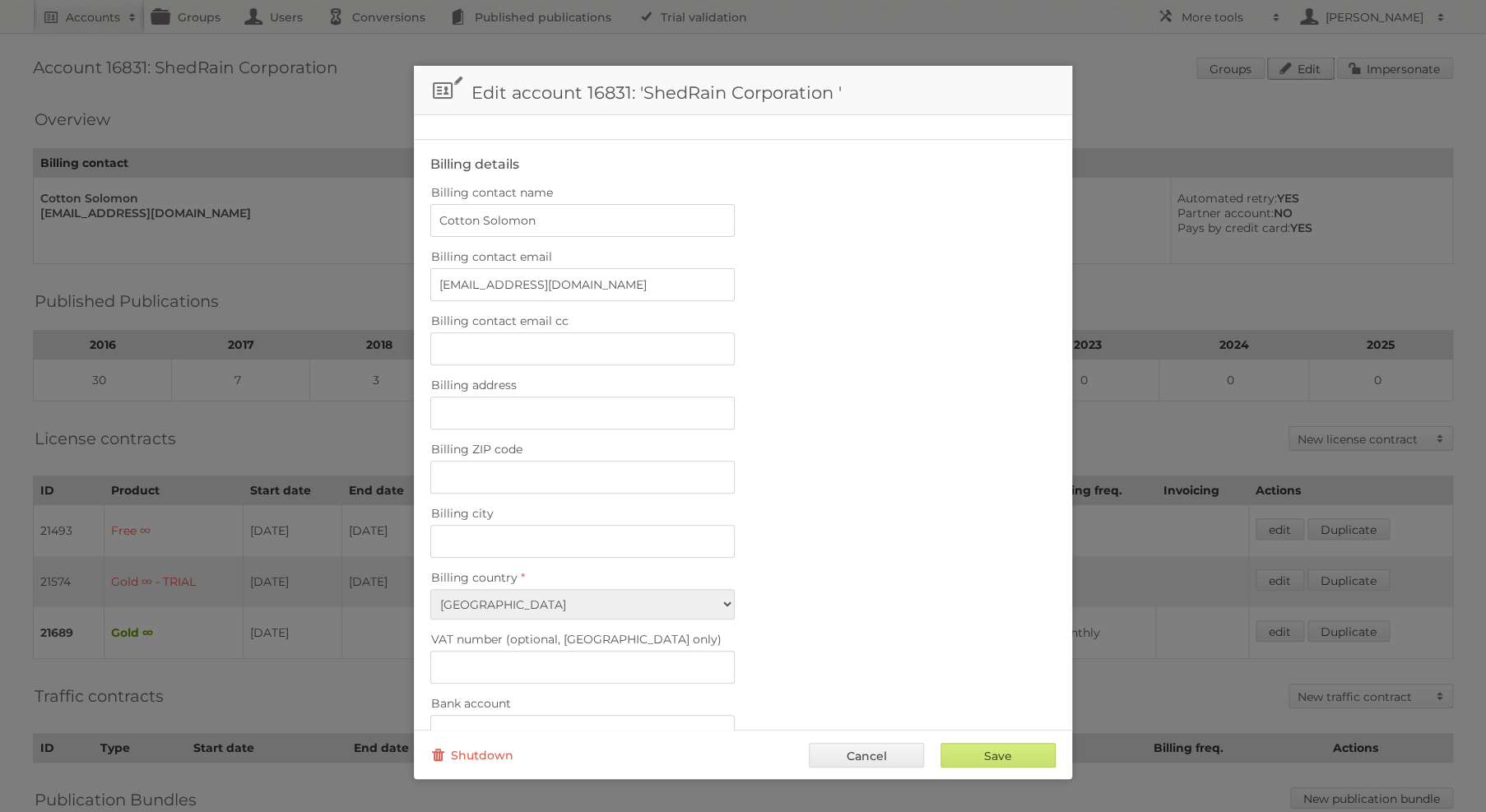
scroll to position [491, 0]
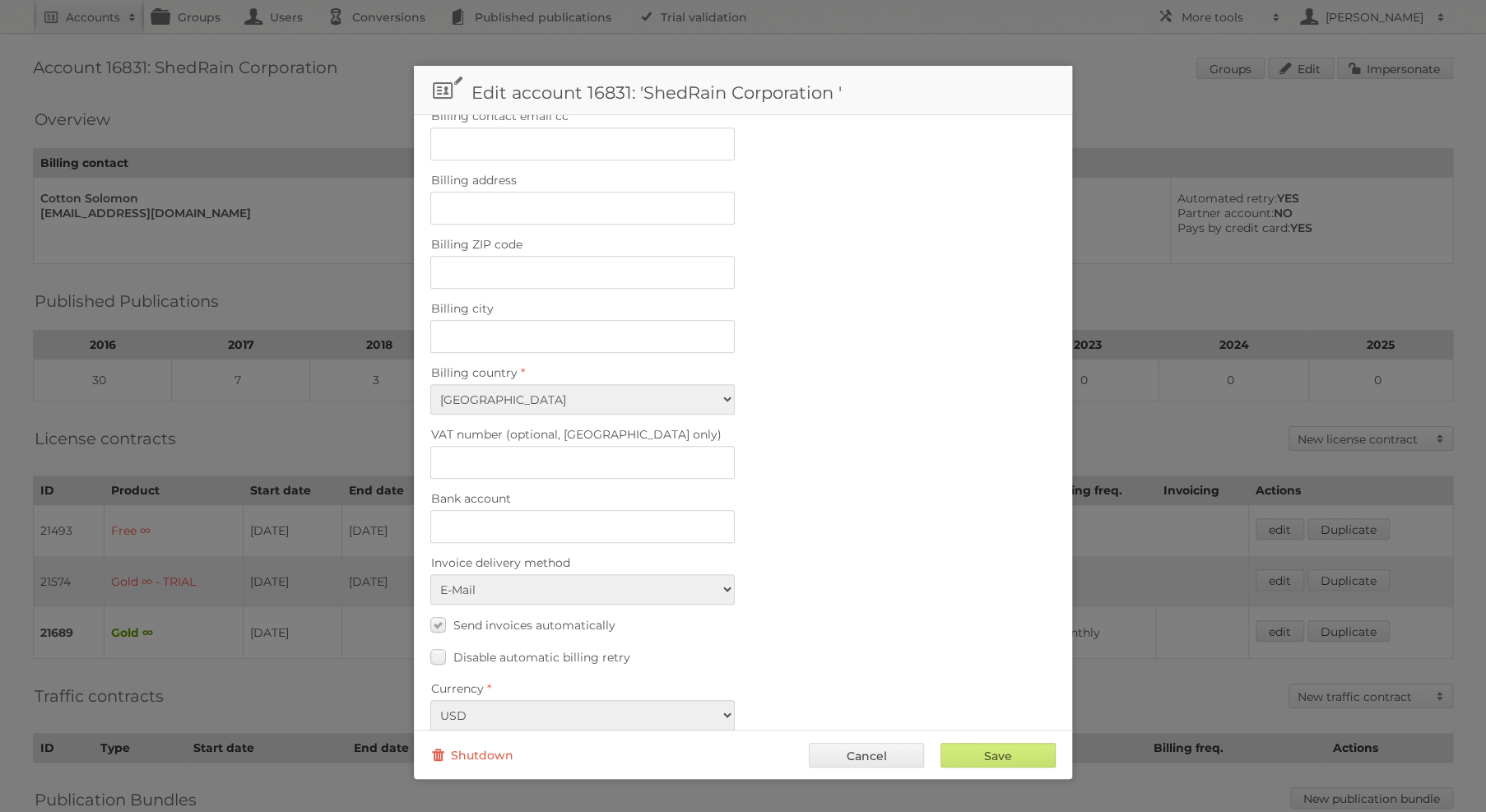
click at [555, 337] on fieldset "Billing details Billing contact name Cotton [PERSON_NAME] Billing contact email…" at bounding box center [743, 345] width 658 height 821
click at [557, 320] on input "Billing city" at bounding box center [582, 336] width 305 height 33
paste input "[GEOGRAPHIC_DATA]"
type input "[GEOGRAPHIC_DATA]"
click at [618, 265] on input "Billing ZIP code" at bounding box center [582, 272] width 305 height 33
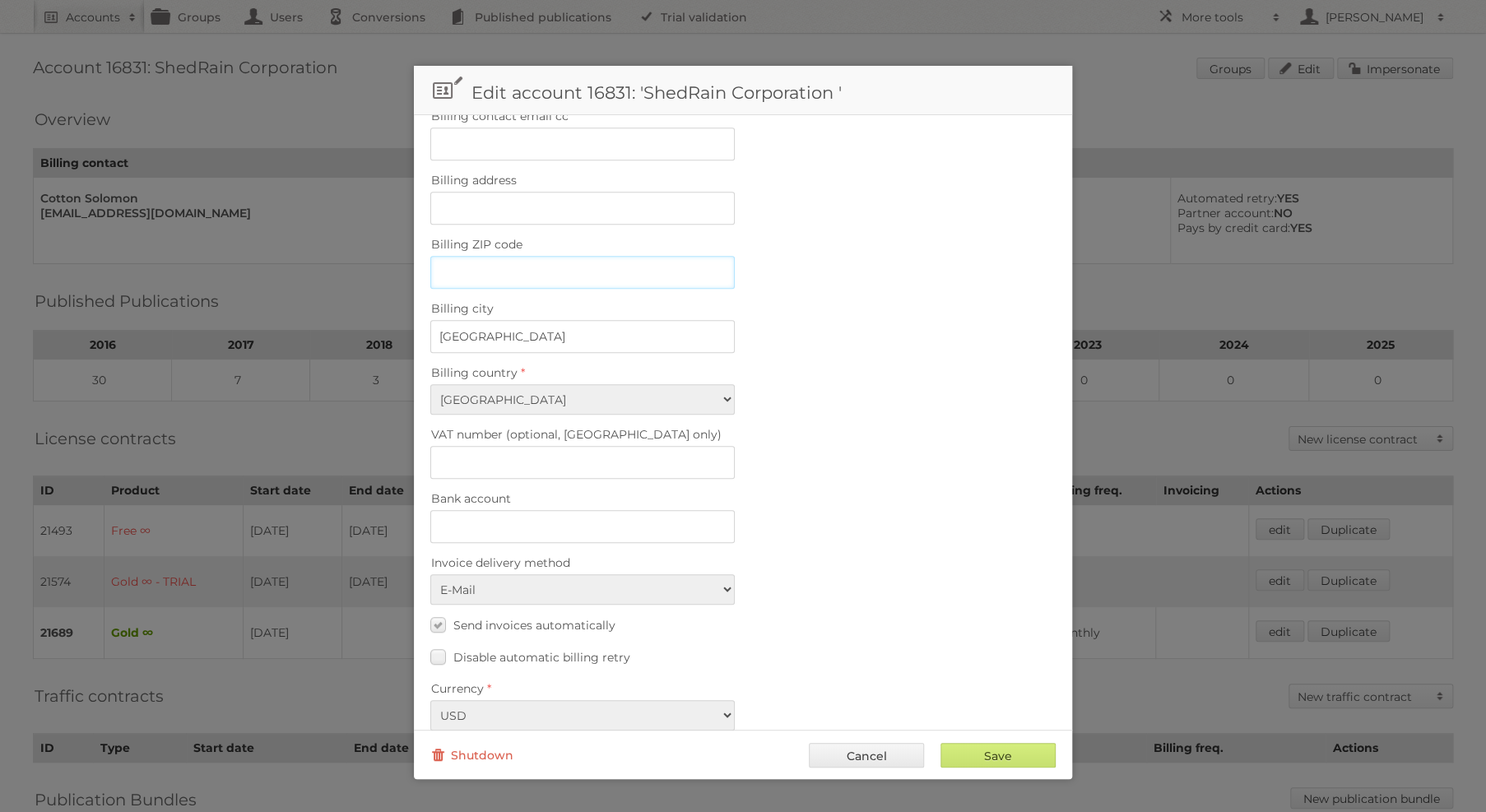
paste input "97220"
type input "97220"
click at [999, 746] on input "Save" at bounding box center [999, 755] width 115 height 25
type input "..."
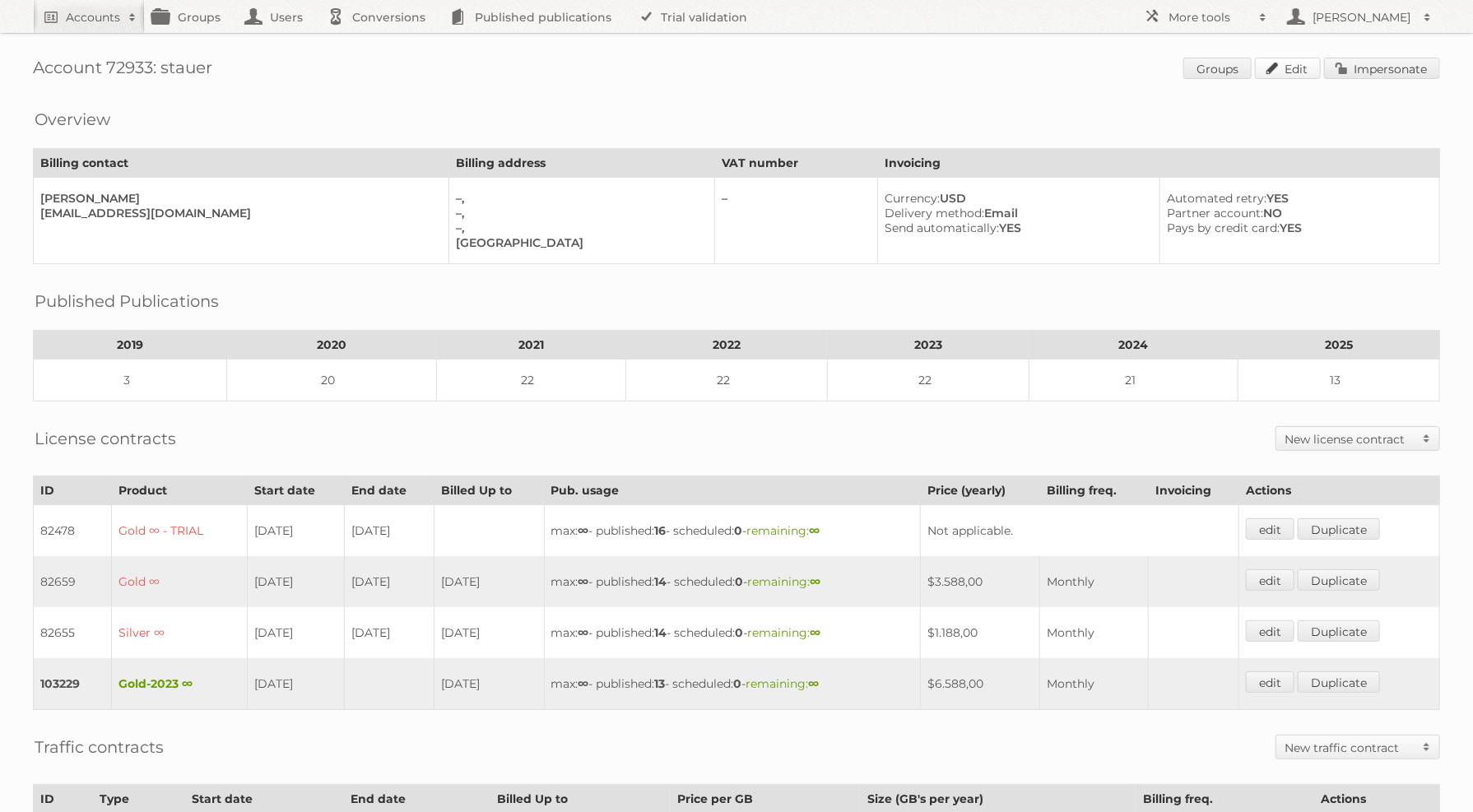
click at [1271, 66] on link "Edit" at bounding box center [1288, 68] width 65 height 21
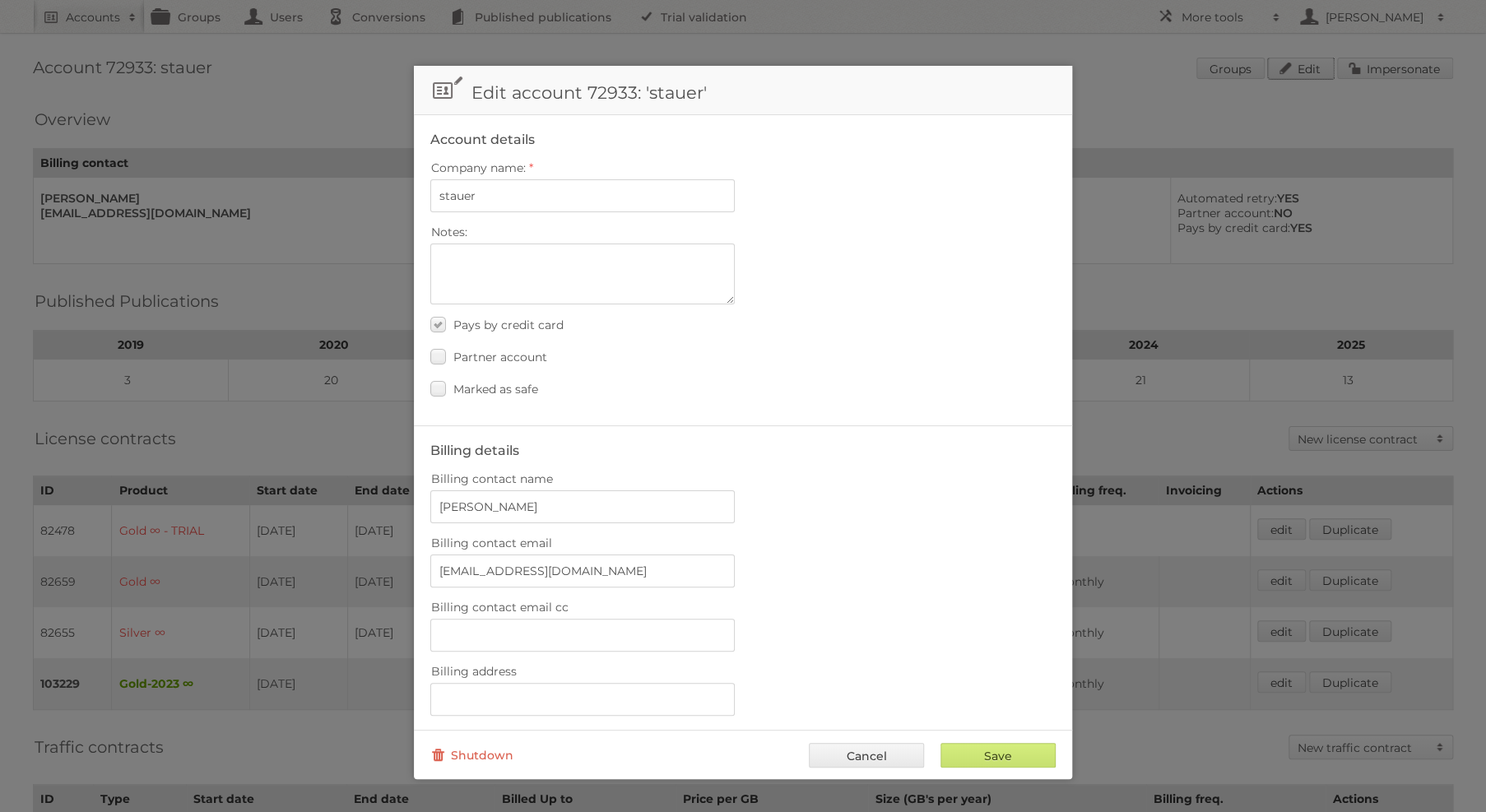
scroll to position [491, 0]
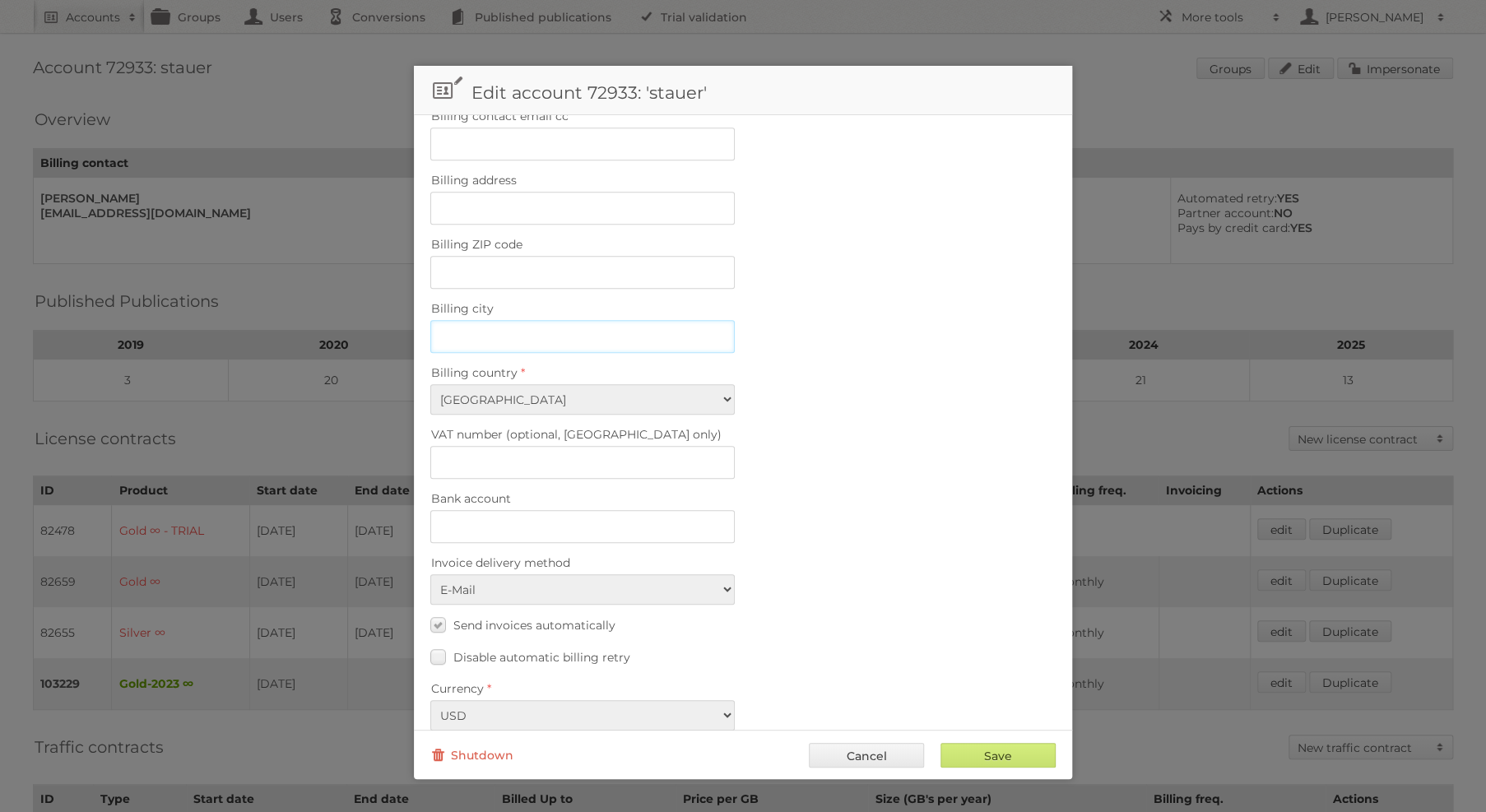
click at [635, 320] on input "Billing city" at bounding box center [582, 336] width 305 height 33
paste input "Burnsville"
type input "Burnsville"
click at [633, 256] on input "Billing ZIP code" at bounding box center [582, 272] width 305 height 33
click at [638, 259] on input "Billing ZIP code" at bounding box center [582, 272] width 305 height 33
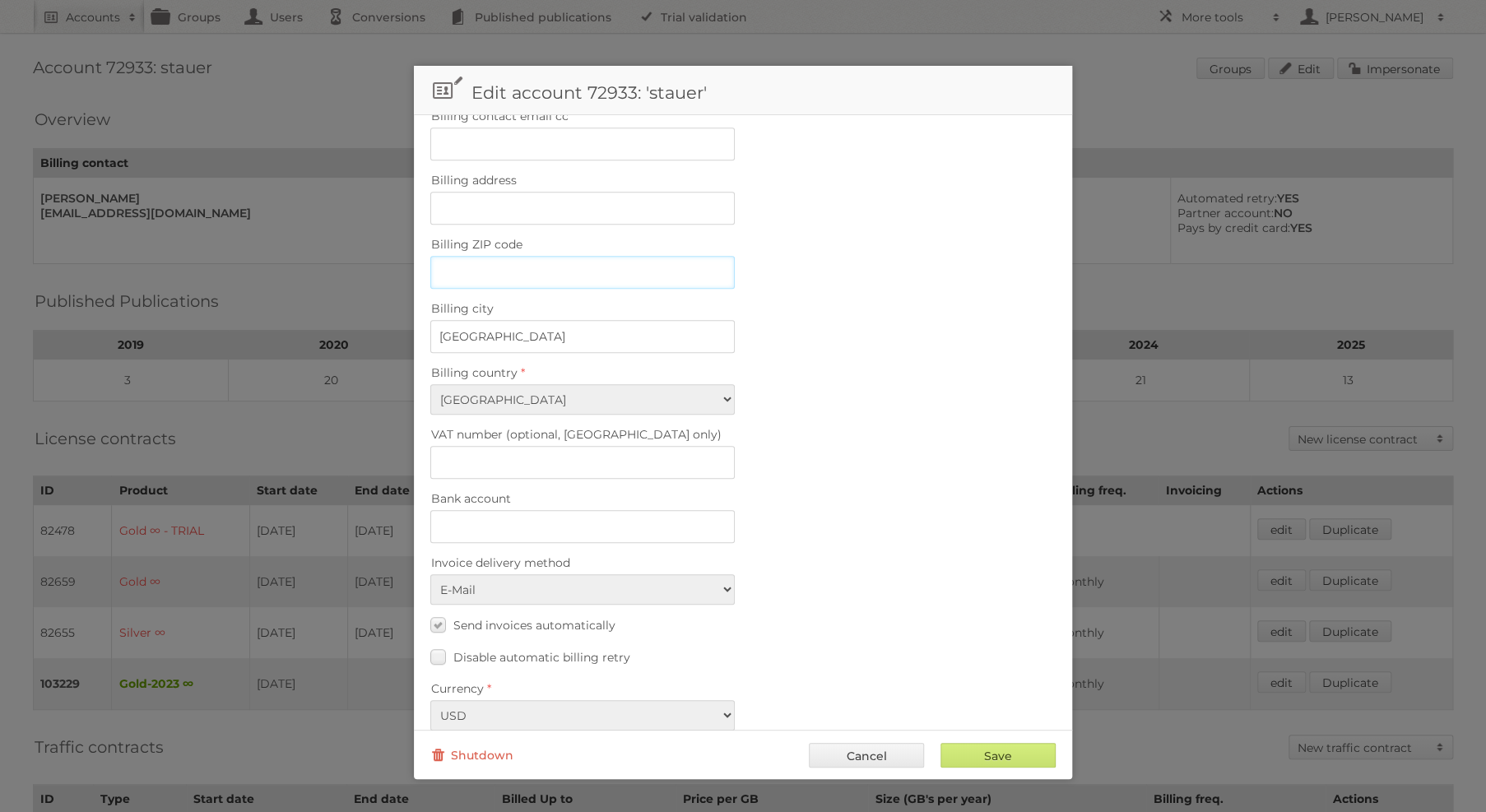
paste input "14091"
type input "14091"
click at [989, 736] on div "Save Cancel Shutdown" at bounding box center [743, 753] width 658 height 49
click at [992, 746] on input "Save" at bounding box center [999, 755] width 115 height 25
type input "..."
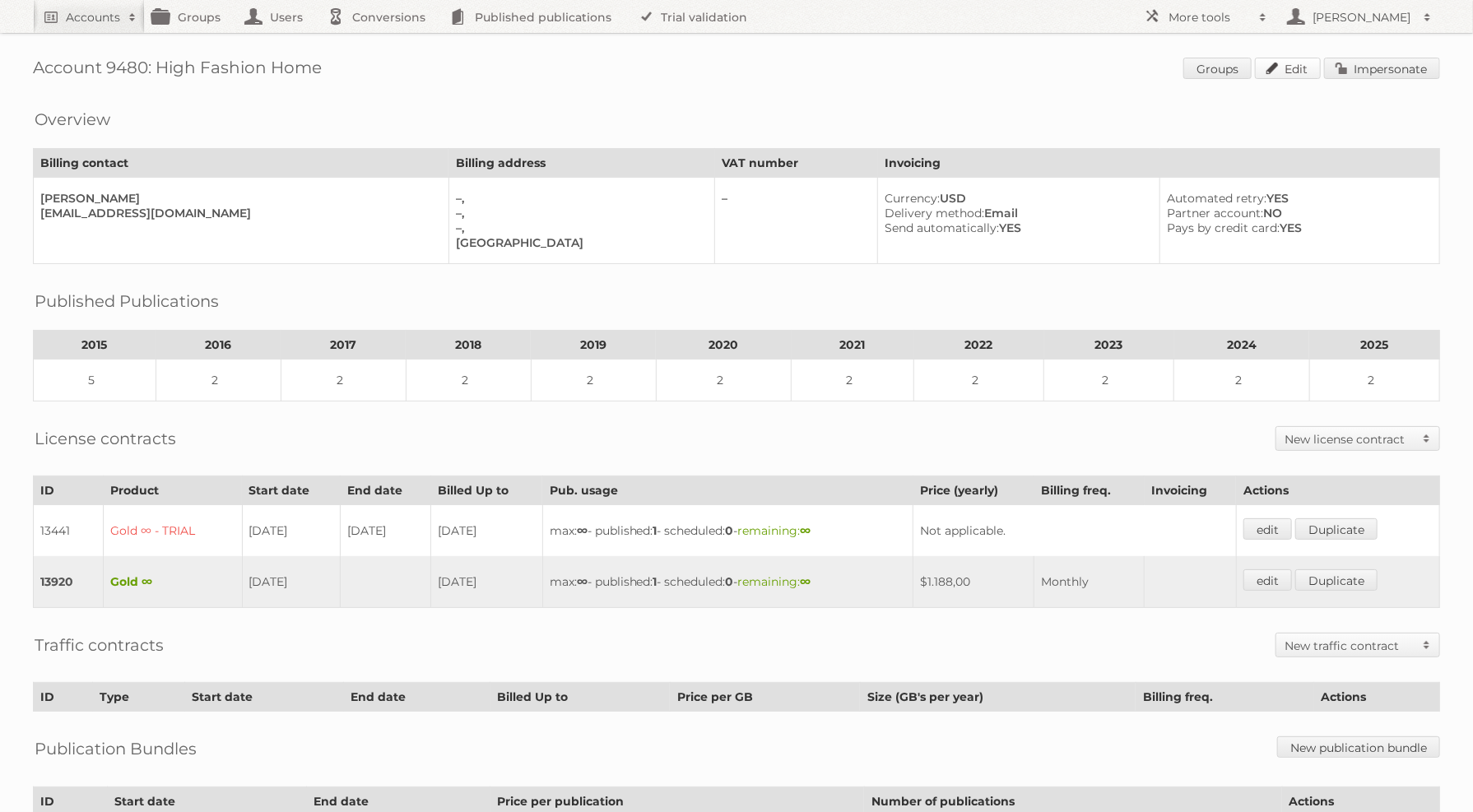
click at [1261, 78] on link "Edit" at bounding box center [1288, 68] width 65 height 21
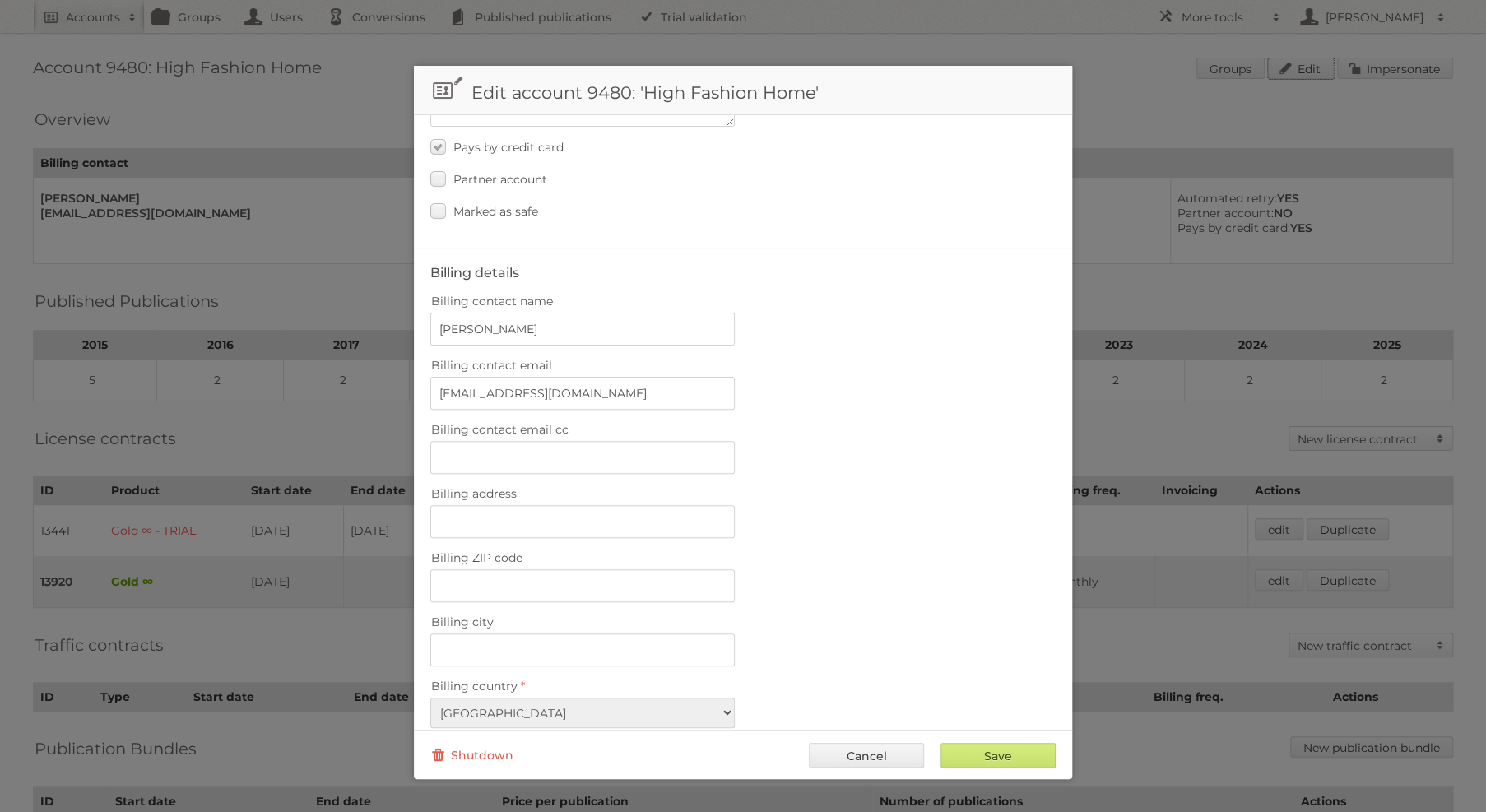
scroll to position [395, 0]
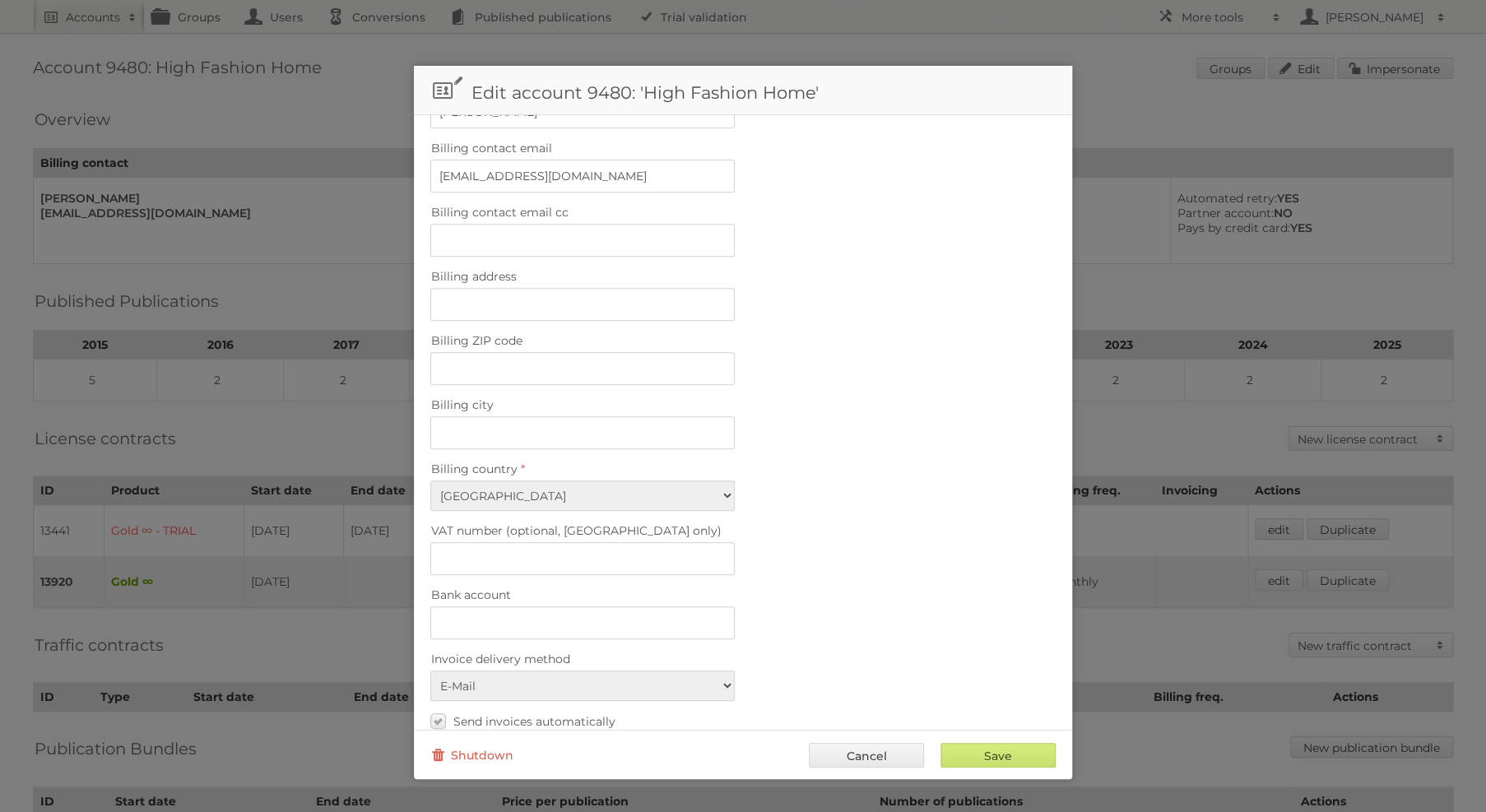
click at [575, 397] on label "Billing city" at bounding box center [743, 405] width 626 height 23
click at [575, 416] on input "Billing city" at bounding box center [582, 432] width 305 height 33
click at [587, 416] on input "Billing city" at bounding box center [582, 432] width 305 height 33
paste input "[GEOGRAPHIC_DATA]"
type input "[GEOGRAPHIC_DATA]"
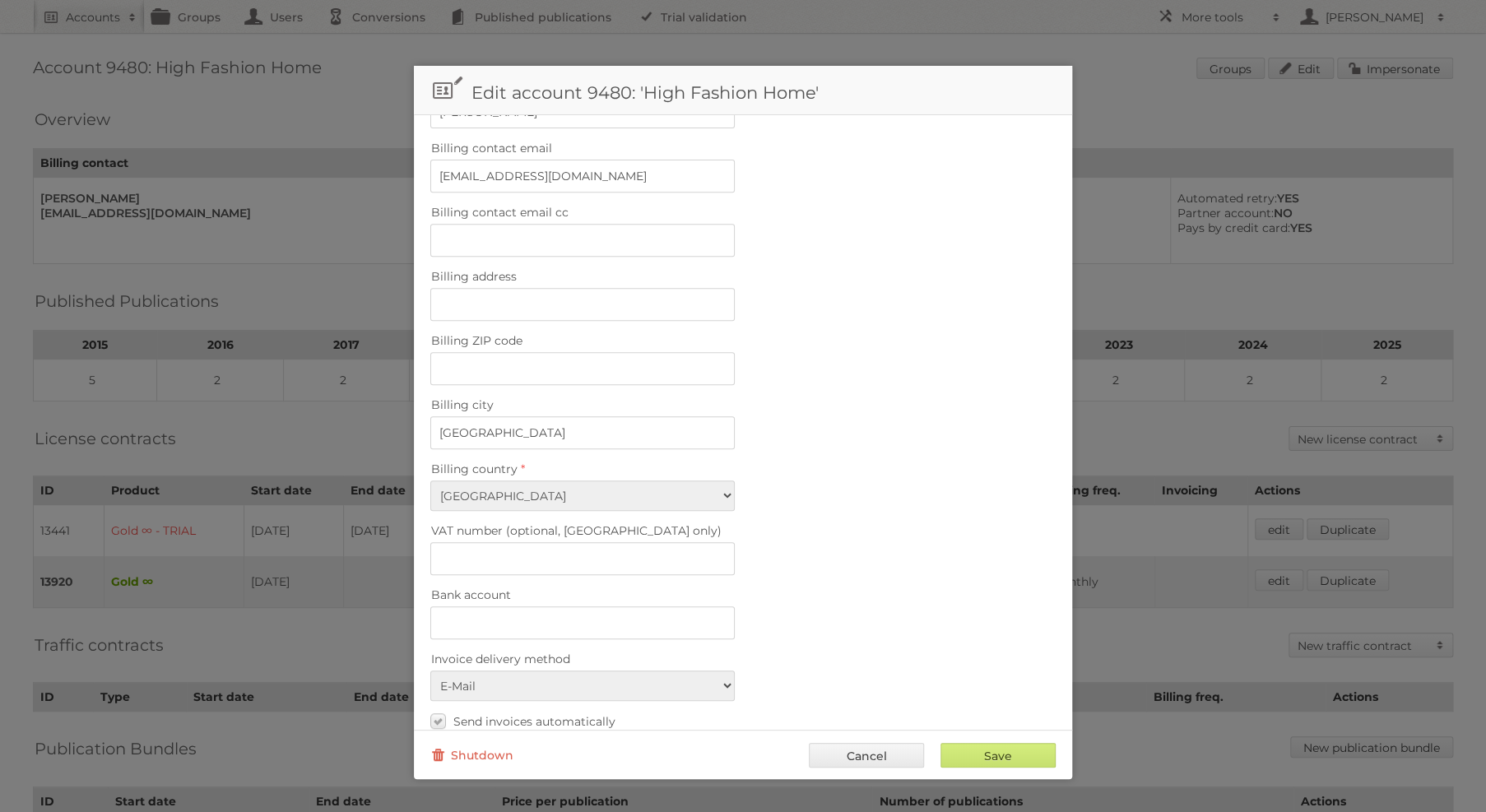
click at [590, 371] on fieldset "Billing details Billing contact name [PERSON_NAME] Billing contact email [EMAIL…" at bounding box center [743, 441] width 658 height 821
click at [590, 361] on input "Billing ZIP code" at bounding box center [582, 368] width 305 height 33
paste input "77006"
type input "77006"
click at [993, 744] on input "Save" at bounding box center [999, 755] width 115 height 25
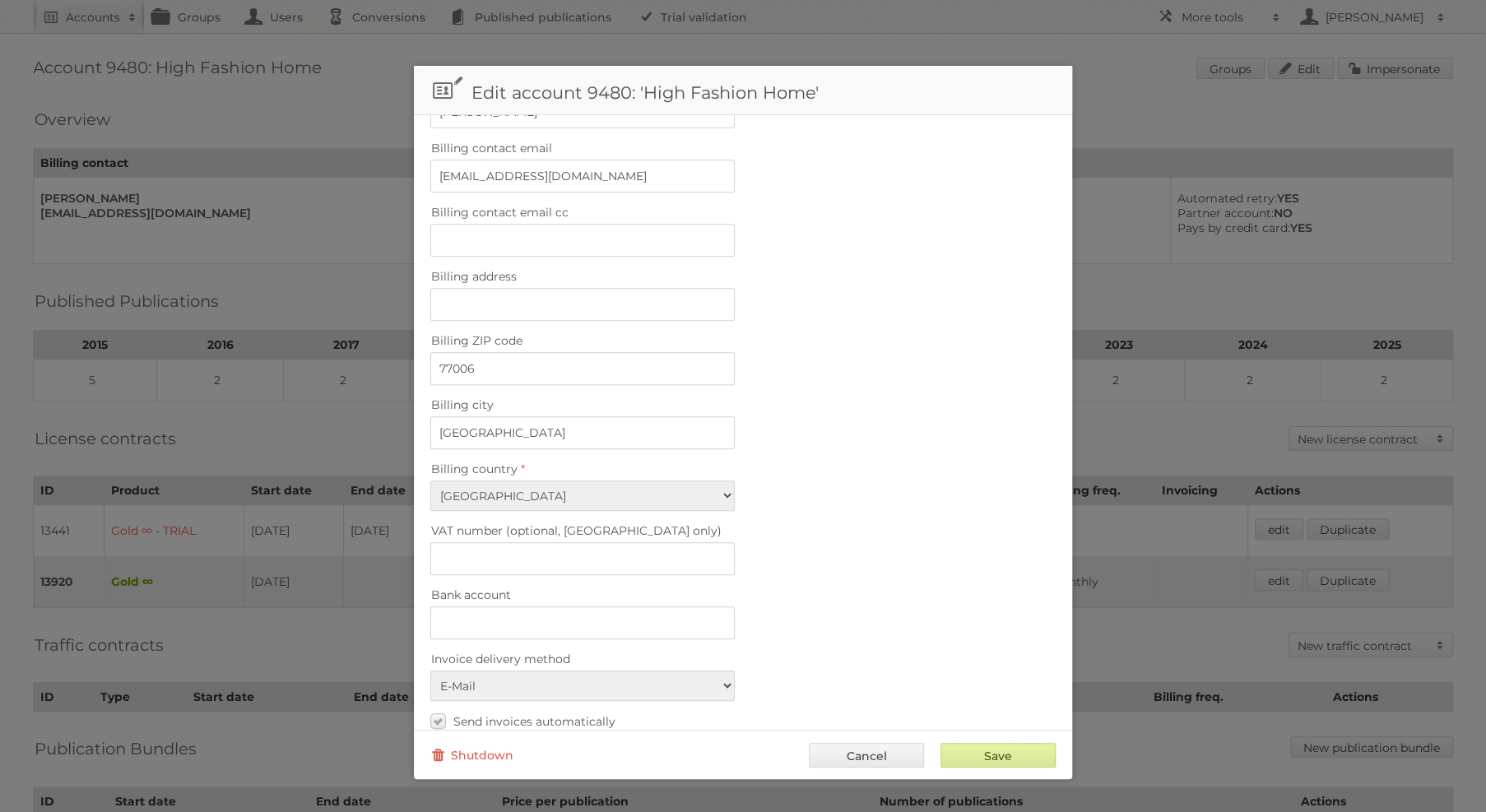
type input "..."
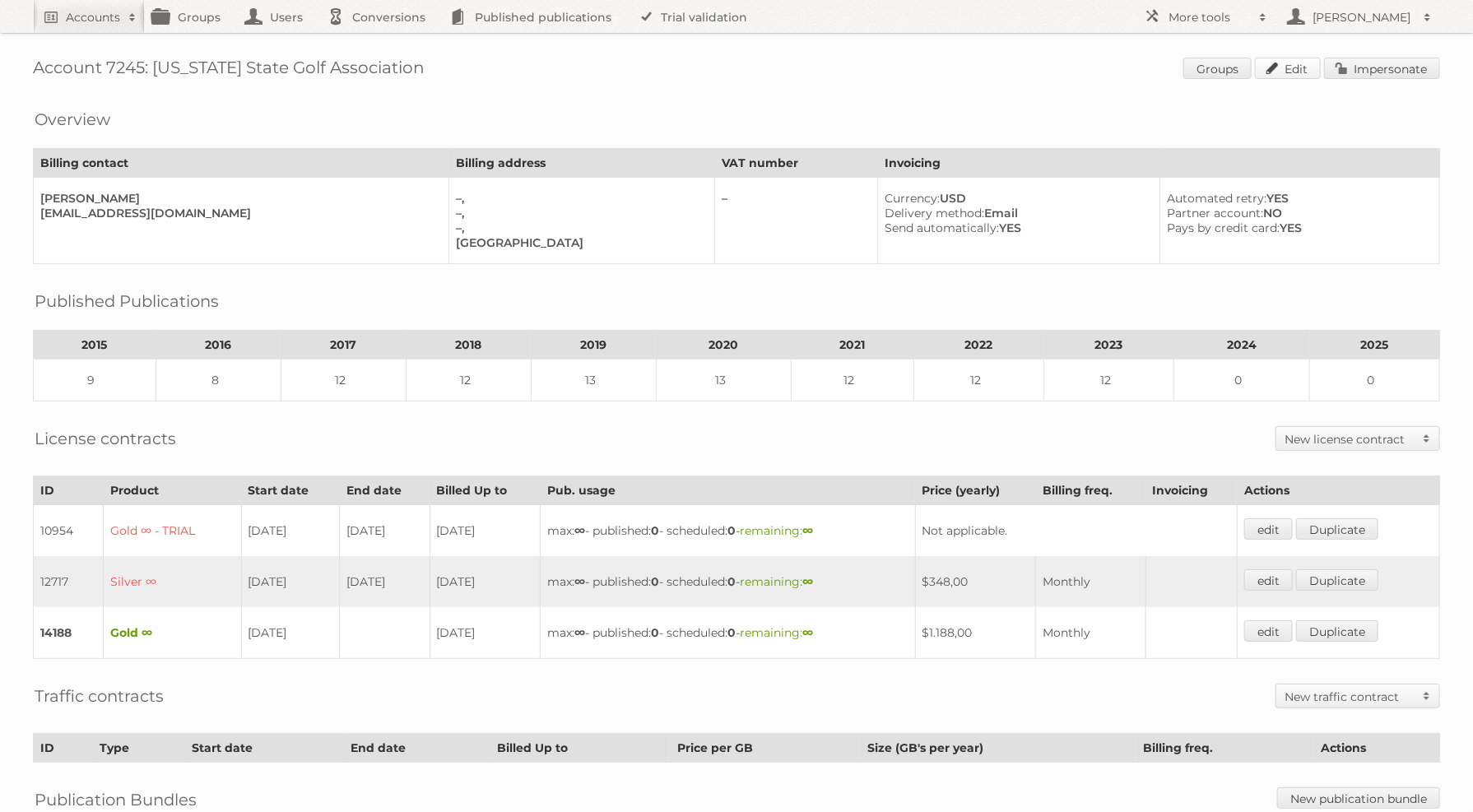
click at [1282, 62] on link "Edit" at bounding box center [1288, 68] width 65 height 21
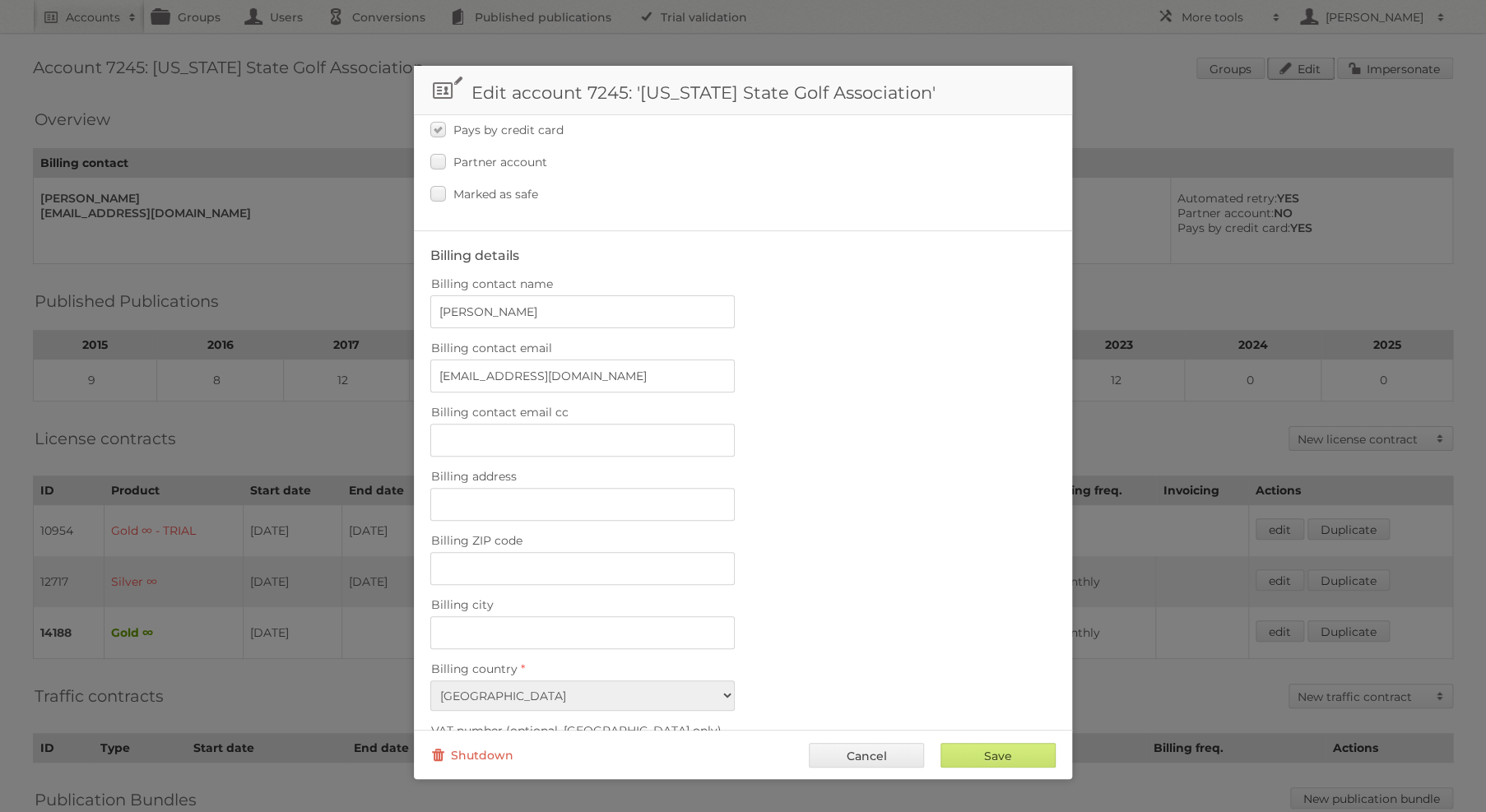
scroll to position [197, 0]
click at [590, 614] on input "Billing city" at bounding box center [582, 630] width 305 height 33
paste input "[GEOGRAPHIC_DATA]"
type input "[GEOGRAPHIC_DATA]"
click at [577, 555] on input "Billing ZIP code" at bounding box center [582, 566] width 305 height 33
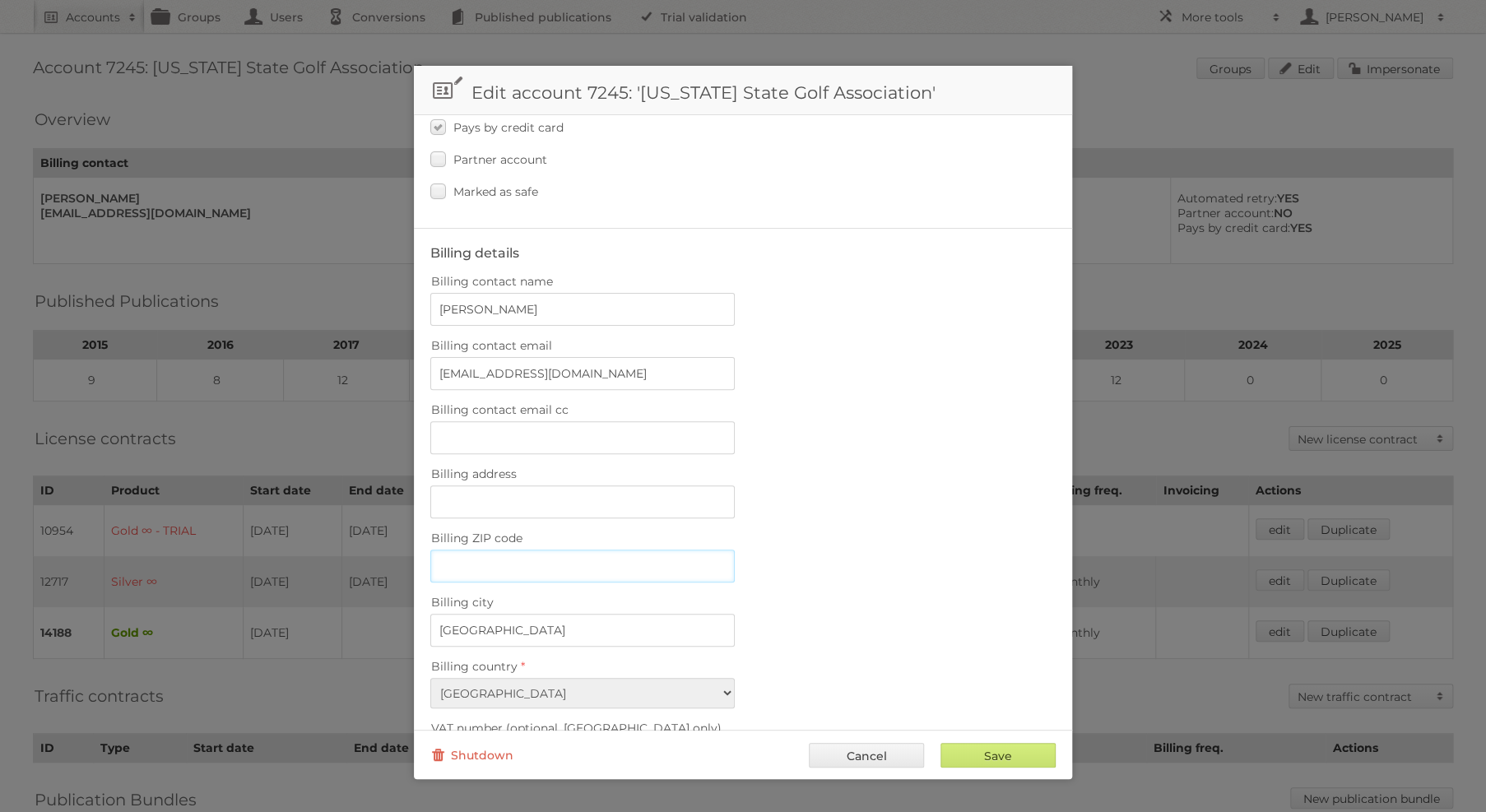
paste input "53214"
type input "53214"
click at [1000, 743] on input "Save" at bounding box center [999, 755] width 115 height 25
type input "..."
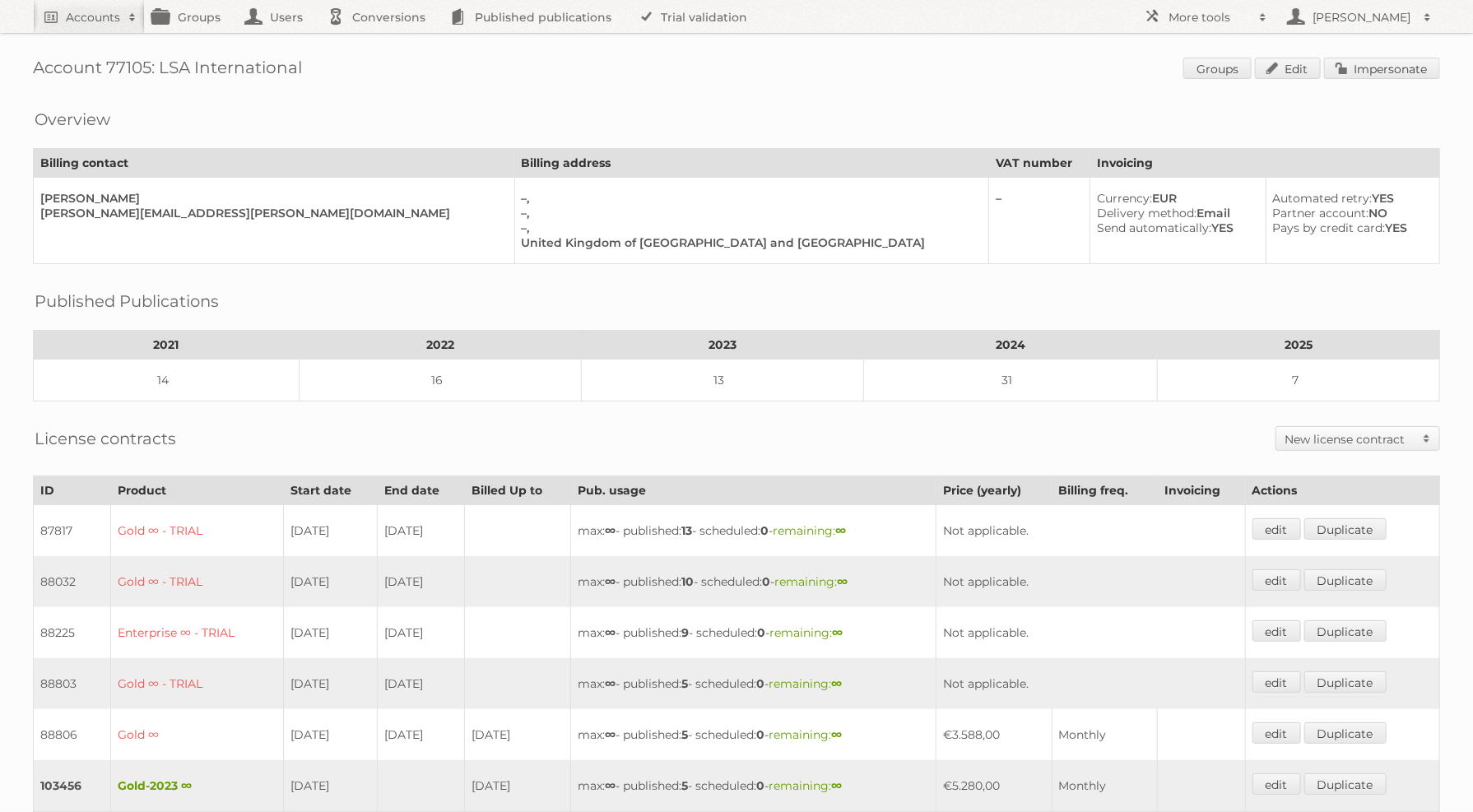
scroll to position [359, 0]
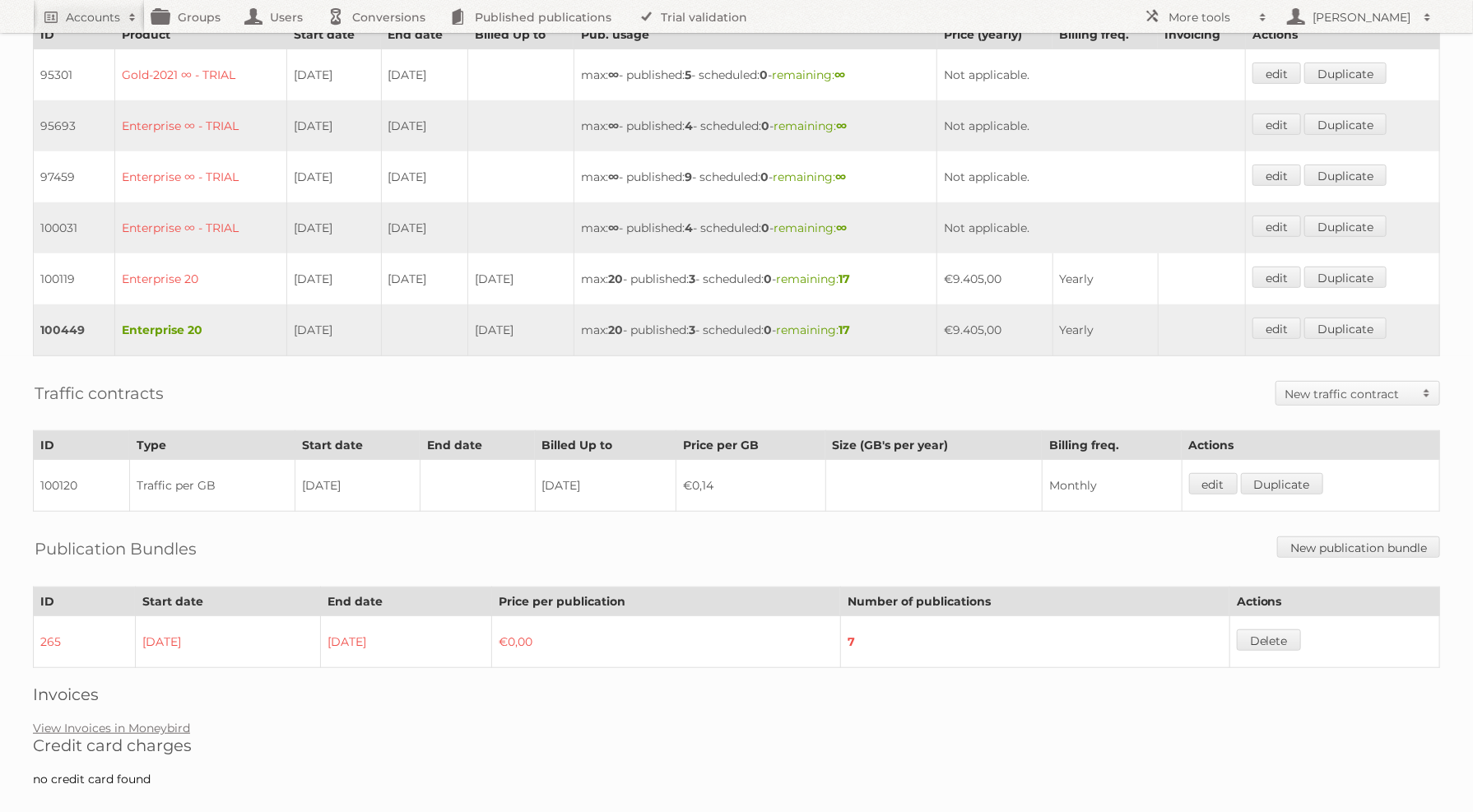
scroll to position [462, 0]
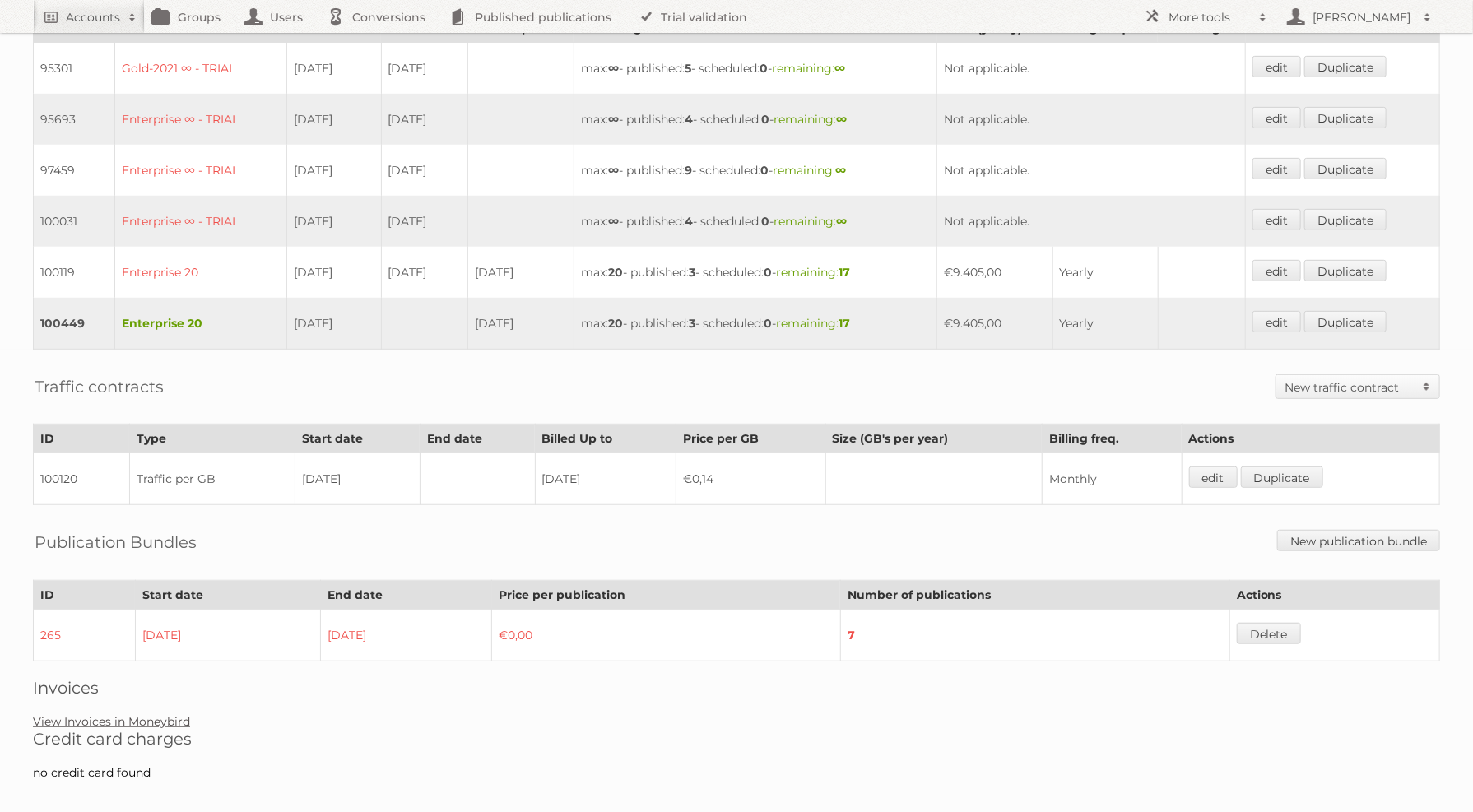
click at [146, 714] on link "View Invoices in Moneybird" at bounding box center [112, 721] width 158 height 14
